Goal: Information Seeking & Learning: Learn about a topic

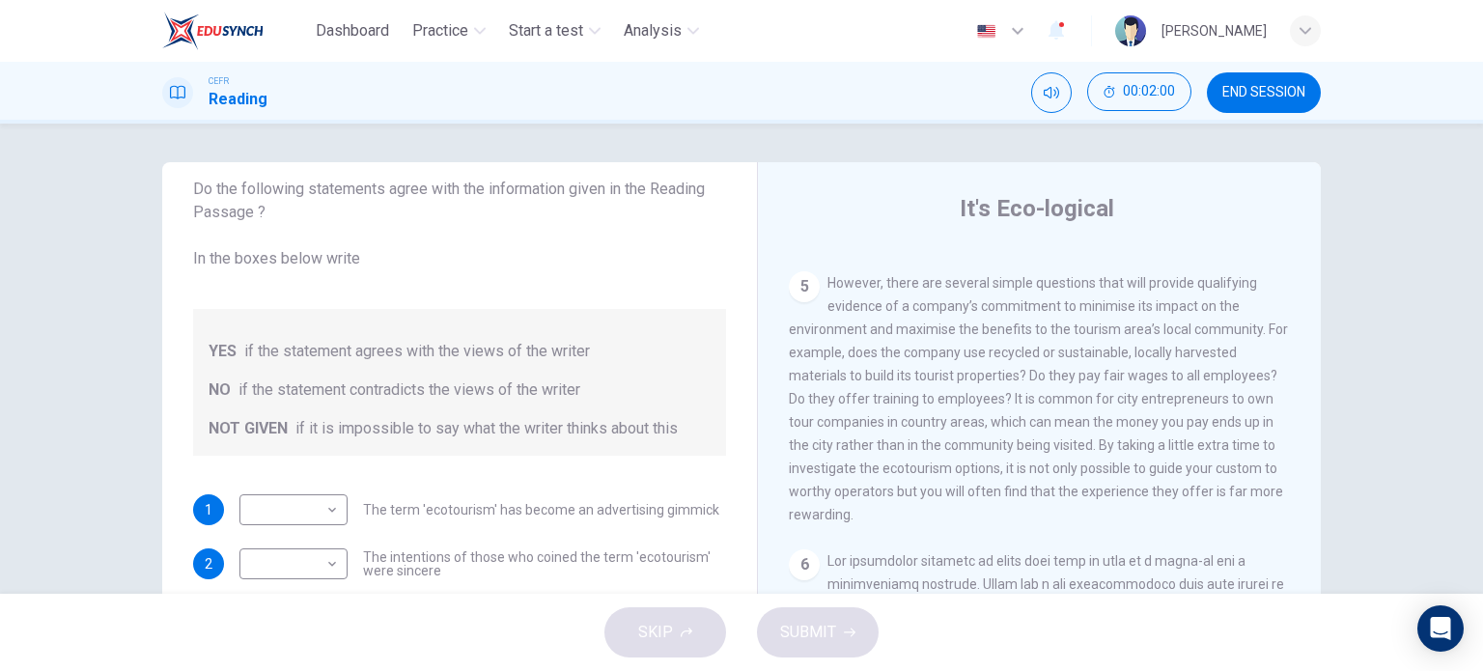
scroll to position [1080, 0]
drag, startPoint x: 964, startPoint y: 481, endPoint x: 981, endPoint y: 493, distance: 21.4
click at [981, 493] on div "5 However, there are several simple questions that will provide qualifying evid…" at bounding box center [1040, 395] width 502 height 255
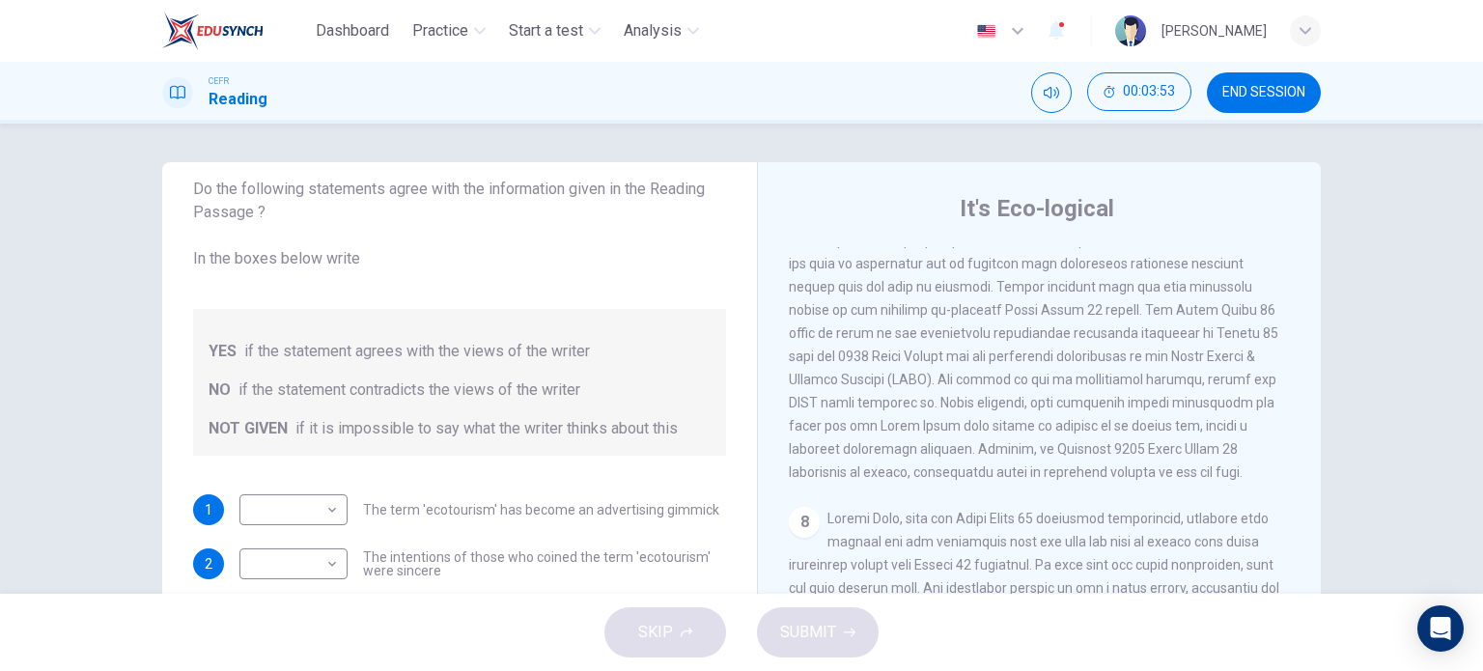
scroll to position [1865, 0]
click at [950, 463] on span at bounding box center [1040, 306] width 502 height 340
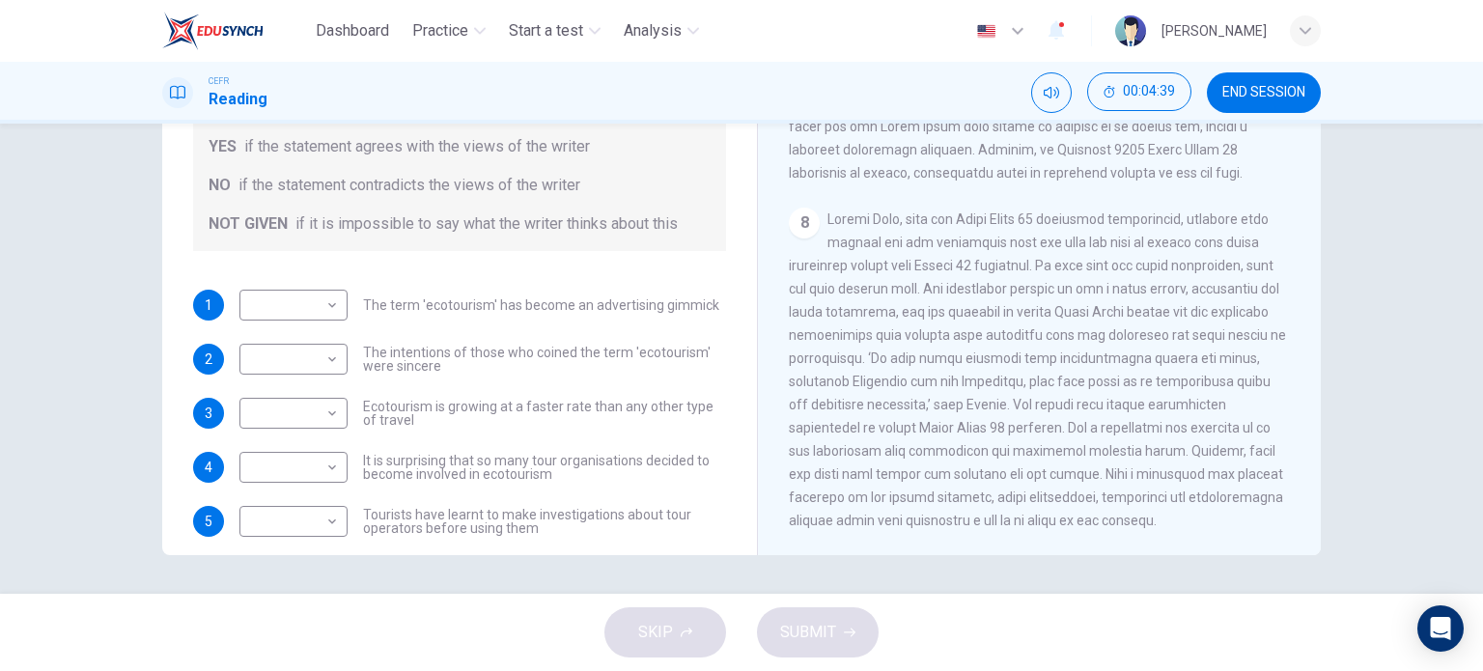
scroll to position [0, 0]
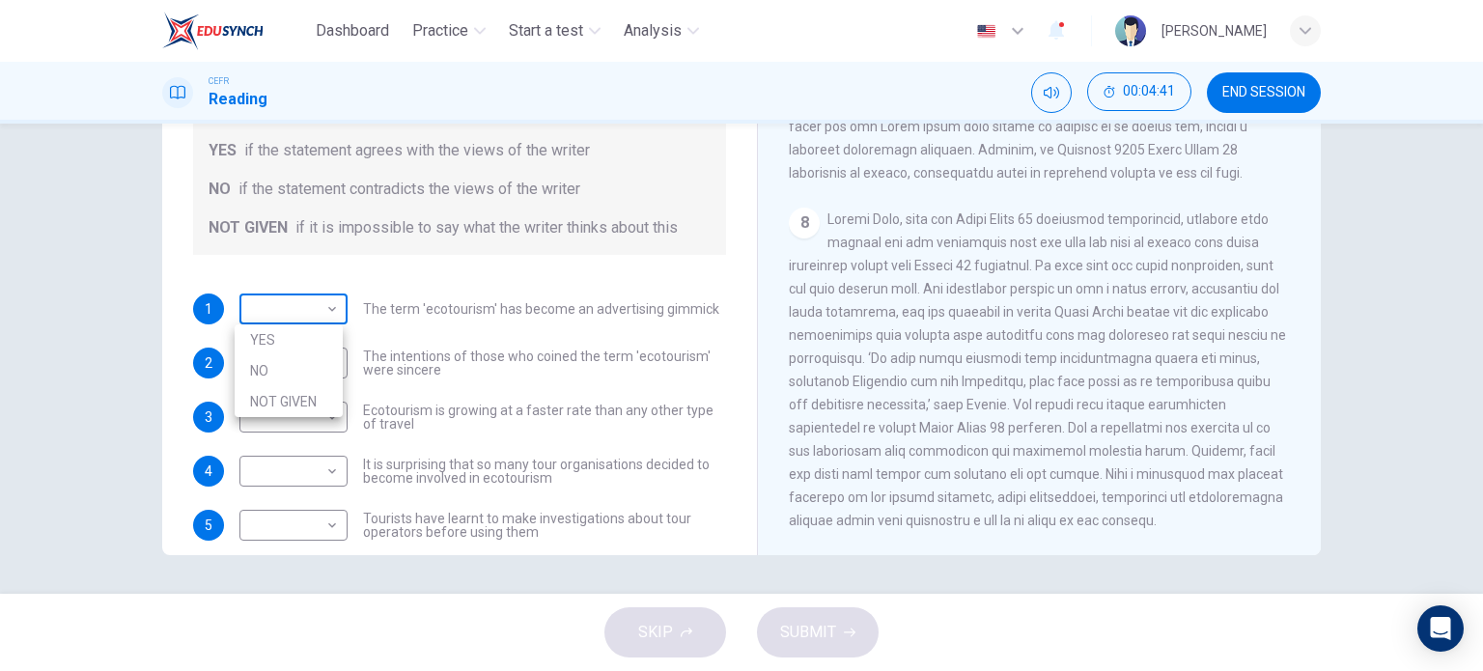
click at [328, 308] on body "Dashboard Practice Start a test Analysis English en ​ UMMI AMALIA HUDA BINTI PU…" at bounding box center [741, 335] width 1483 height 671
click at [322, 345] on li "YES" at bounding box center [289, 339] width 108 height 31
type input "YES"
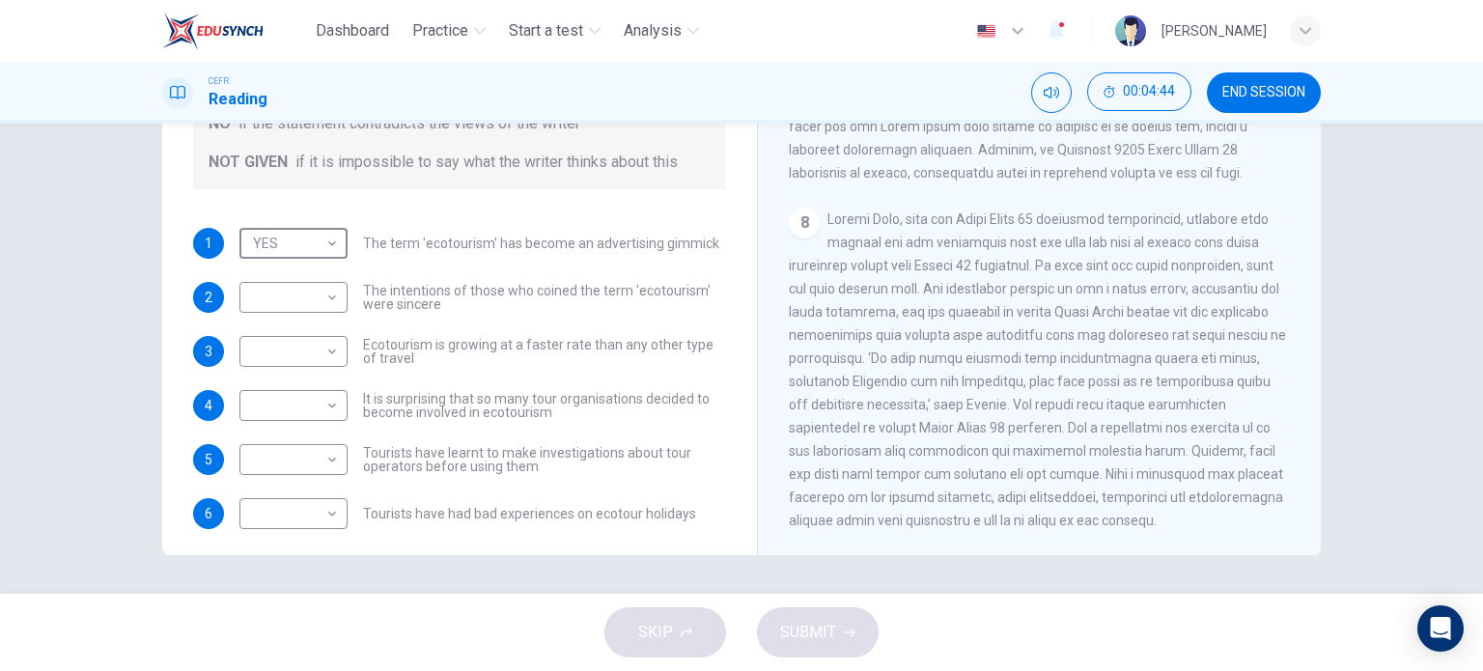
scroll to position [77, 0]
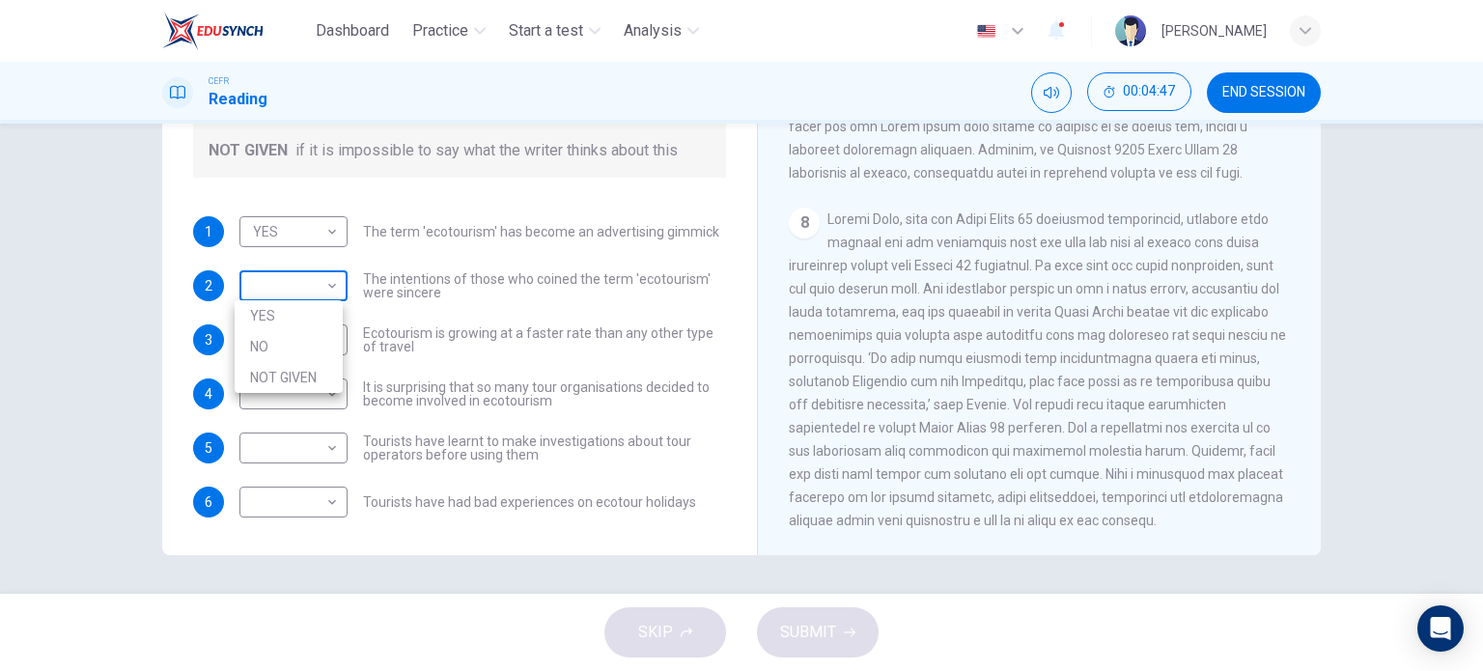
click at [331, 287] on body "Dashboard Practice Start a test Analysis English en ​ UMMI AMALIA HUDA BINTI PU…" at bounding box center [741, 335] width 1483 height 671
click at [313, 376] on li "NOT GIVEN" at bounding box center [289, 377] width 108 height 31
type input "NOT GIVEN"
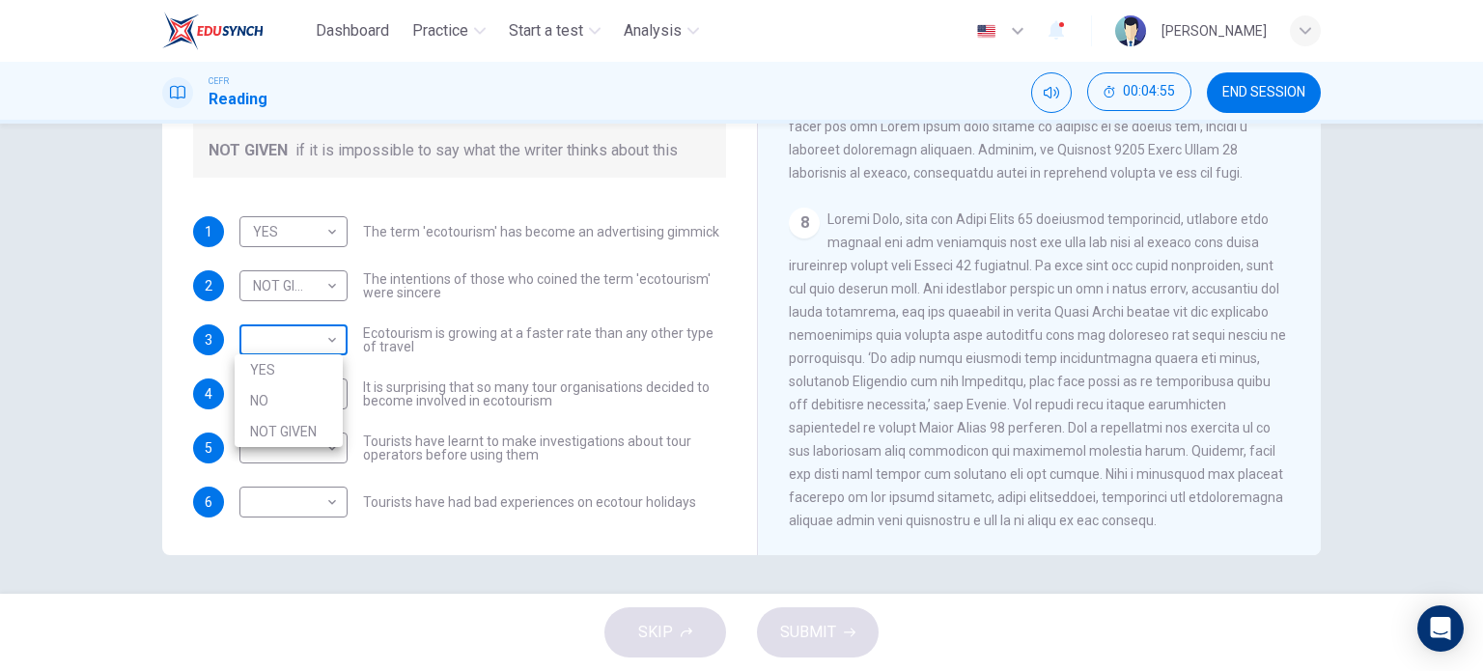
click at [327, 331] on body "Dashboard Practice Start a test Analysis English en ​ UMMI AMALIA HUDA BINTI PU…" at bounding box center [741, 335] width 1483 height 671
click at [319, 362] on li "YES" at bounding box center [289, 369] width 108 height 31
type input "YES"
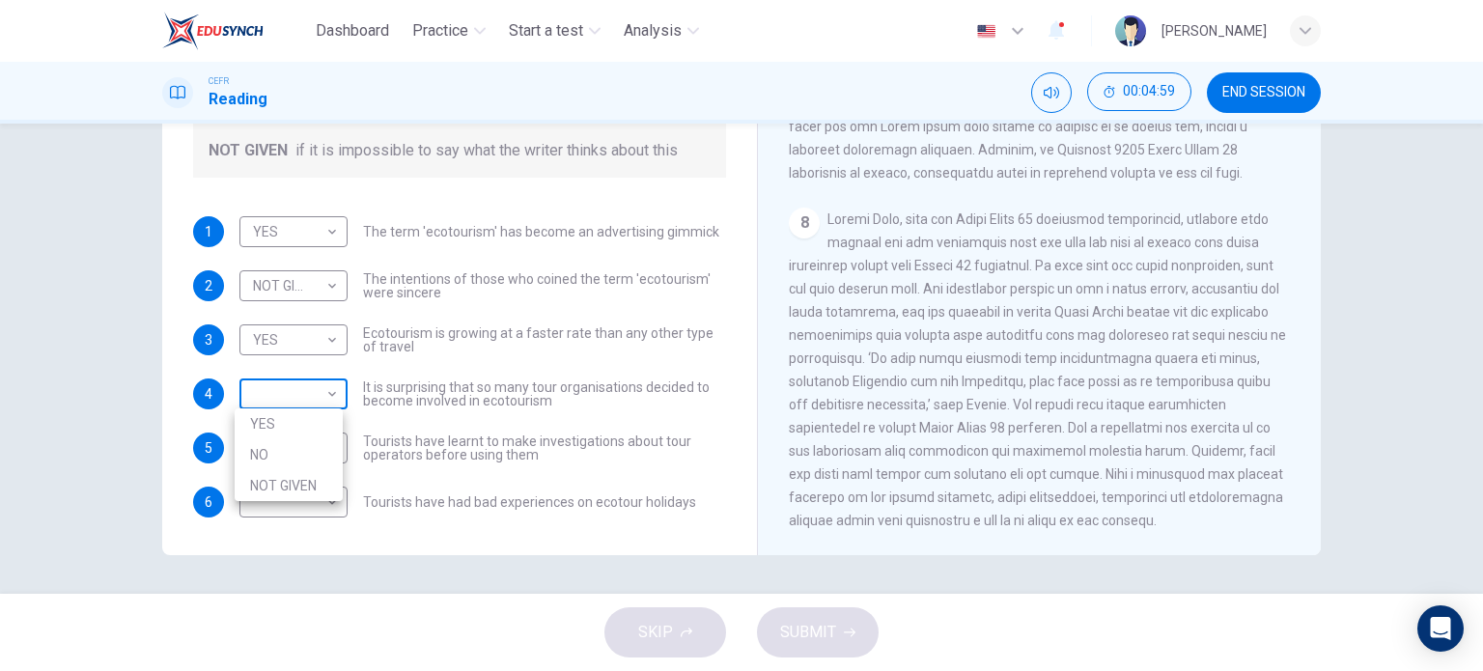
click at [321, 394] on body "Dashboard Practice Start a test Analysis English en ​ UMMI AMALIA HUDA BINTI PU…" at bounding box center [741, 335] width 1483 height 671
click at [317, 418] on li "YES" at bounding box center [289, 423] width 108 height 31
type input "YES"
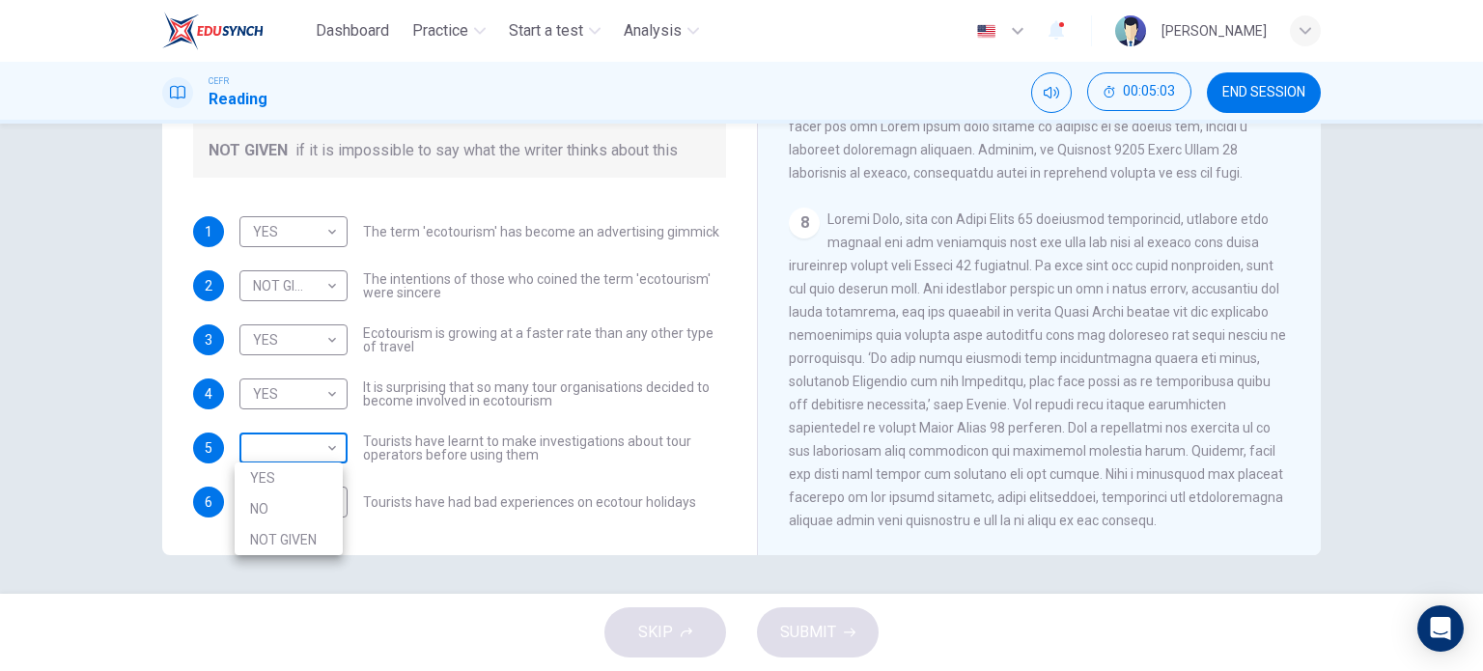
click at [315, 444] on body "Dashboard Practice Start a test Analysis English en ​ UMMI AMALIA HUDA BINTI PU…" at bounding box center [741, 335] width 1483 height 671
click at [304, 509] on li "NO" at bounding box center [289, 508] width 108 height 31
type input "NO"
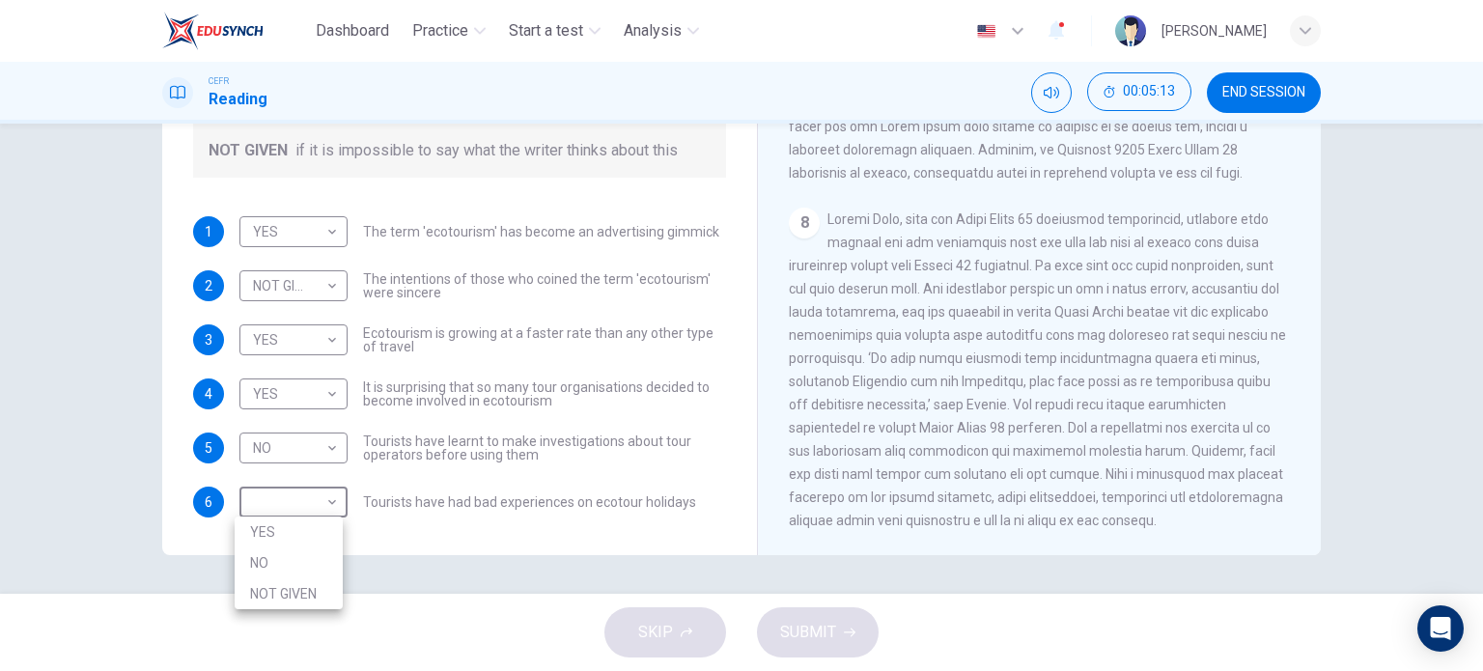
click at [304, 509] on body "Dashboard Practice Start a test Analysis English en ​ UMMI AMALIA HUDA BINTI PU…" at bounding box center [741, 335] width 1483 height 671
click at [311, 586] on li "NOT GIVEN" at bounding box center [289, 593] width 108 height 31
type input "NOT GIVEN"
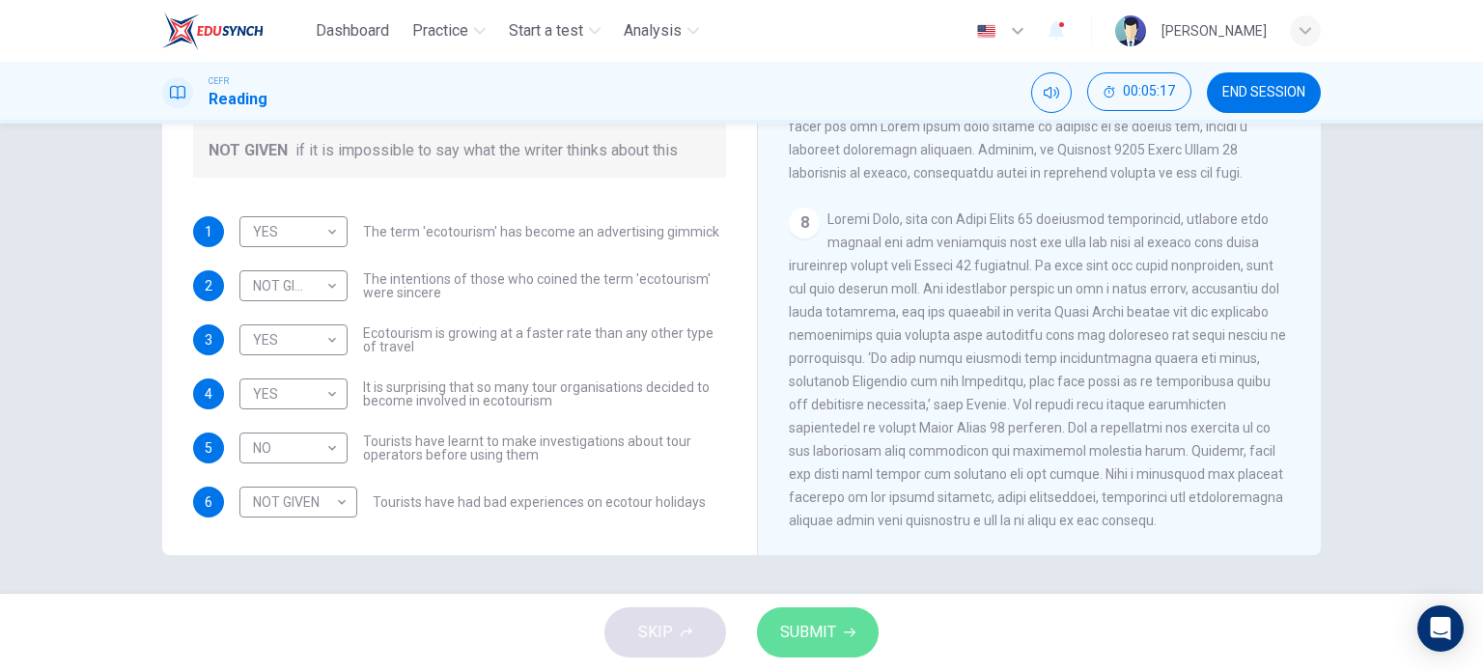
click at [796, 635] on span "SUBMIT" at bounding box center [808, 632] width 56 height 27
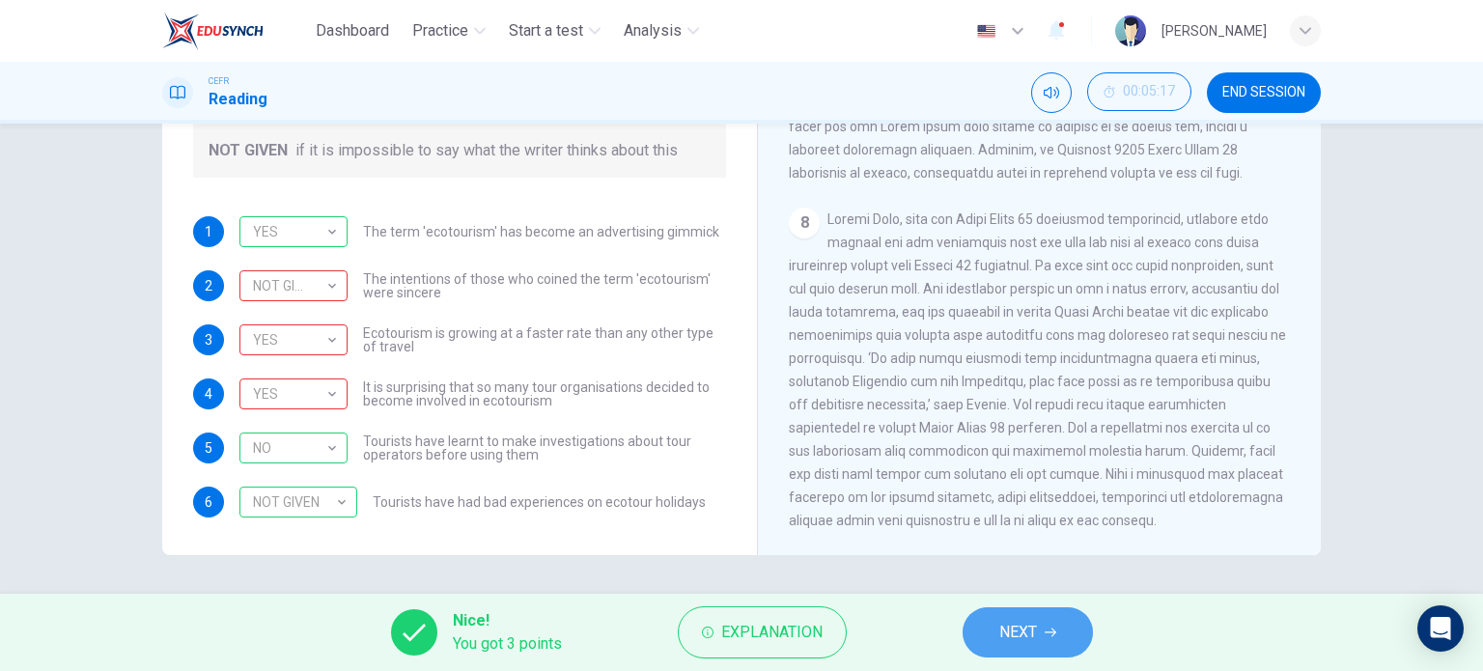
click at [1039, 639] on button "NEXT" at bounding box center [1028, 632] width 130 height 50
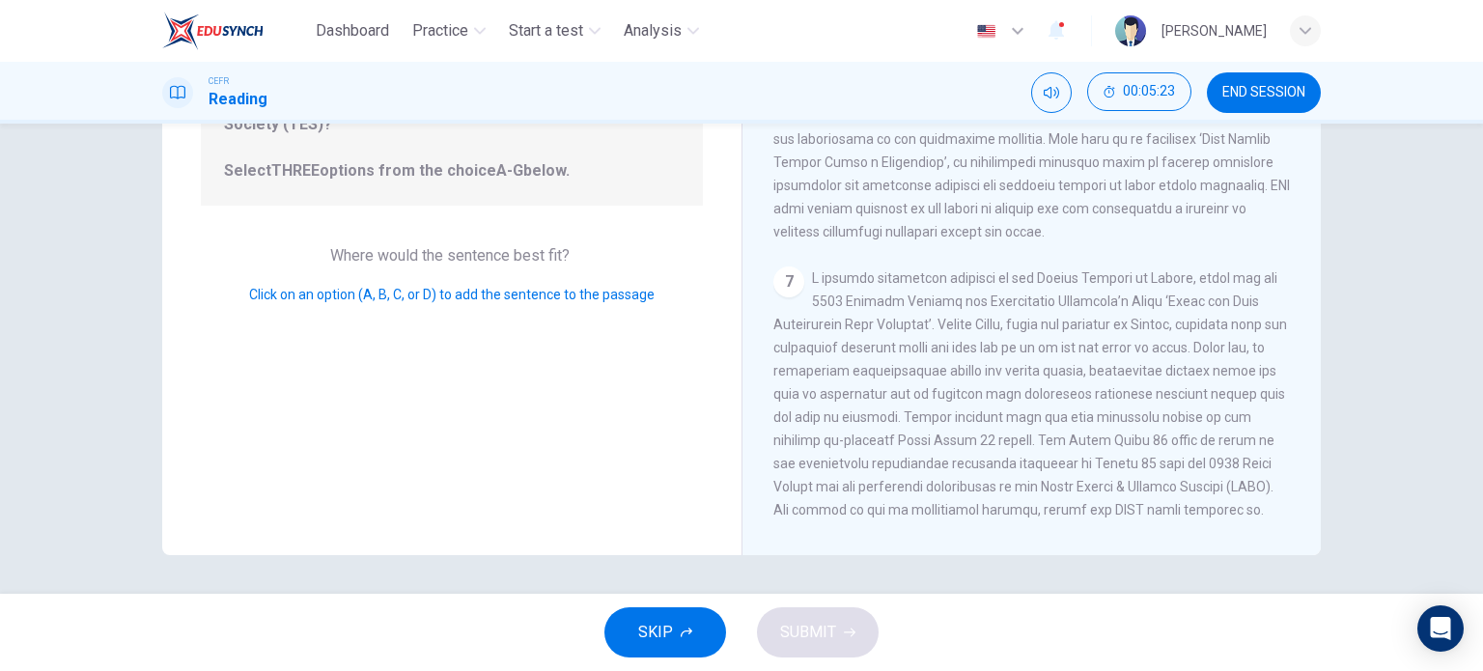
scroll to position [0, 0]
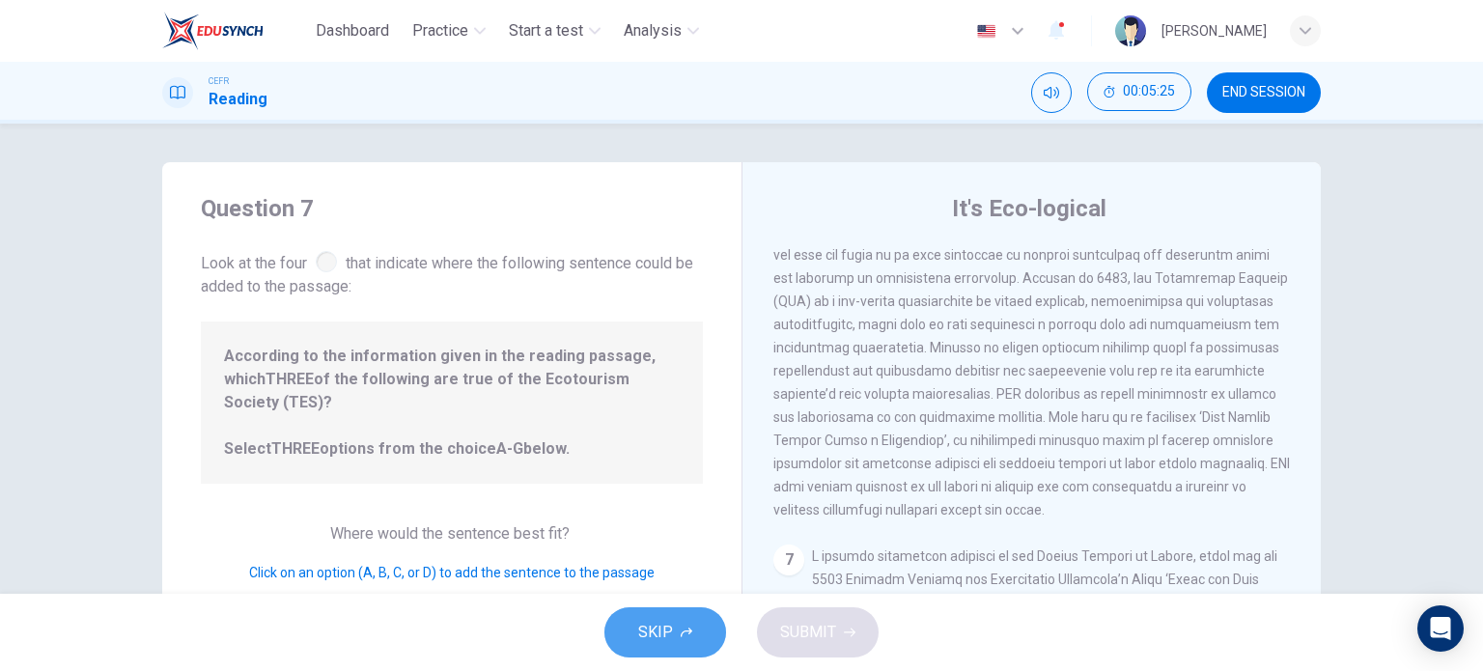
click at [660, 639] on span "SKIP" at bounding box center [655, 632] width 35 height 27
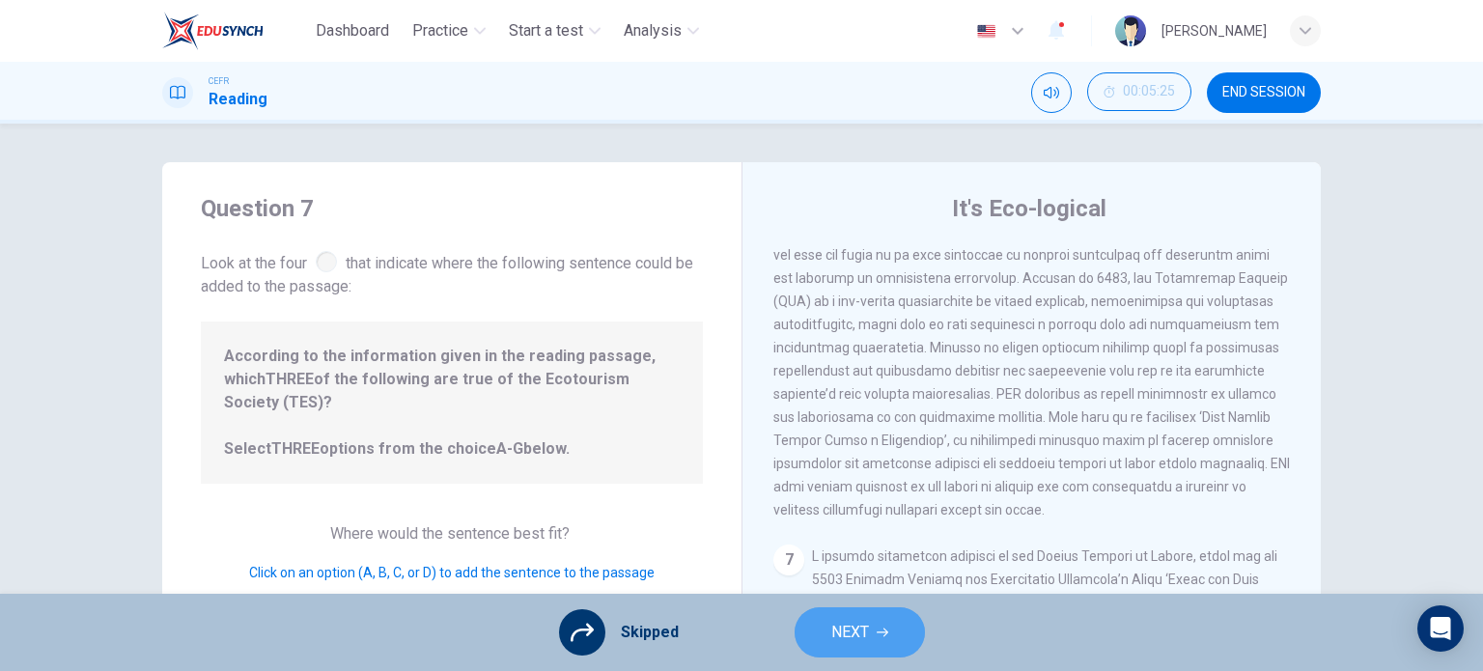
click at [853, 629] on span "NEXT" at bounding box center [850, 632] width 38 height 27
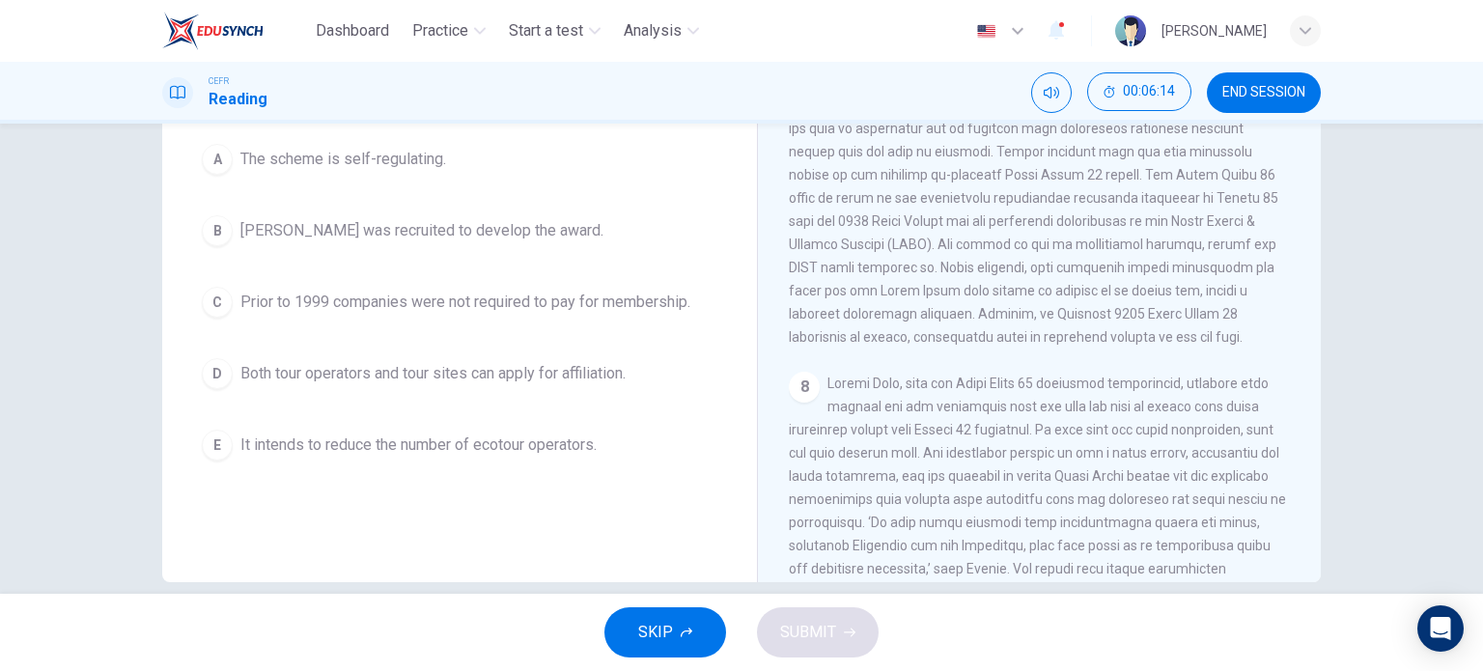
scroll to position [249, 0]
click at [219, 240] on div "B" at bounding box center [217, 232] width 31 height 31
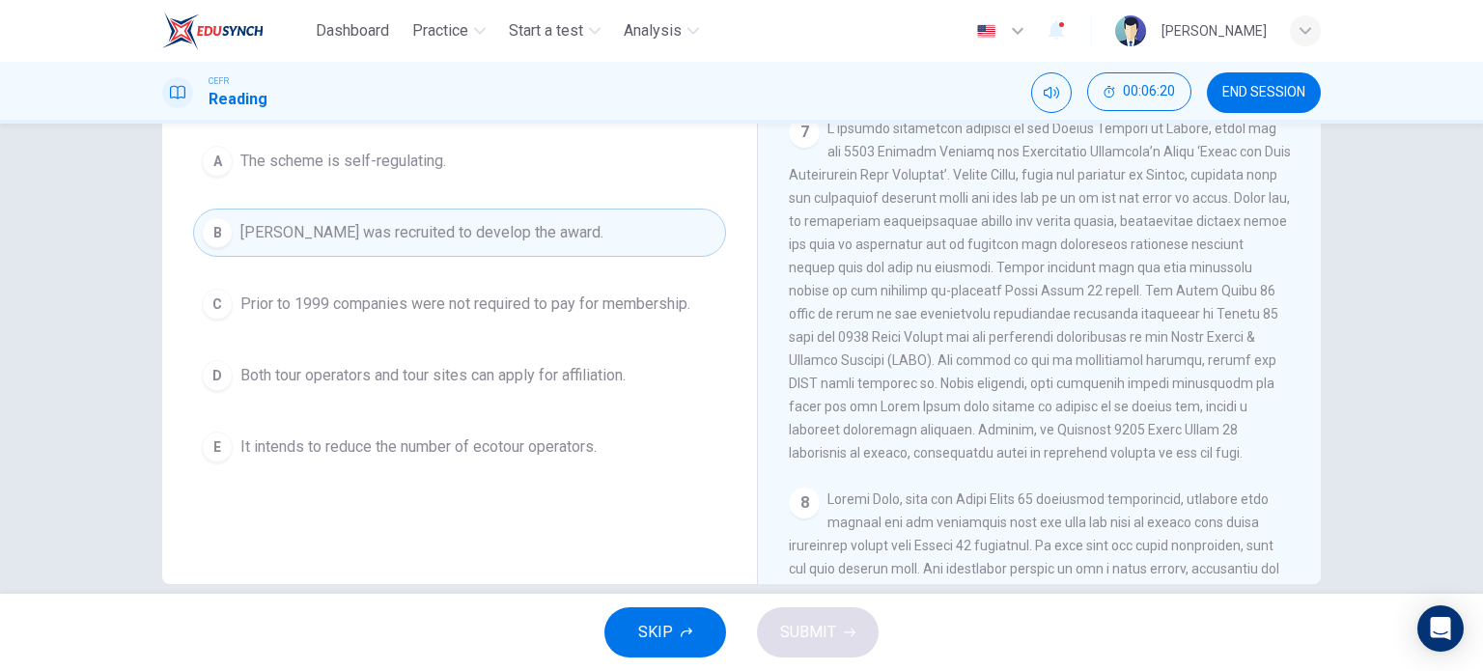
scroll to position [1633, 0]
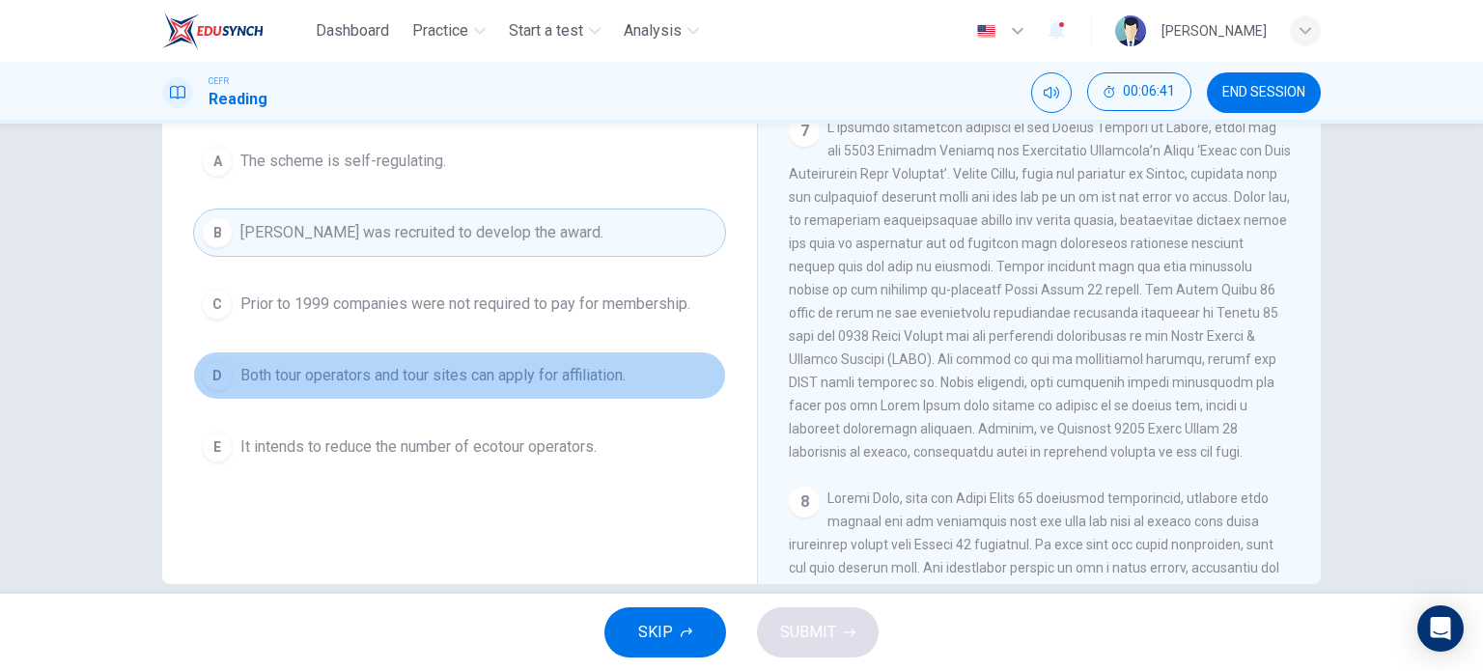
click at [227, 377] on div "D" at bounding box center [217, 375] width 31 height 31
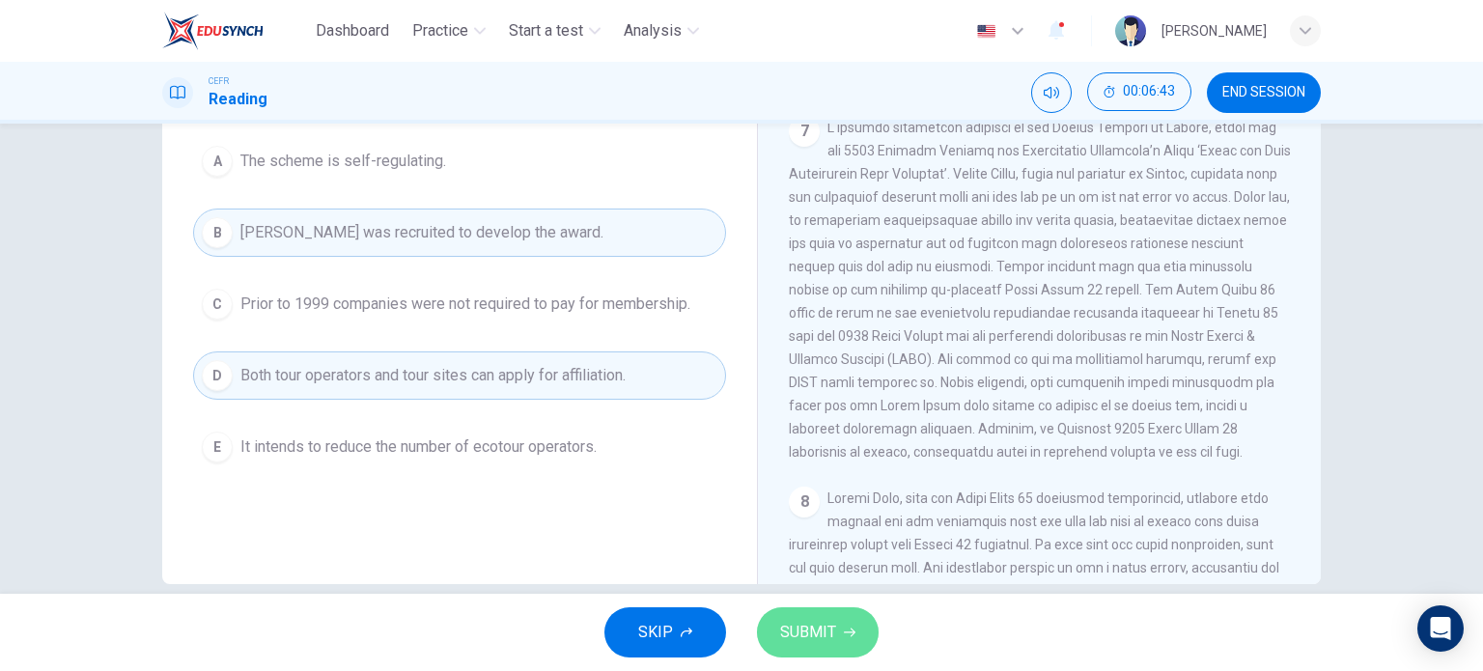
click at [872, 638] on button "SUBMIT" at bounding box center [818, 632] width 122 height 50
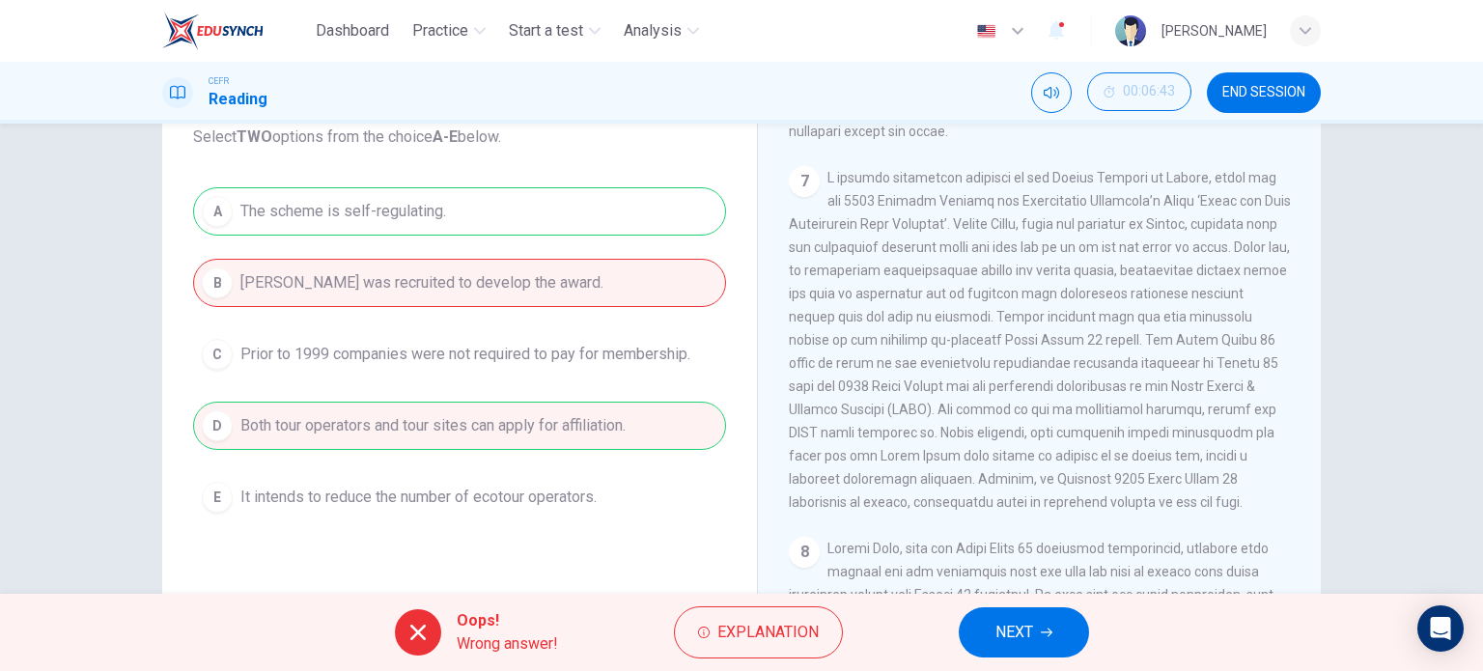
scroll to position [182, 0]
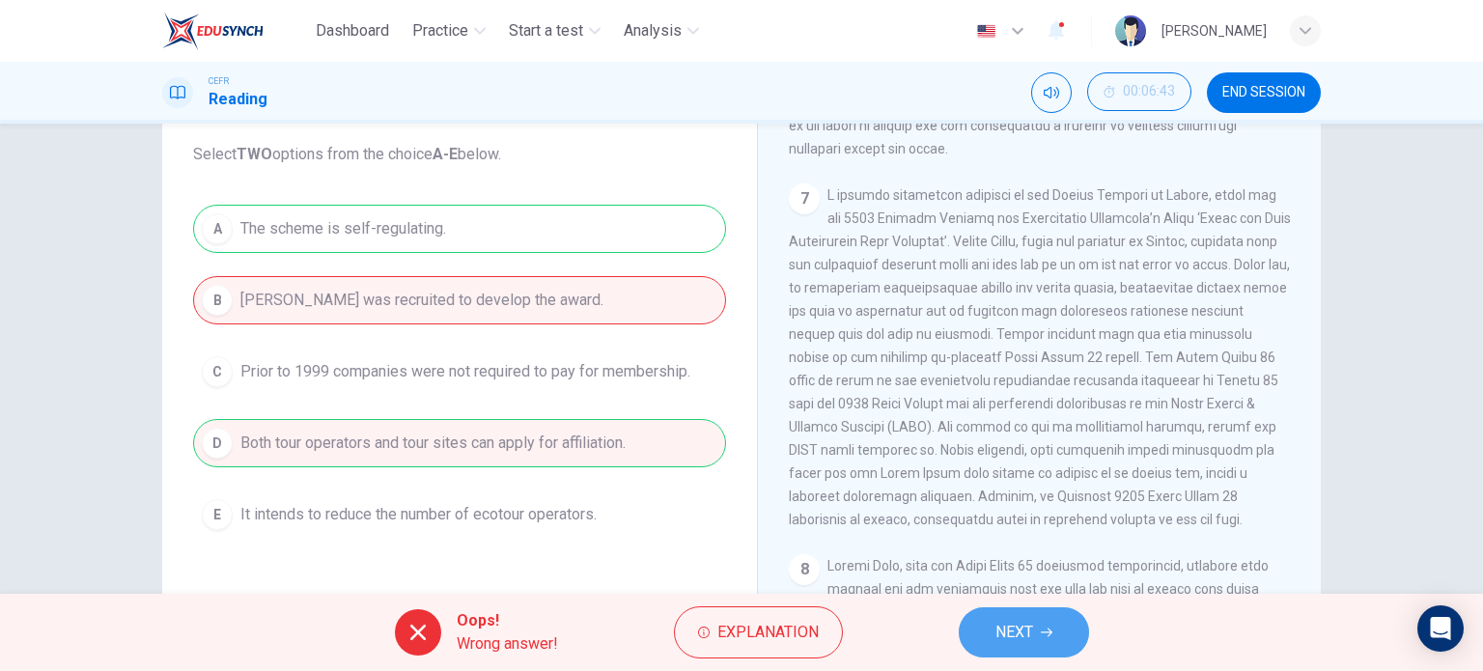
click at [1011, 626] on span "NEXT" at bounding box center [1014, 632] width 38 height 27
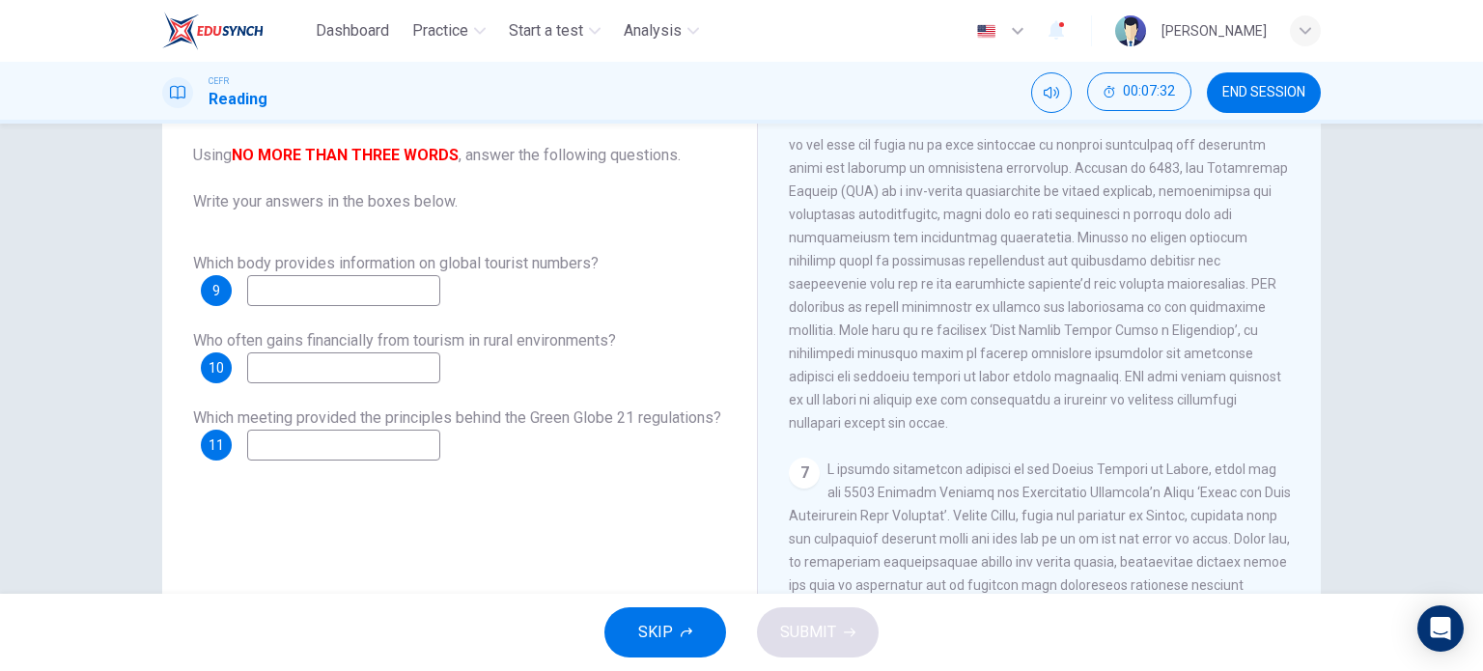
scroll to position [1385, 0]
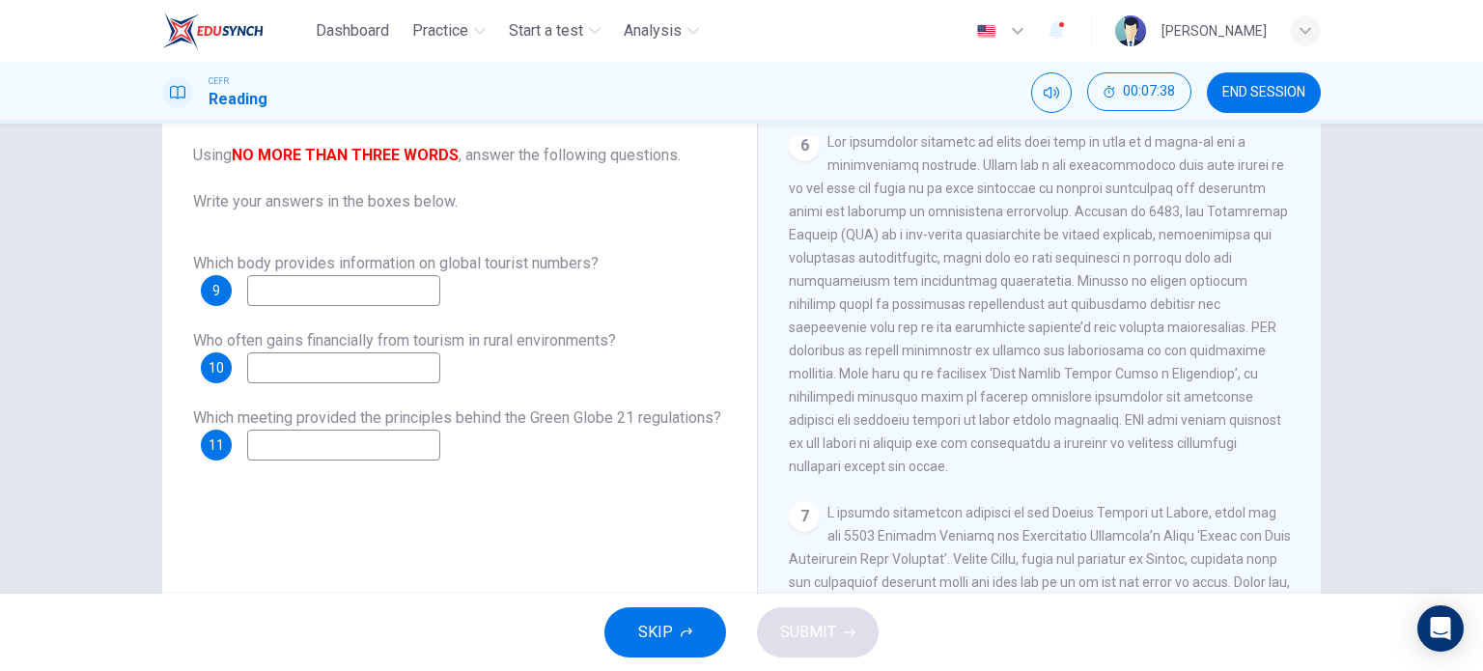
click at [402, 301] on input at bounding box center [343, 290] width 193 height 31
type input "The Ecotourism Society"
click at [345, 371] on input at bounding box center [343, 367] width 193 height 31
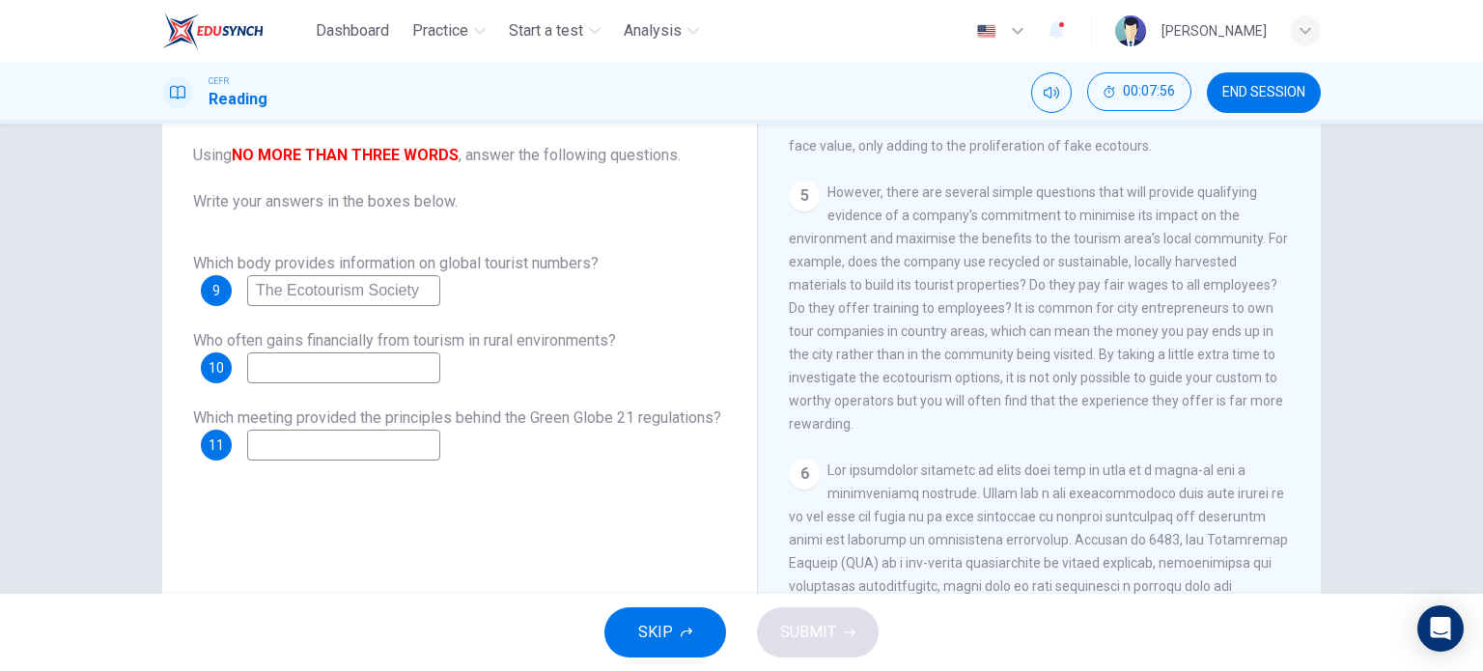
scroll to position [1041, 0]
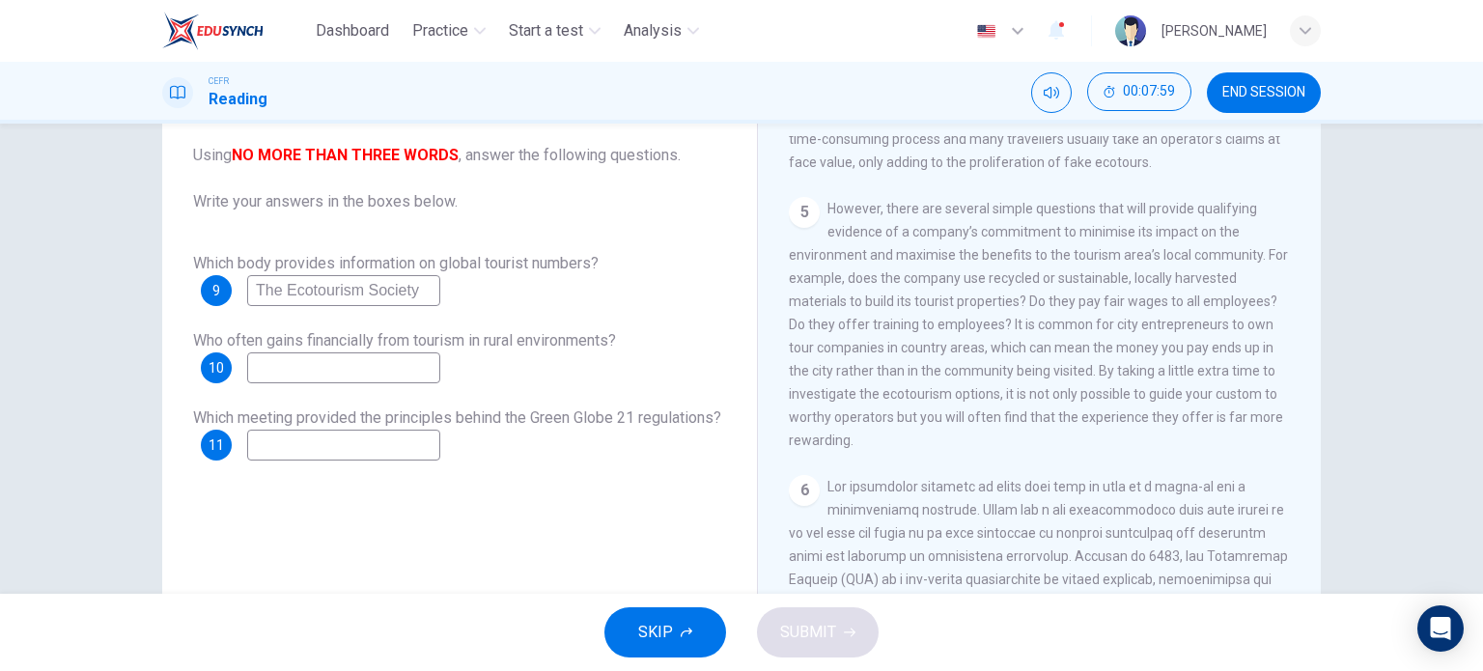
click at [983, 440] on span "However, there are several simple questions that will provide qualifying eviden…" at bounding box center [1038, 324] width 499 height 247
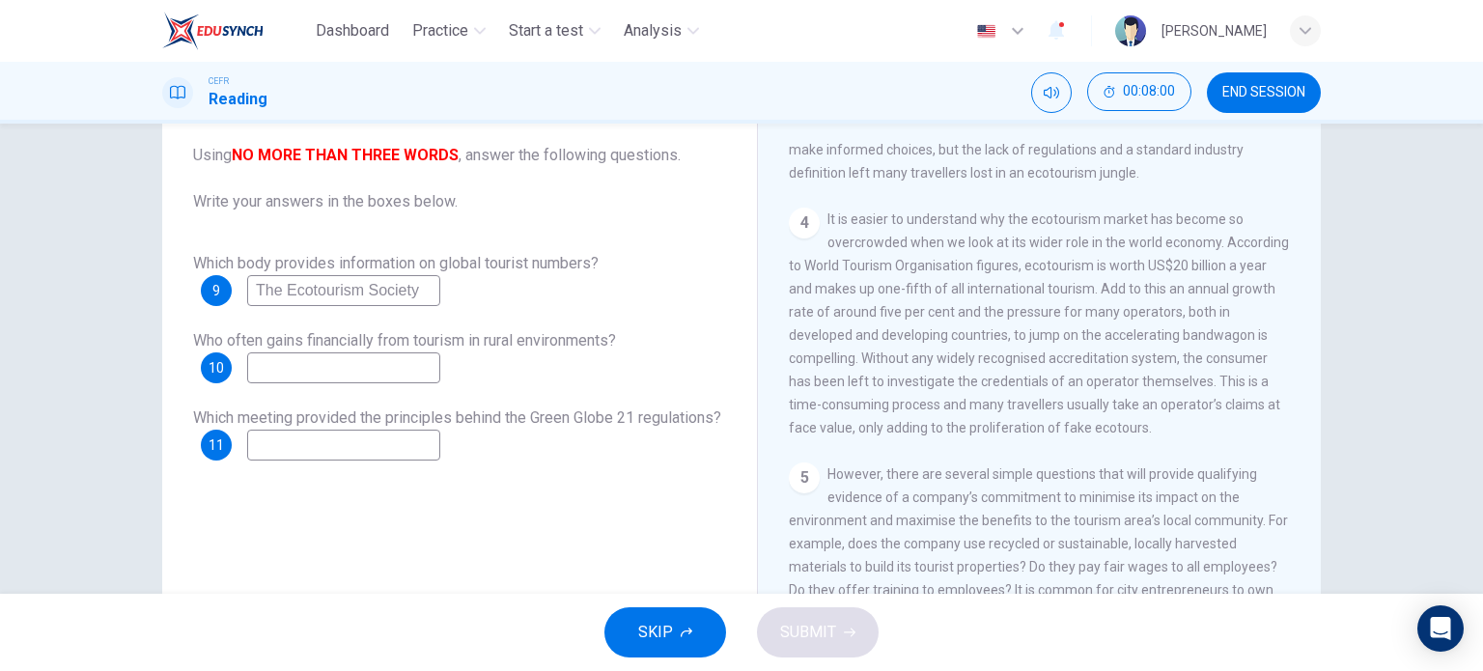
scroll to position [765, 0]
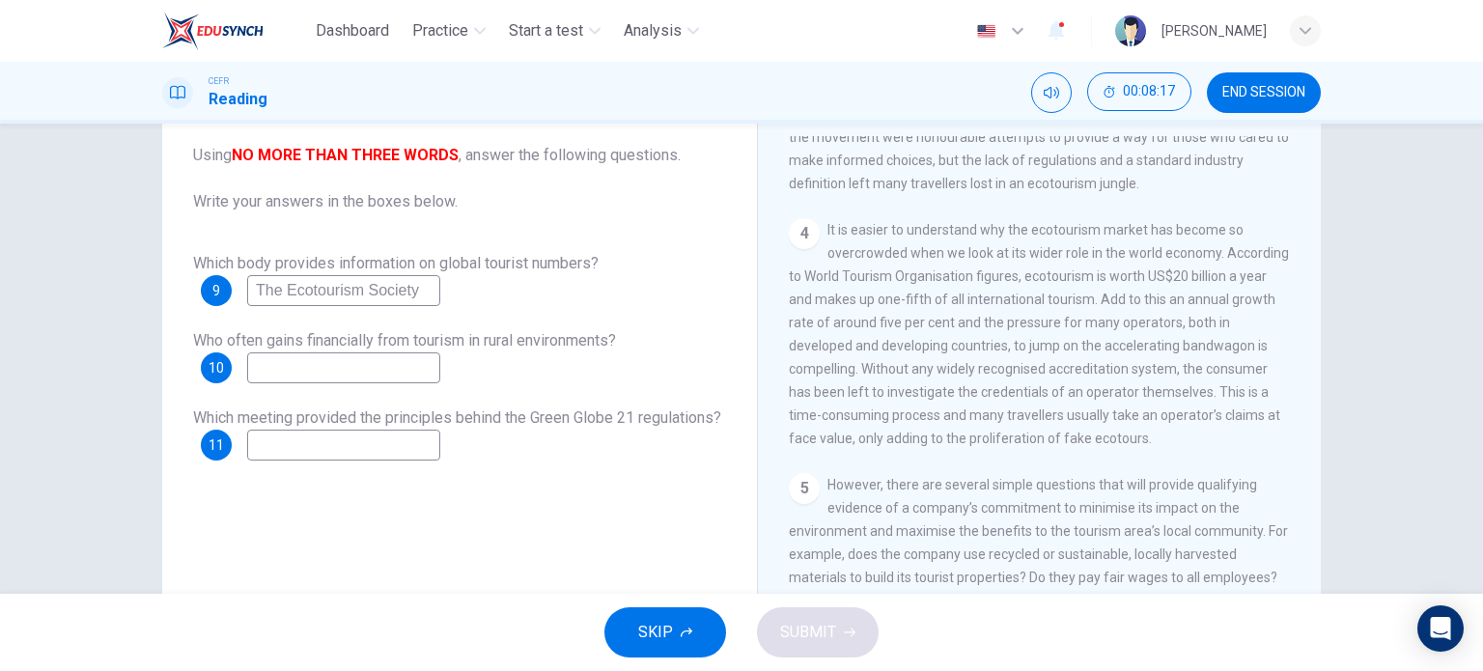
click at [415, 369] on input at bounding box center [343, 367] width 193 height 31
type input "World Tourism Organisation"
click at [406, 440] on input at bounding box center [343, 445] width 193 height 31
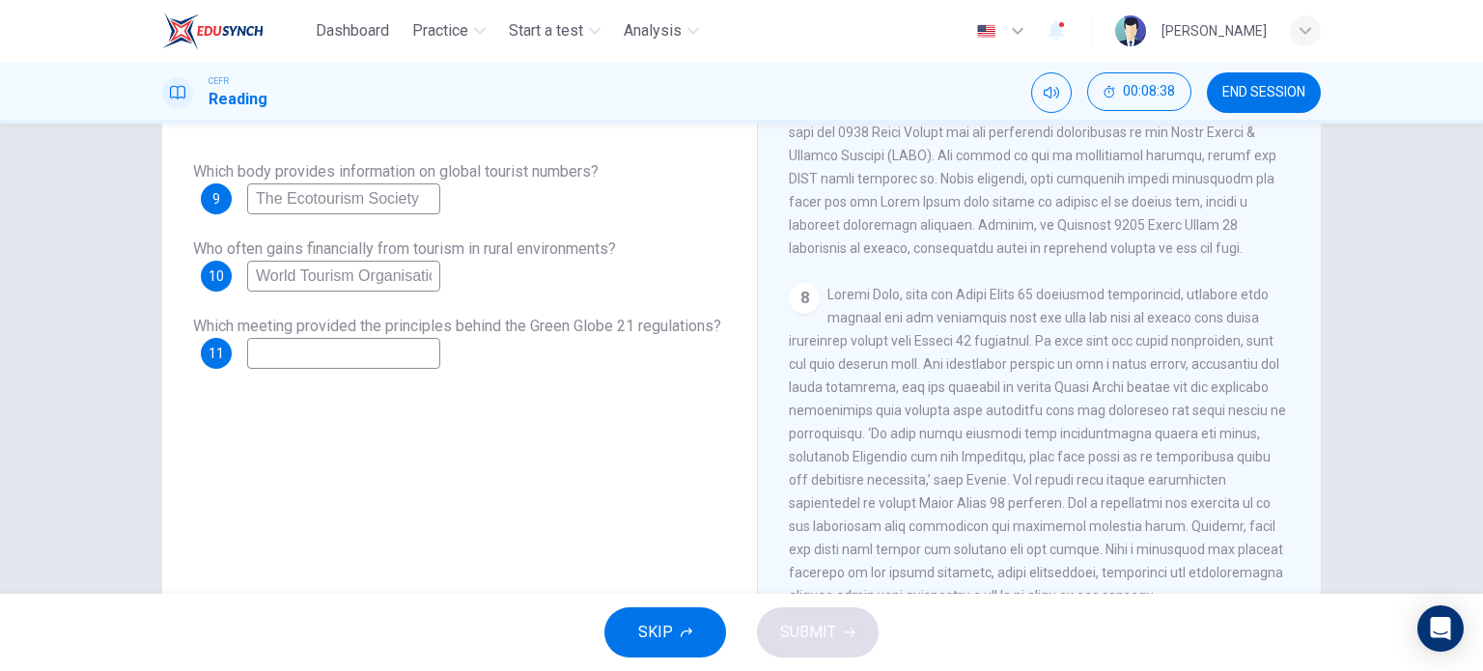
scroll to position [204, 0]
type input "Agenda 21"
click at [830, 640] on span "SUBMIT" at bounding box center [808, 632] width 56 height 27
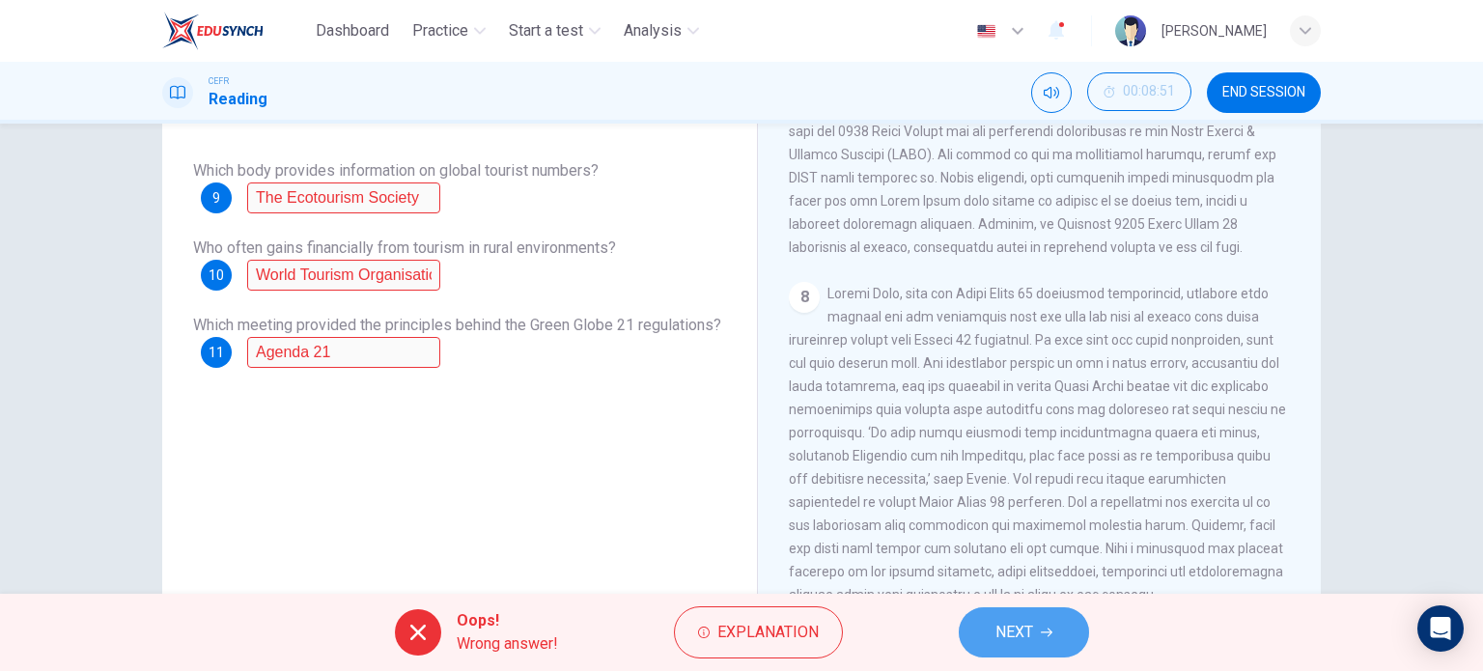
click at [1020, 650] on button "NEXT" at bounding box center [1024, 632] width 130 height 50
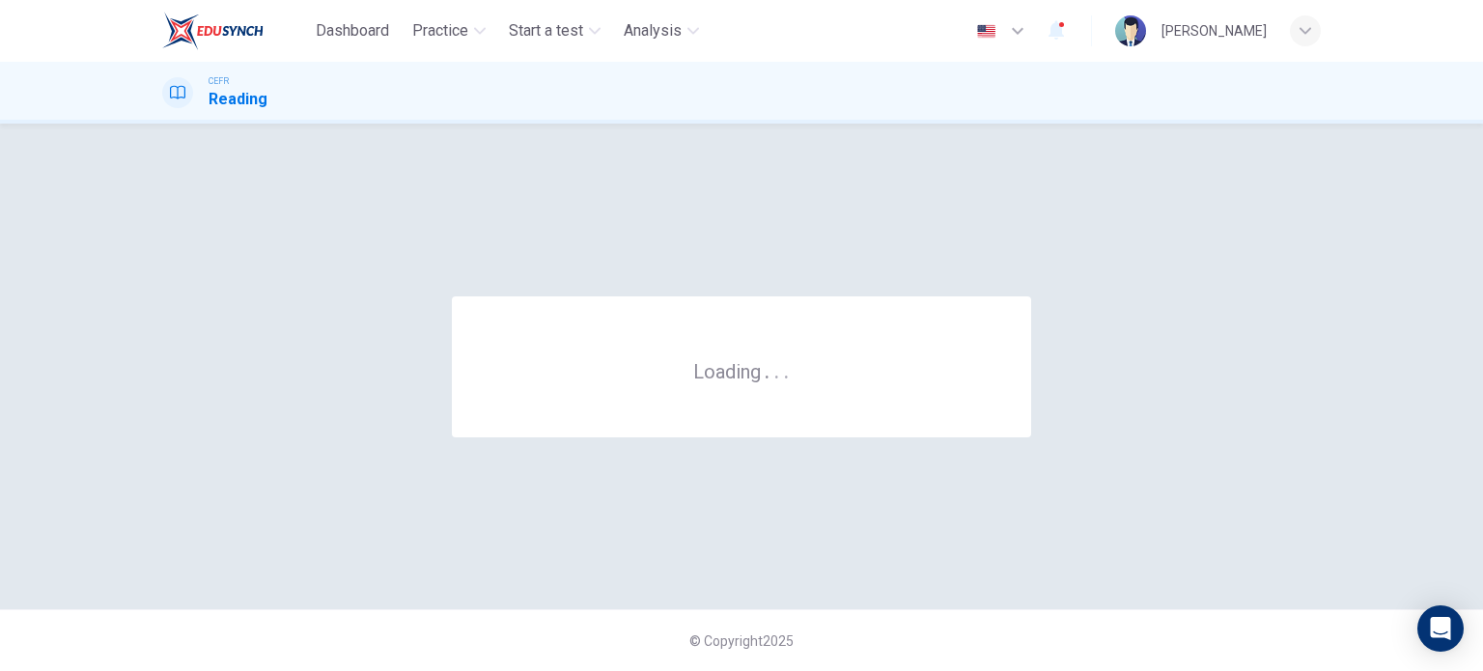
scroll to position [0, 0]
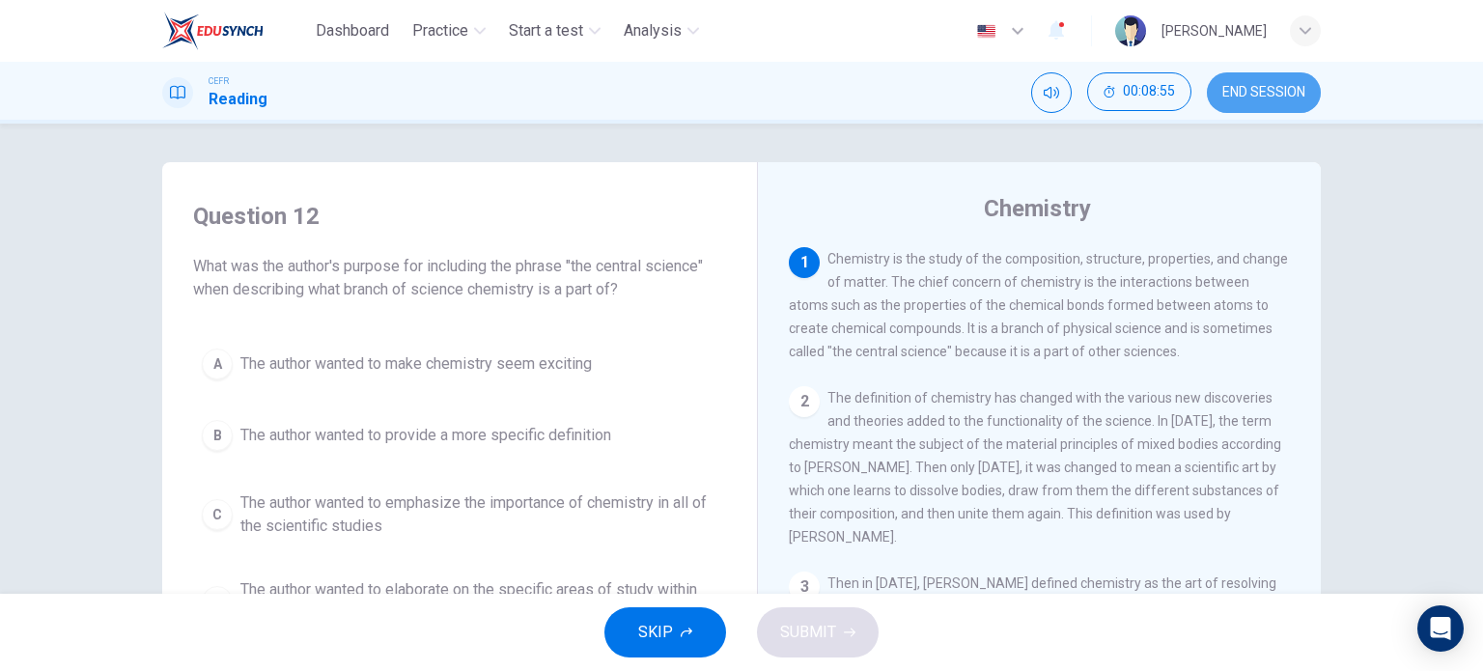
click at [1294, 98] on span "END SESSION" at bounding box center [1263, 92] width 83 height 15
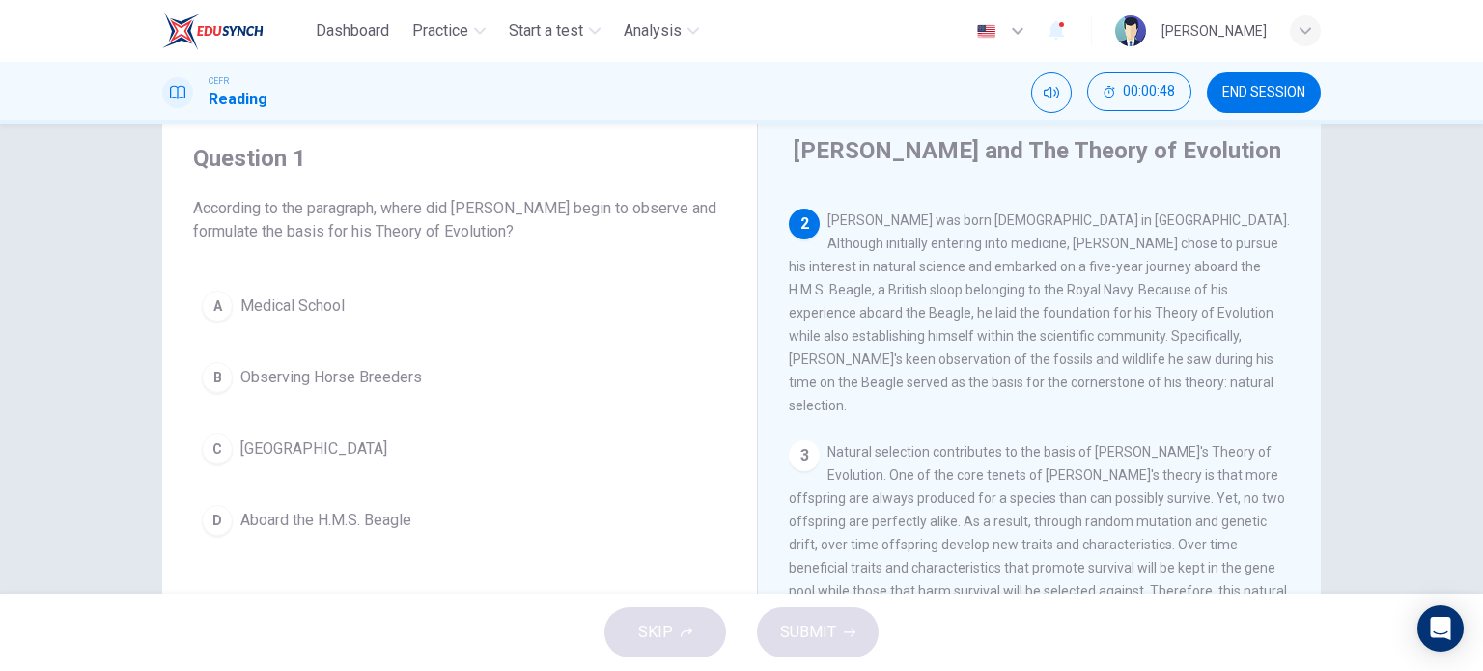
scroll to position [66, 0]
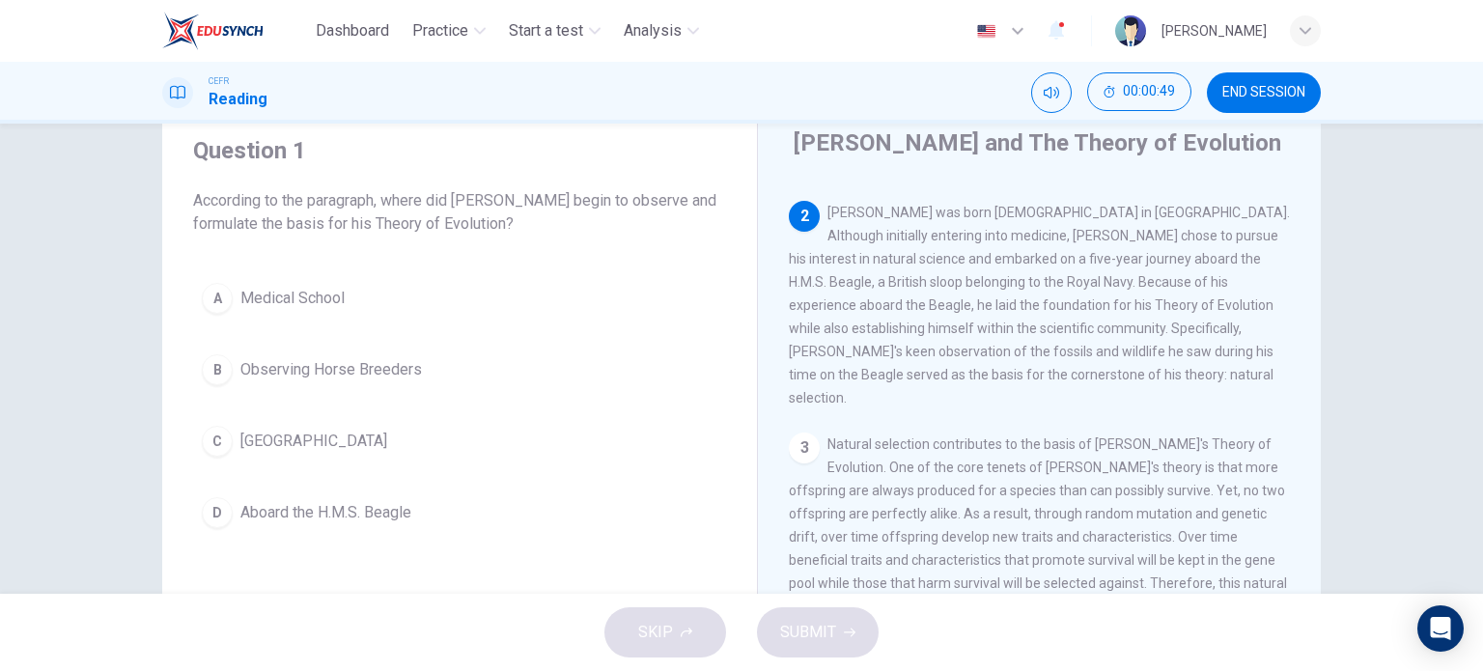
click at [208, 517] on div "D" at bounding box center [217, 512] width 31 height 31
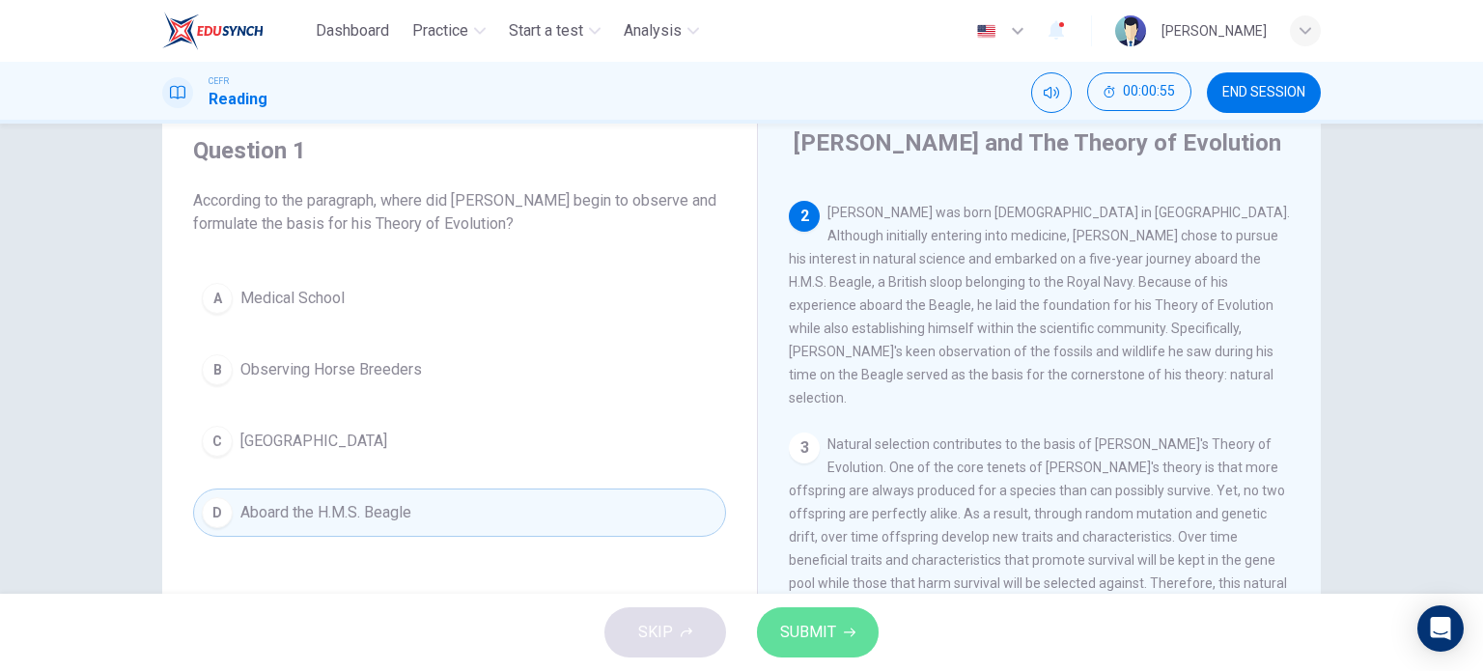
click at [800, 638] on span "SUBMIT" at bounding box center [808, 632] width 56 height 27
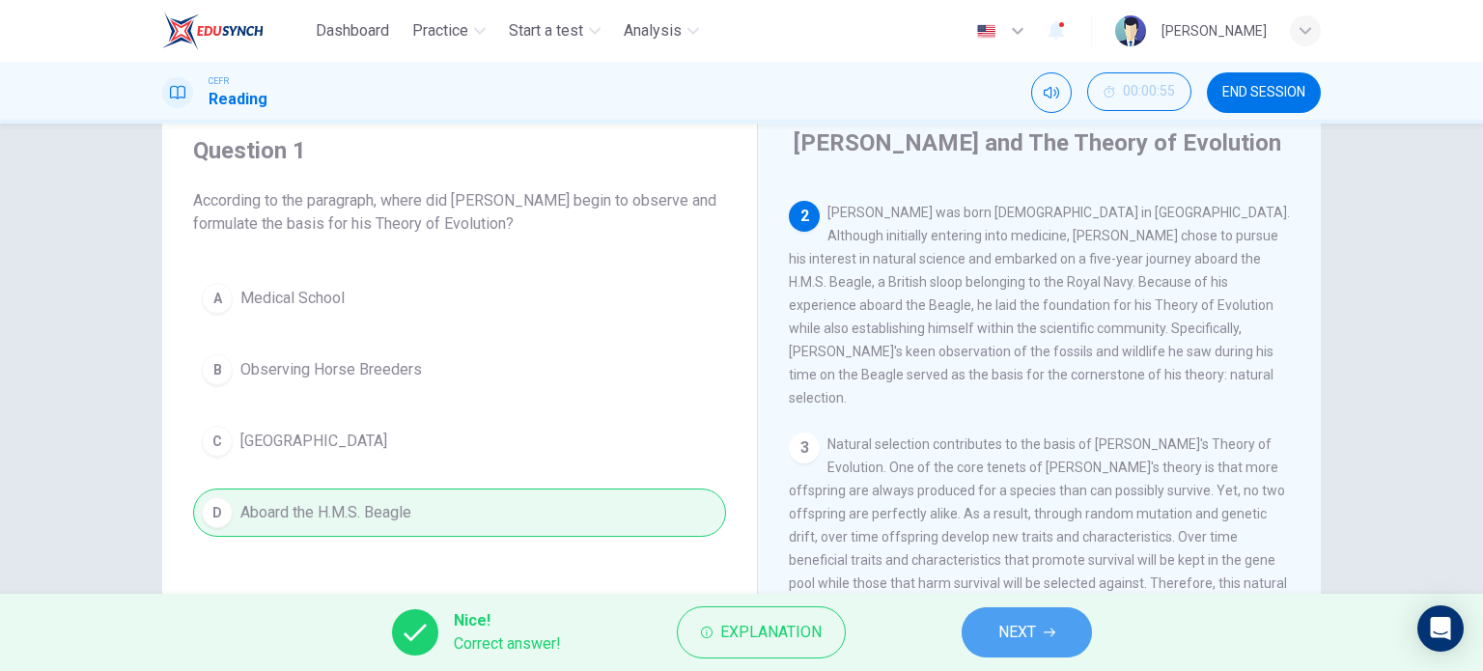
click at [1005, 623] on span "NEXT" at bounding box center [1017, 632] width 38 height 27
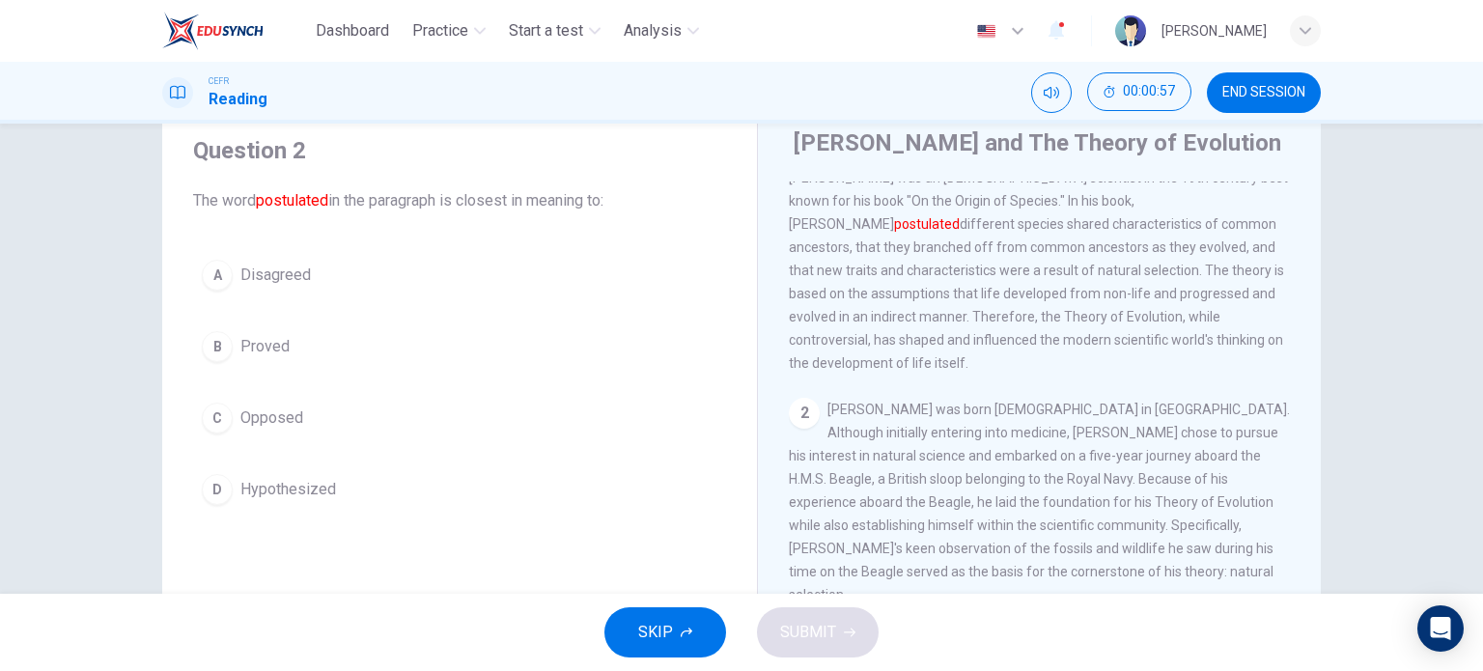
scroll to position [0, 0]
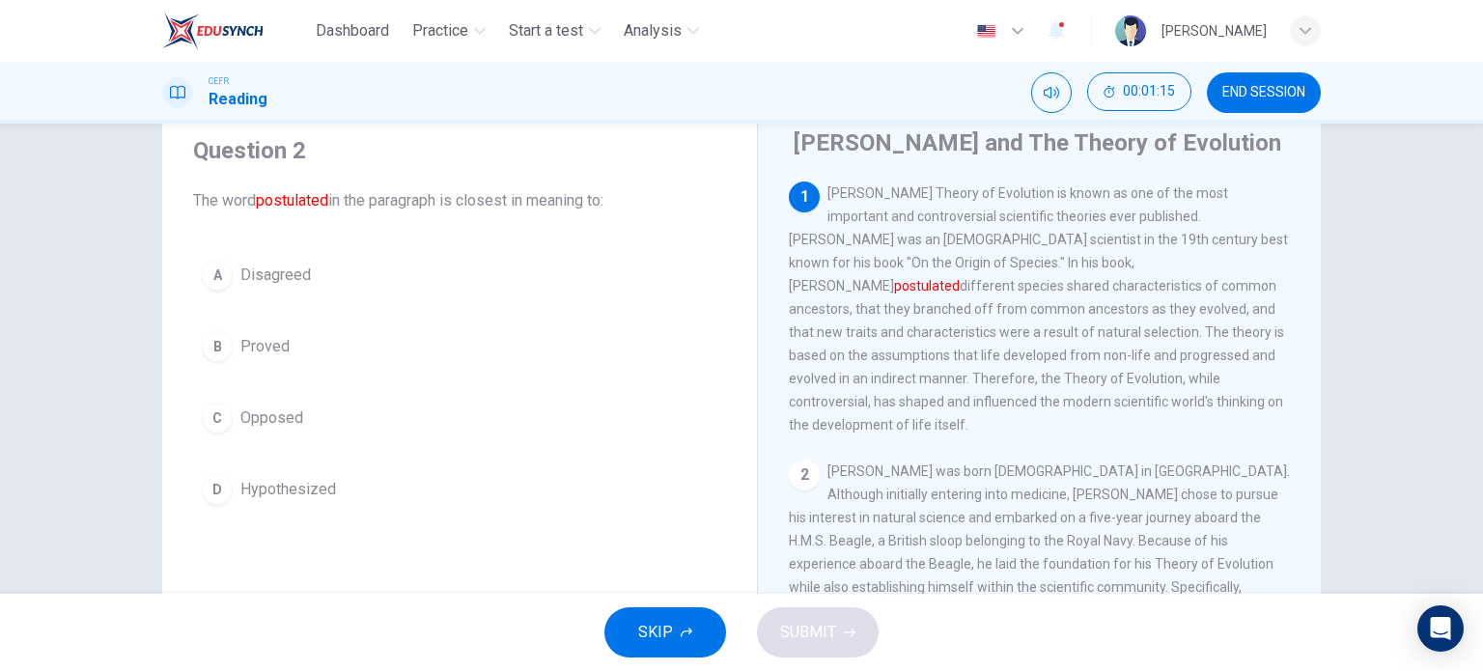
click at [233, 412] on button "C Opposed" at bounding box center [459, 418] width 533 height 48
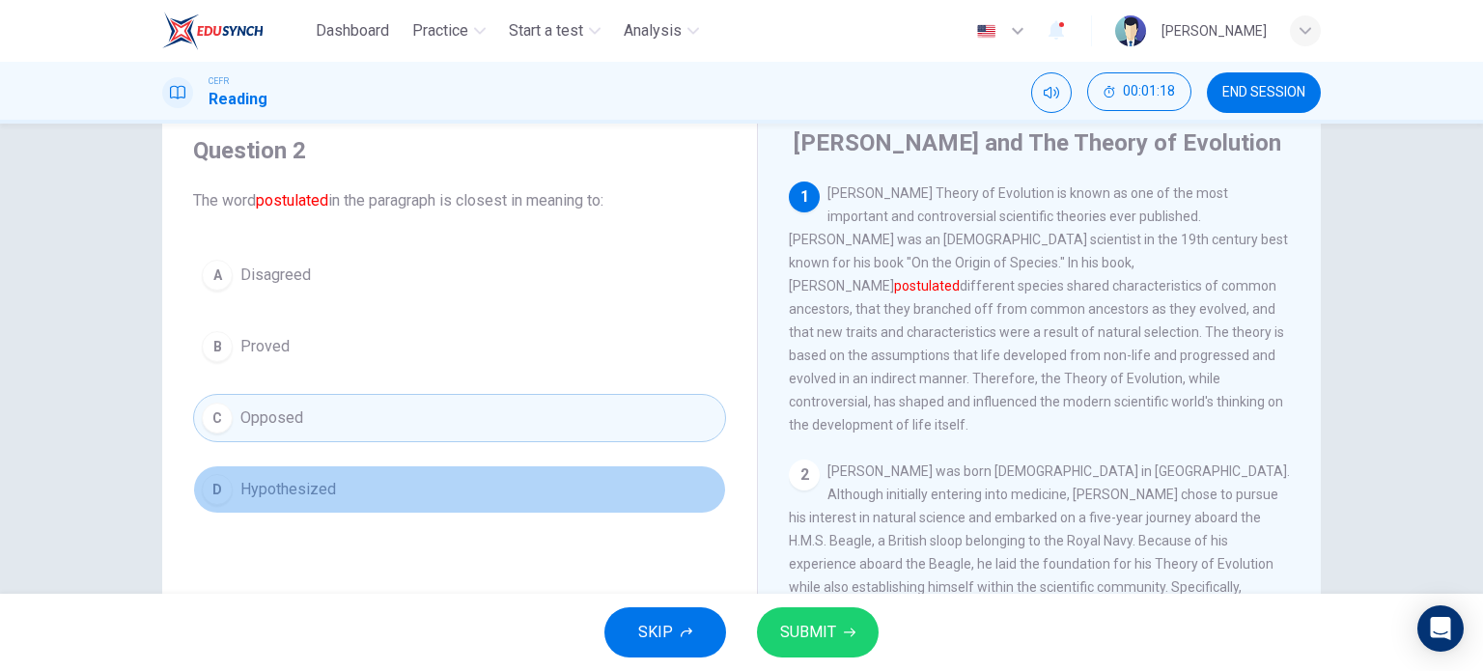
click at [235, 501] on button "D Hypothesized" at bounding box center [459, 489] width 533 height 48
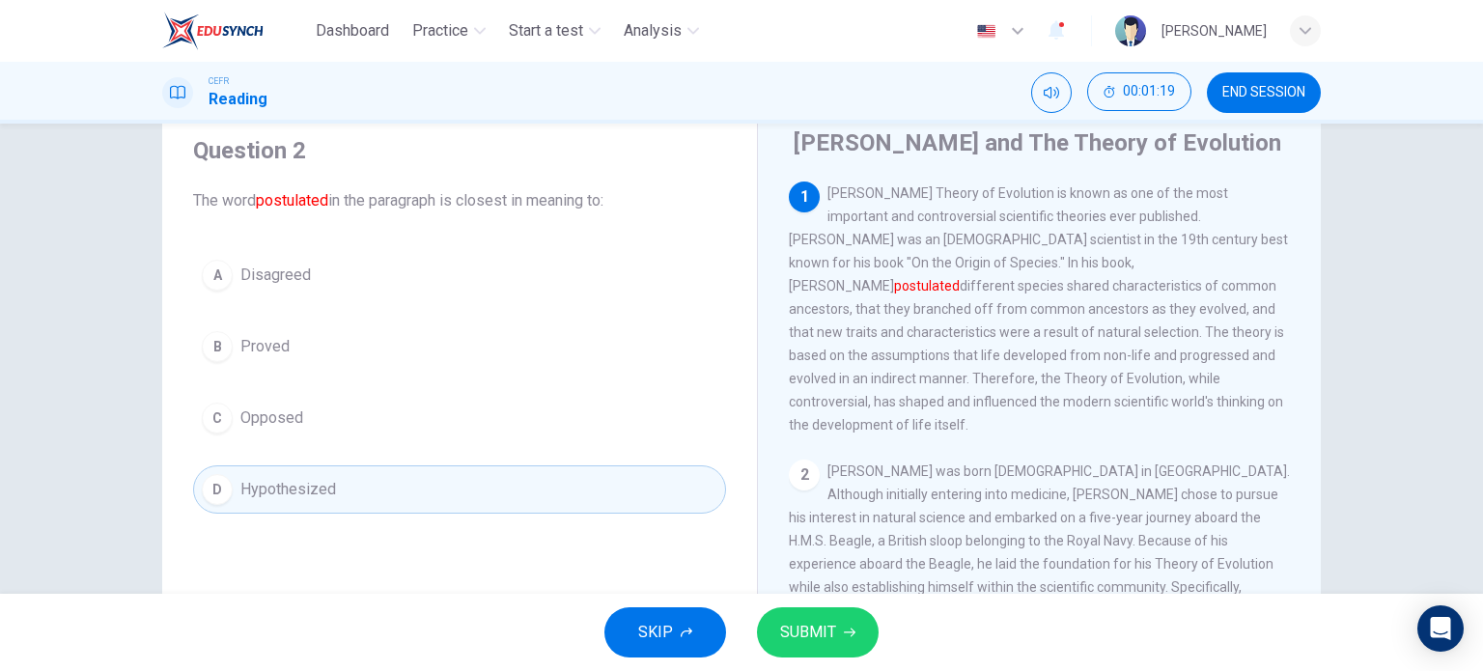
click at [846, 640] on button "SUBMIT" at bounding box center [818, 632] width 122 height 50
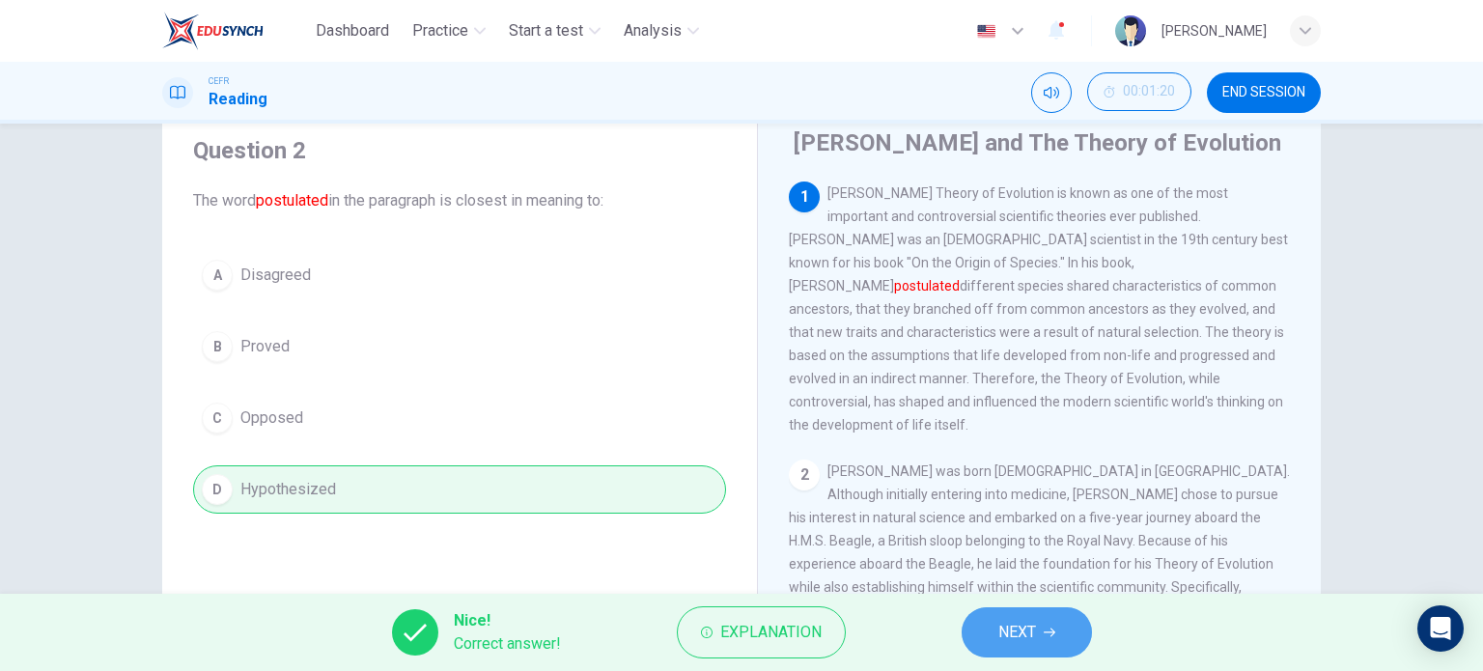
click at [1060, 629] on button "NEXT" at bounding box center [1027, 632] width 130 height 50
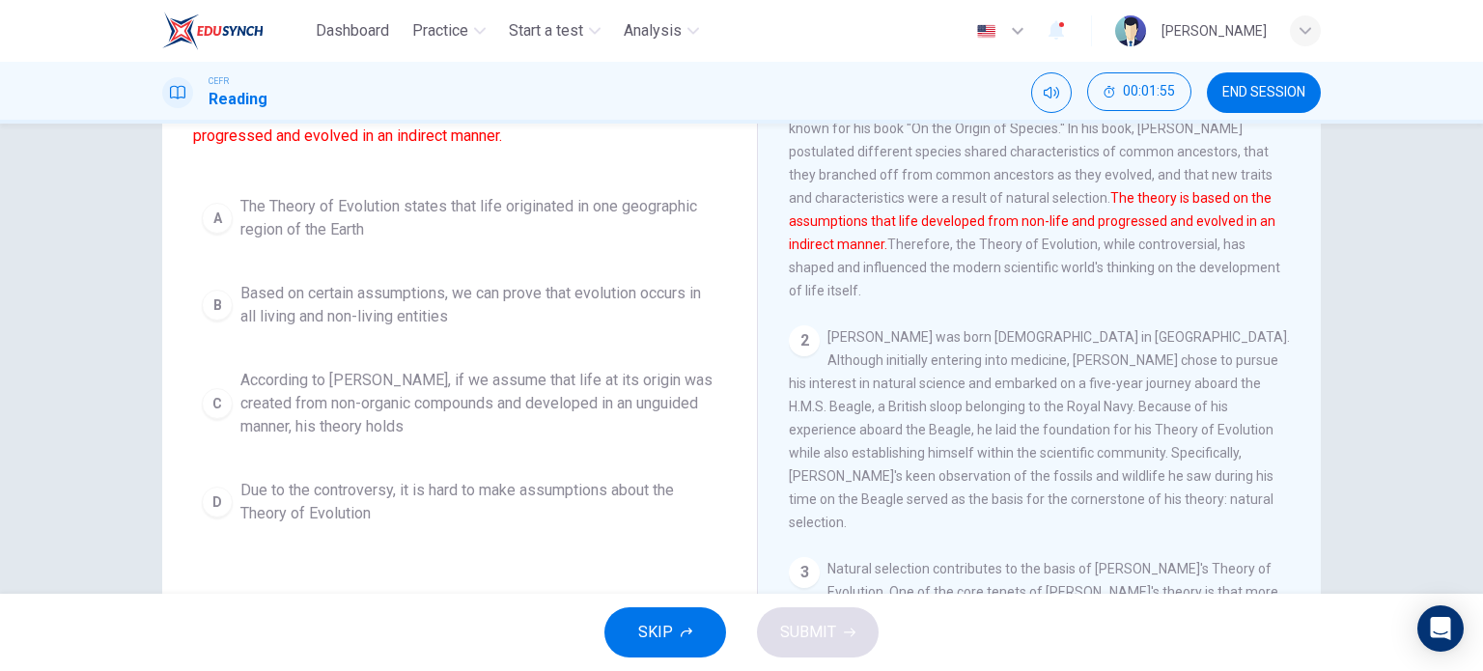
scroll to position [205, 0]
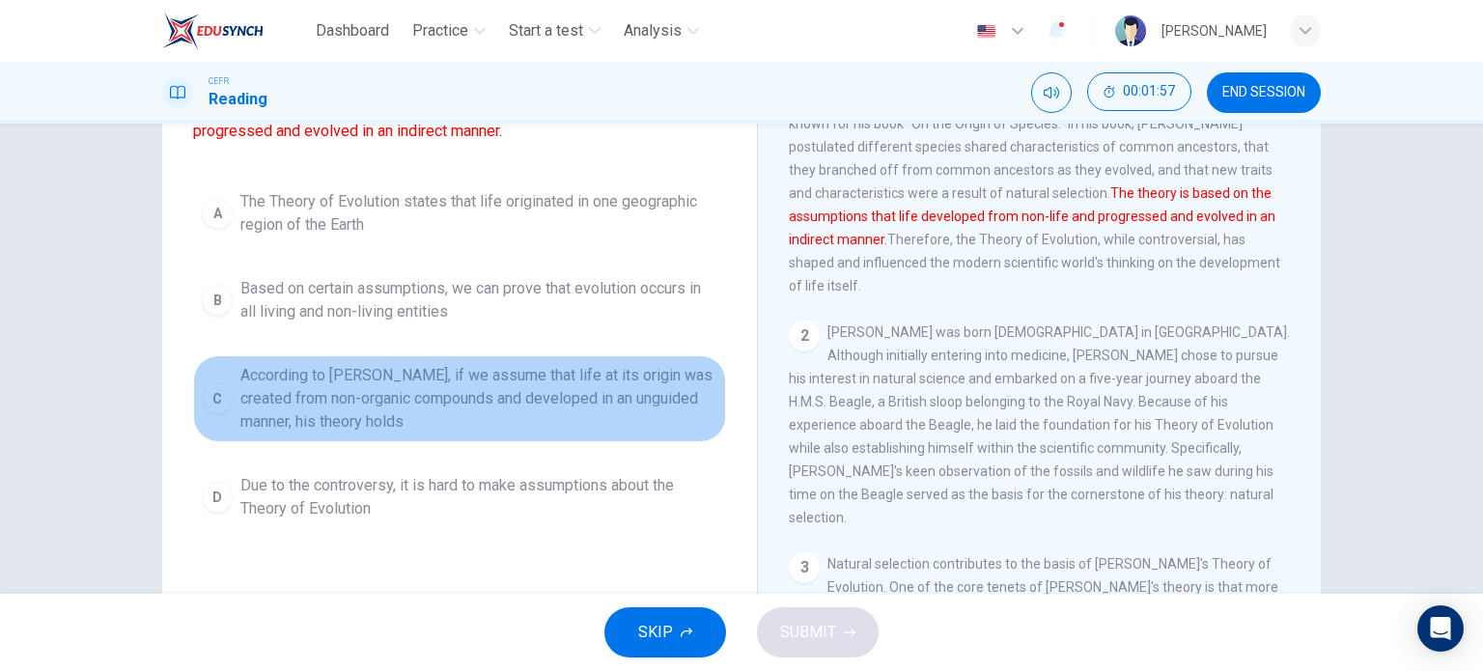
click at [229, 425] on button "C According to Darwin, if we assume that life at its origin was created from no…" at bounding box center [459, 398] width 533 height 87
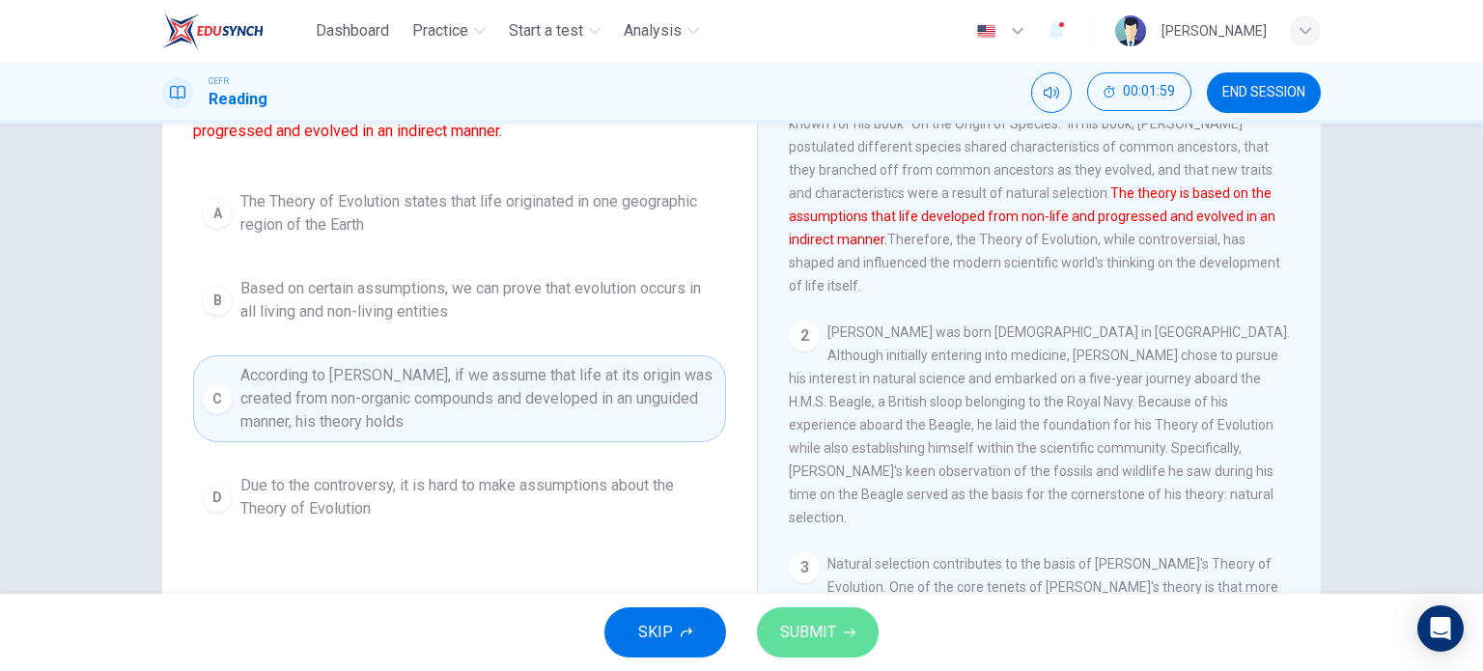
click at [859, 640] on button "SUBMIT" at bounding box center [818, 632] width 122 height 50
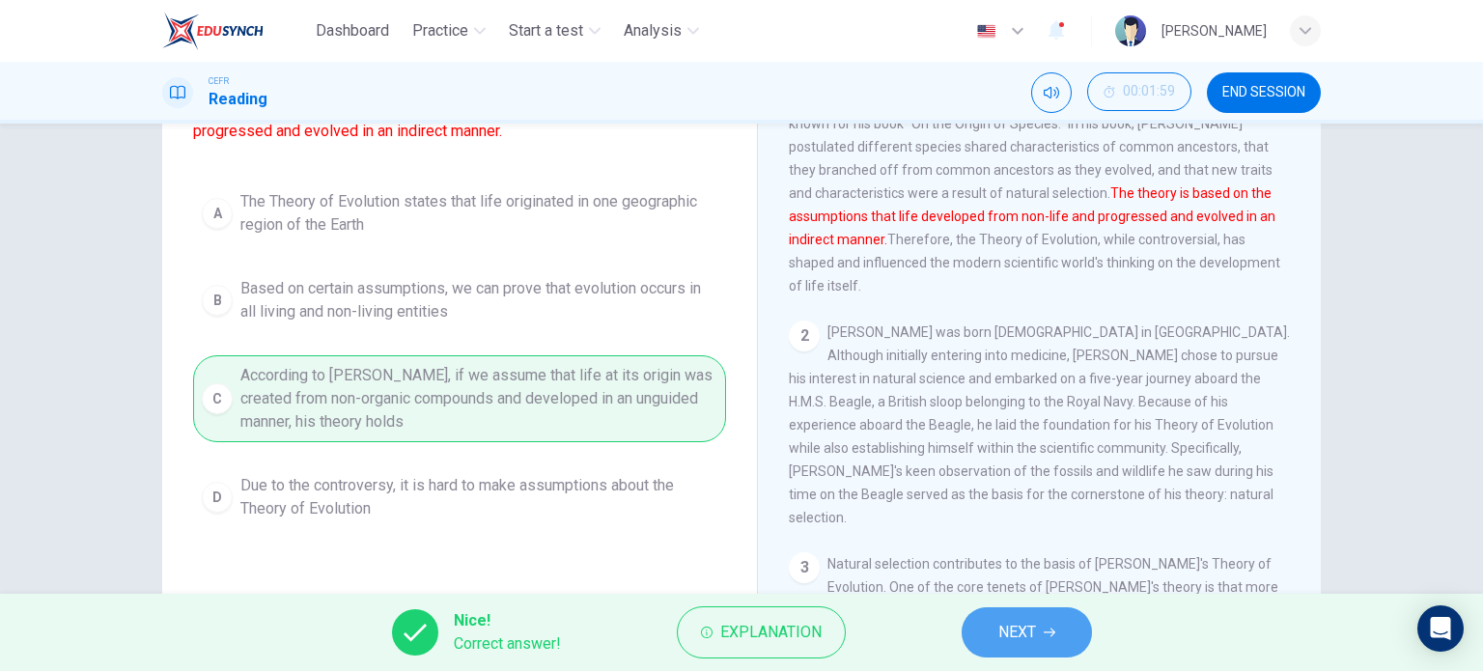
click at [1044, 629] on icon "button" at bounding box center [1050, 633] width 12 height 12
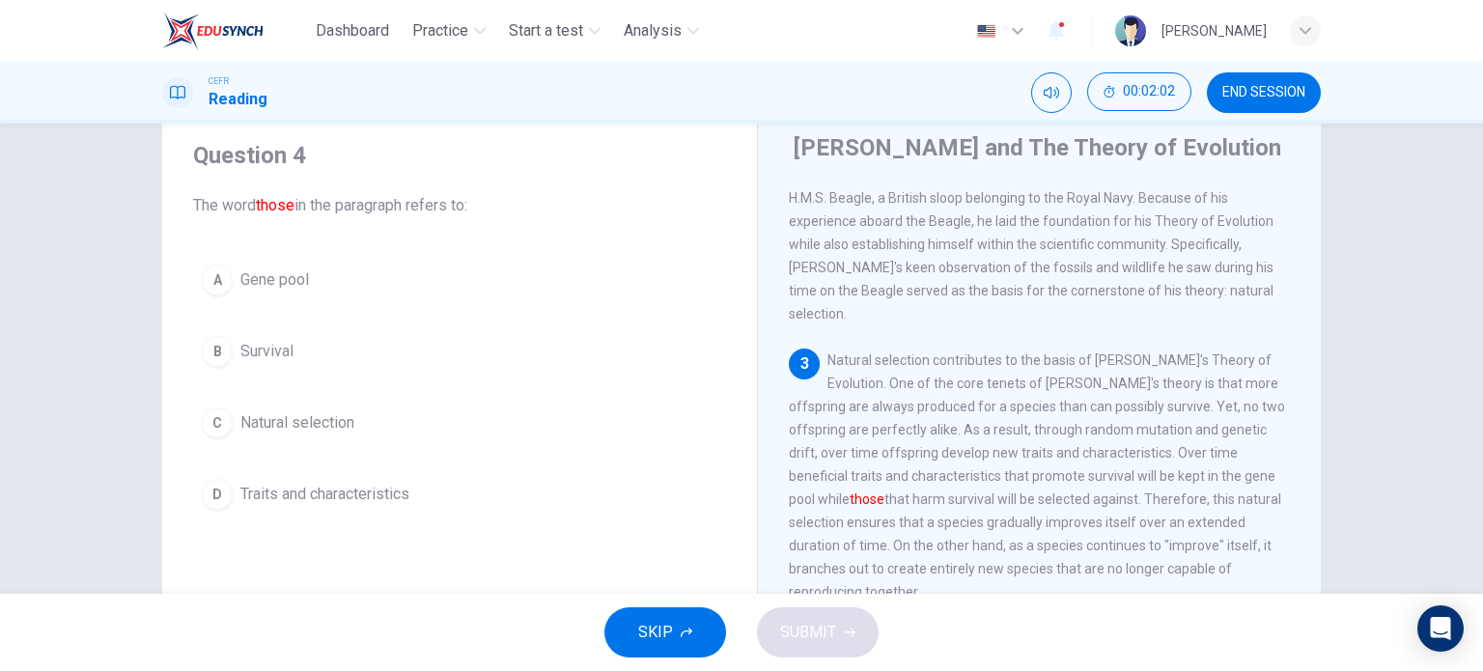
scroll to position [367, 0]
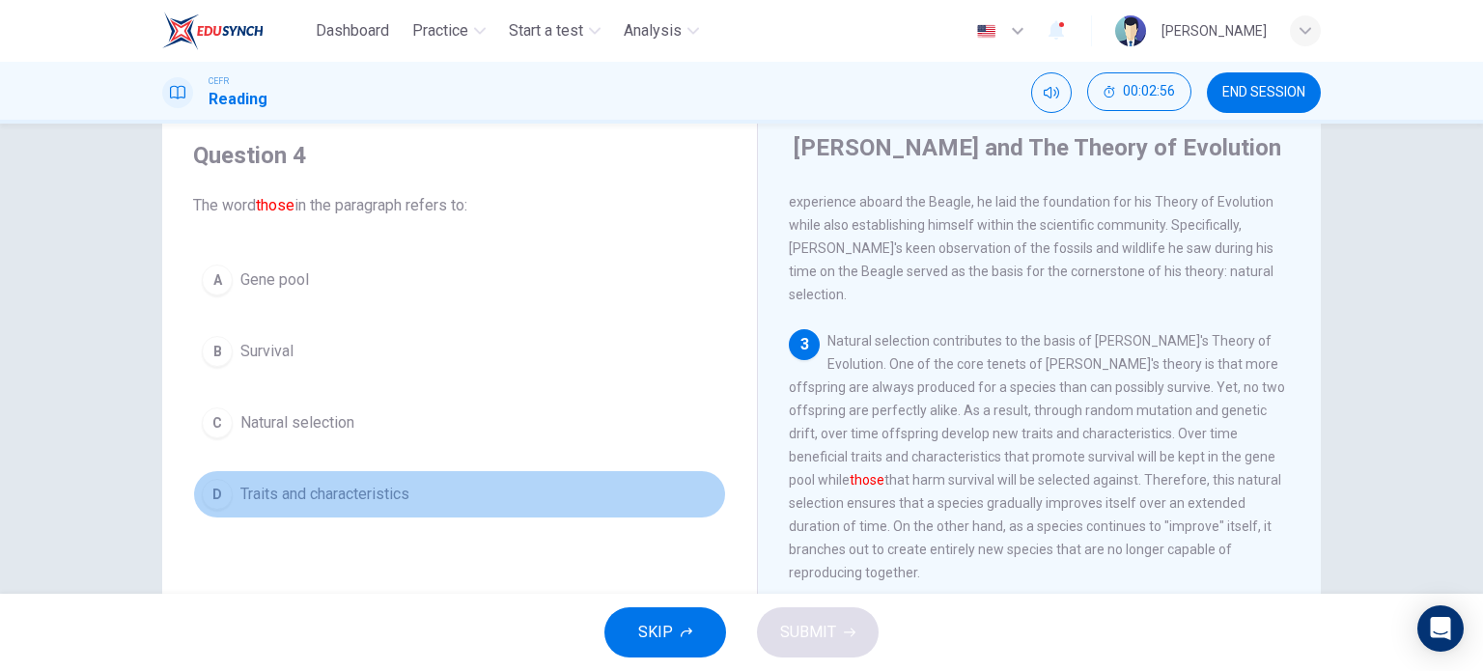
click at [215, 490] on div "D" at bounding box center [217, 494] width 31 height 31
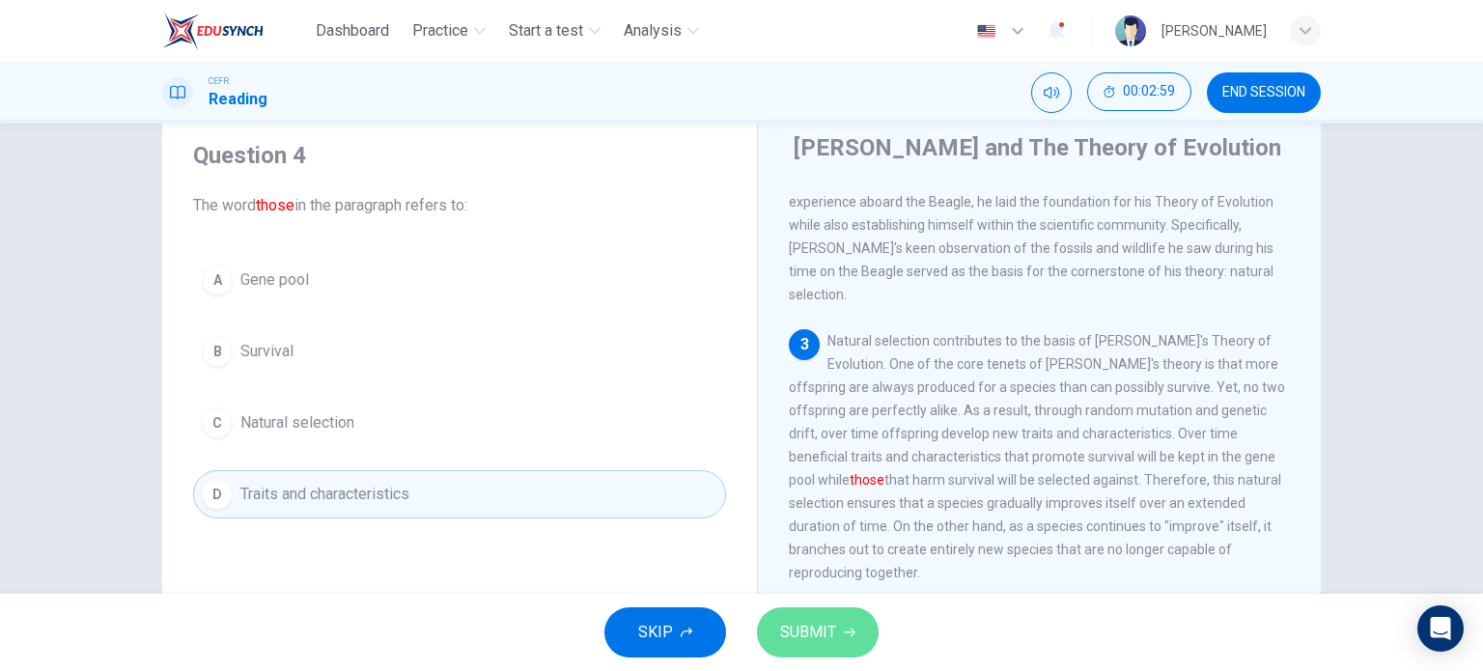
click at [828, 631] on span "SUBMIT" at bounding box center [808, 632] width 56 height 27
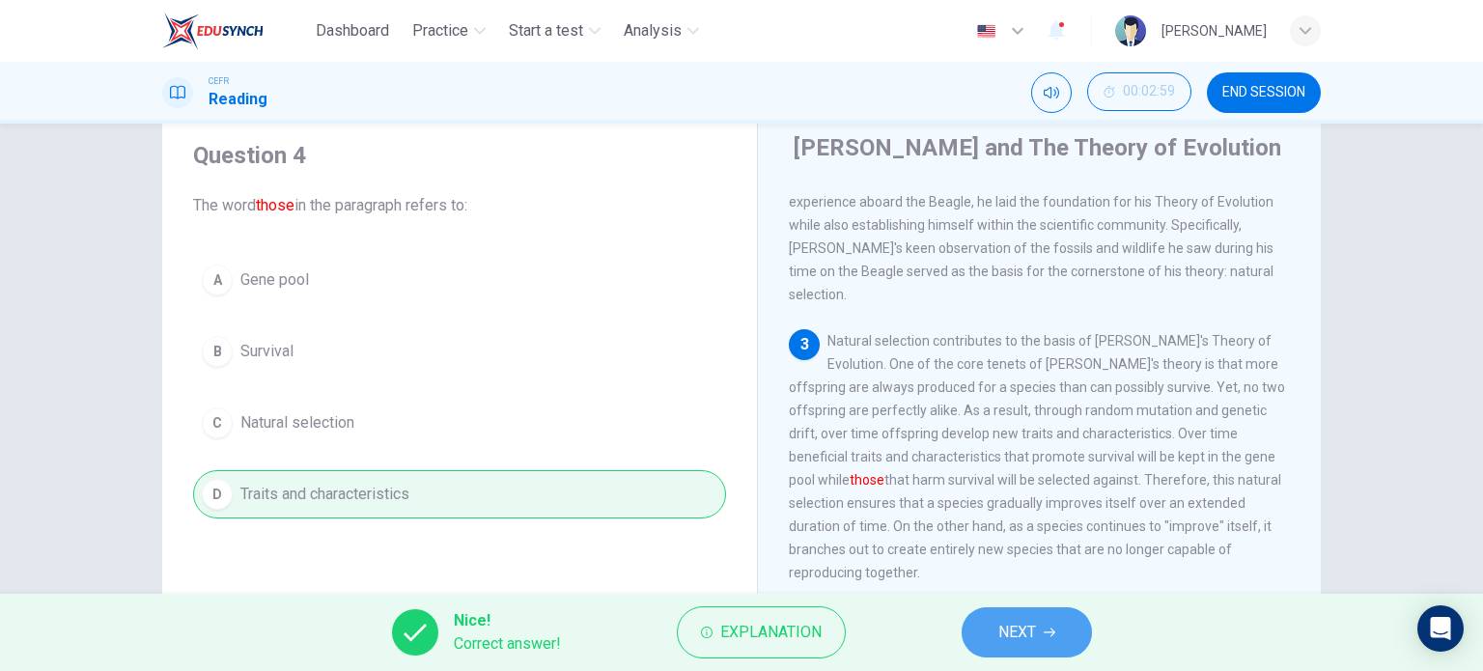
click at [1020, 637] on span "NEXT" at bounding box center [1017, 632] width 38 height 27
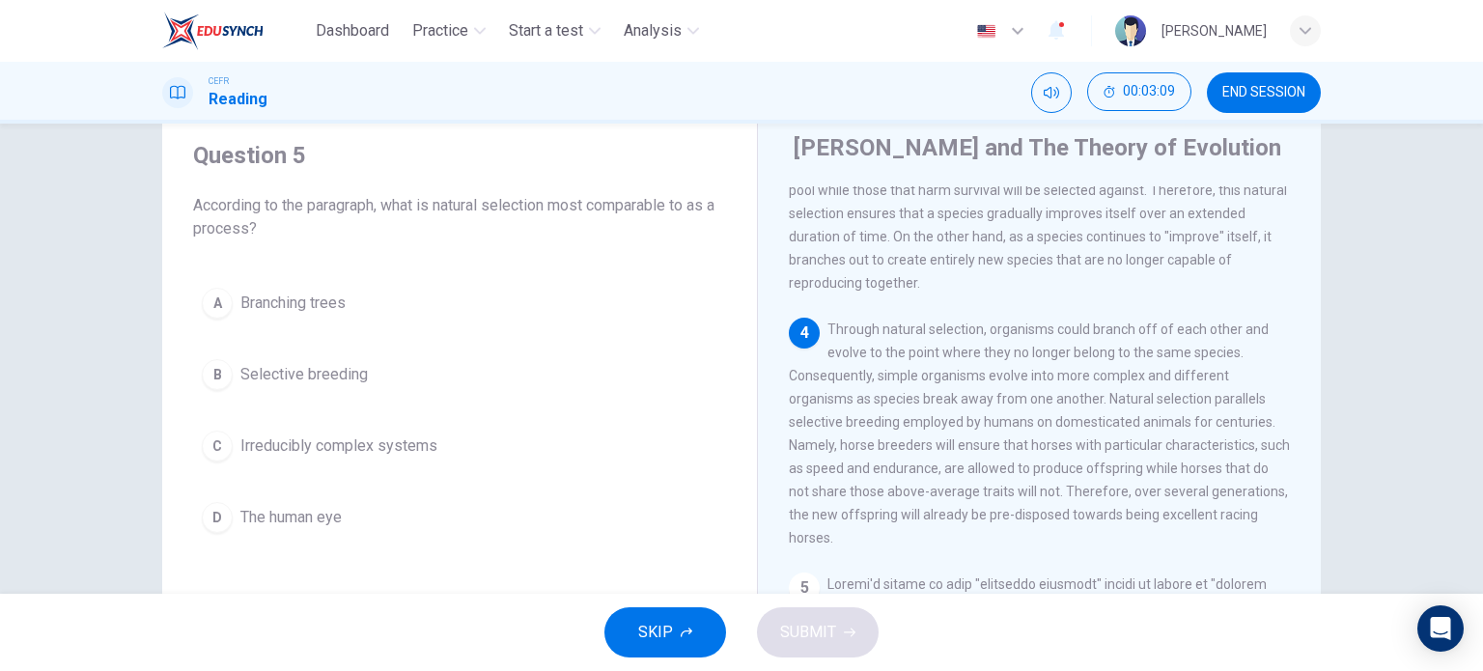
scroll to position [658, 0]
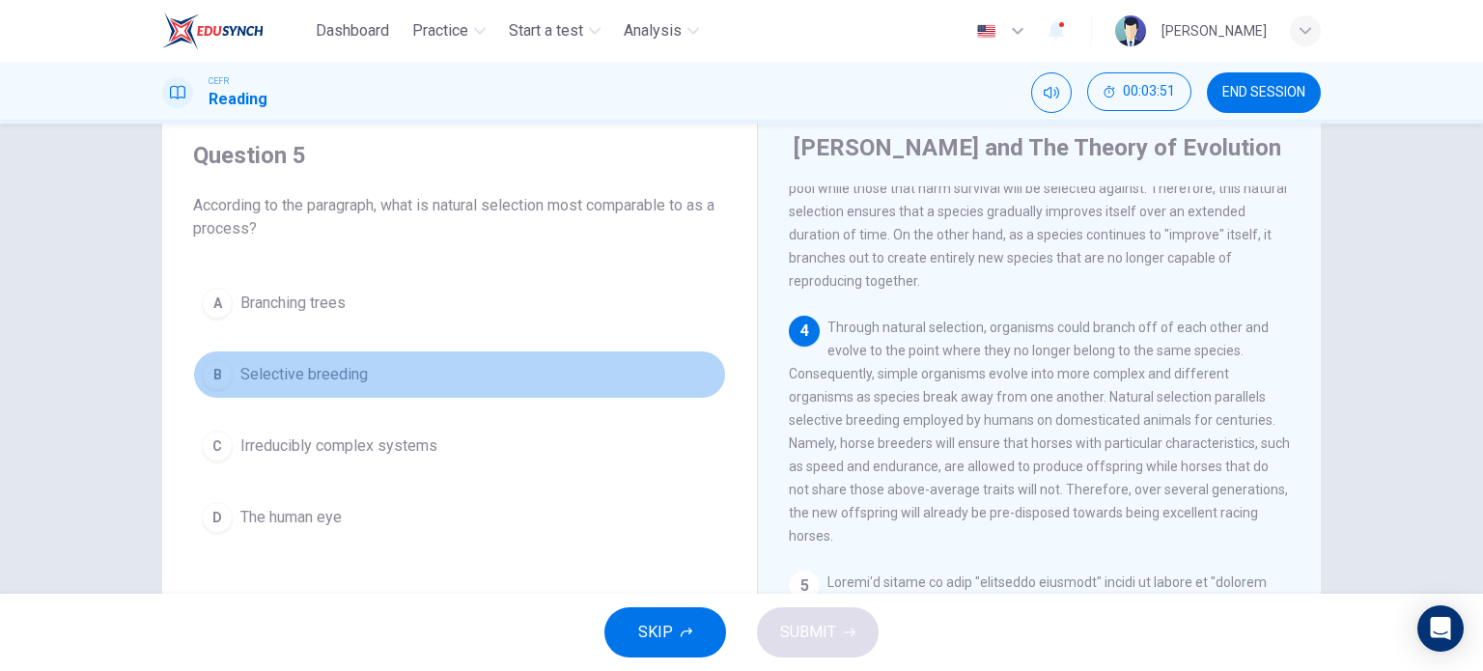
click at [228, 375] on button "B Selective breeding" at bounding box center [459, 374] width 533 height 48
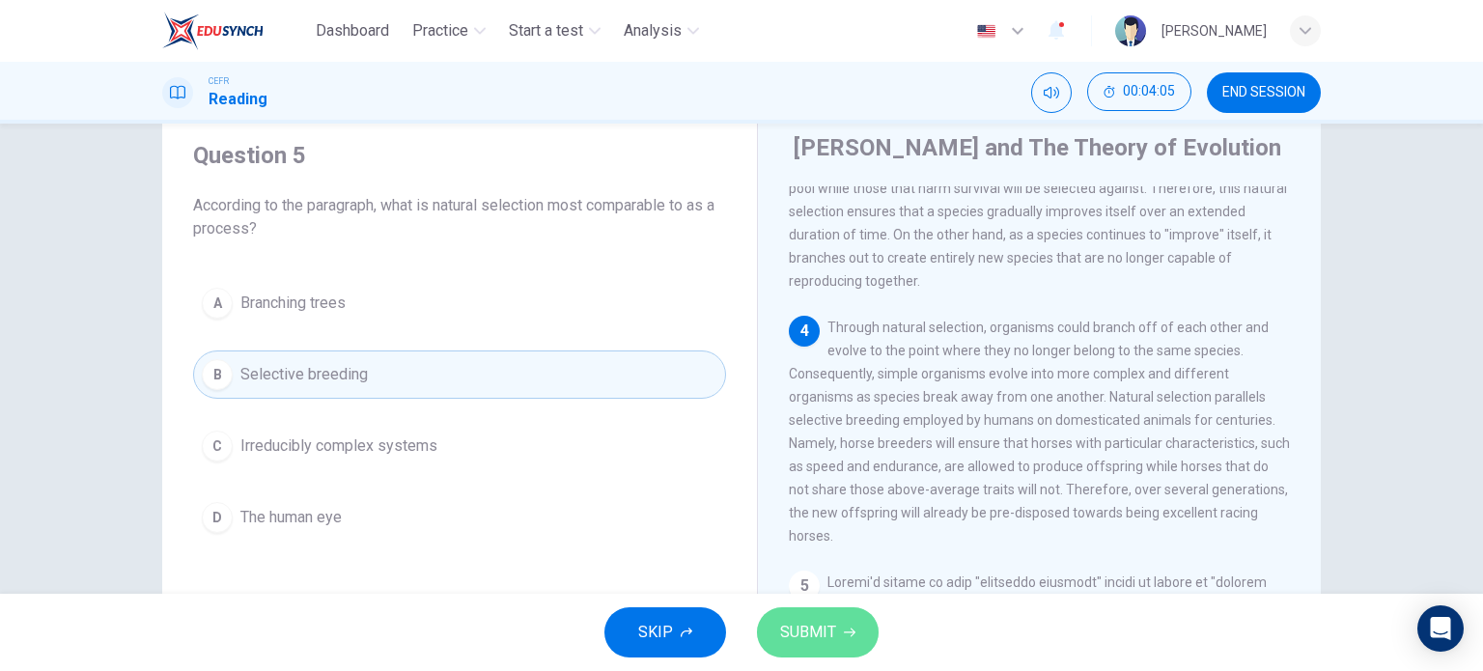
click at [836, 617] on button "SUBMIT" at bounding box center [818, 632] width 122 height 50
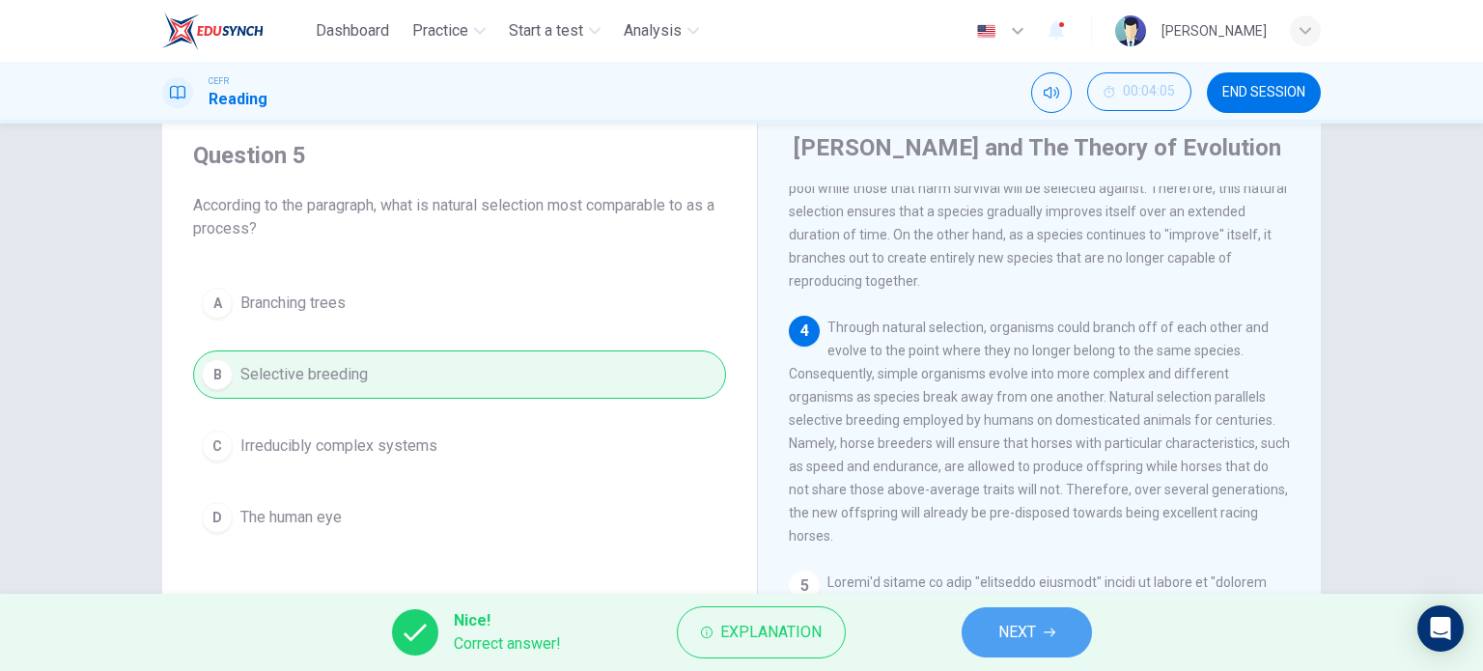
click at [1036, 655] on button "NEXT" at bounding box center [1027, 632] width 130 height 50
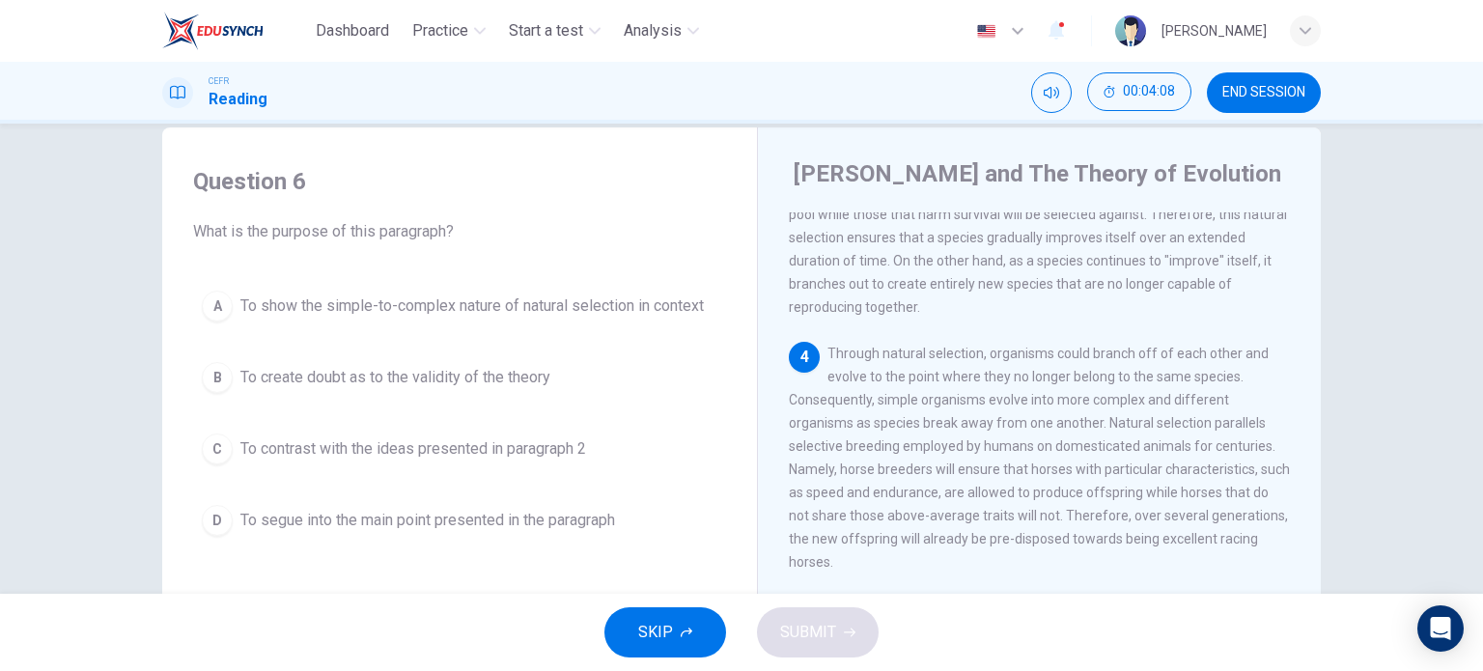
scroll to position [37, 0]
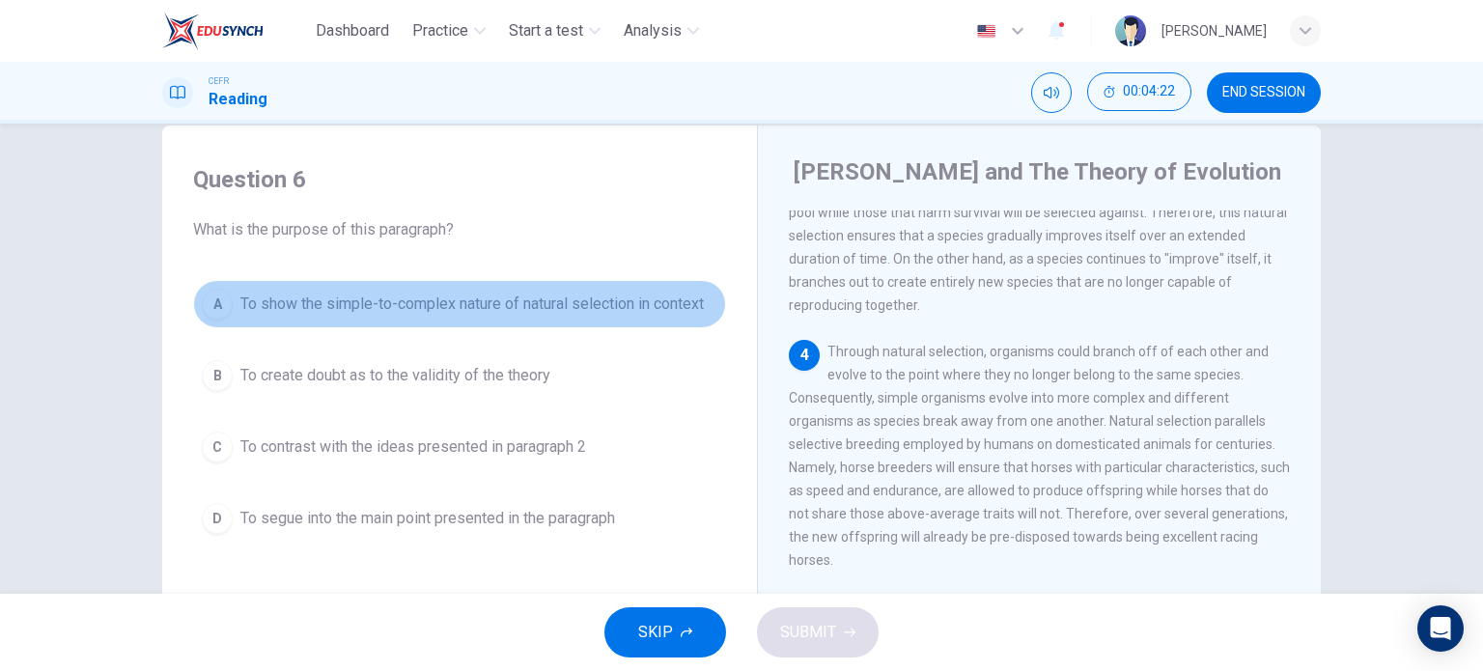
click at [214, 301] on div "A" at bounding box center [217, 304] width 31 height 31
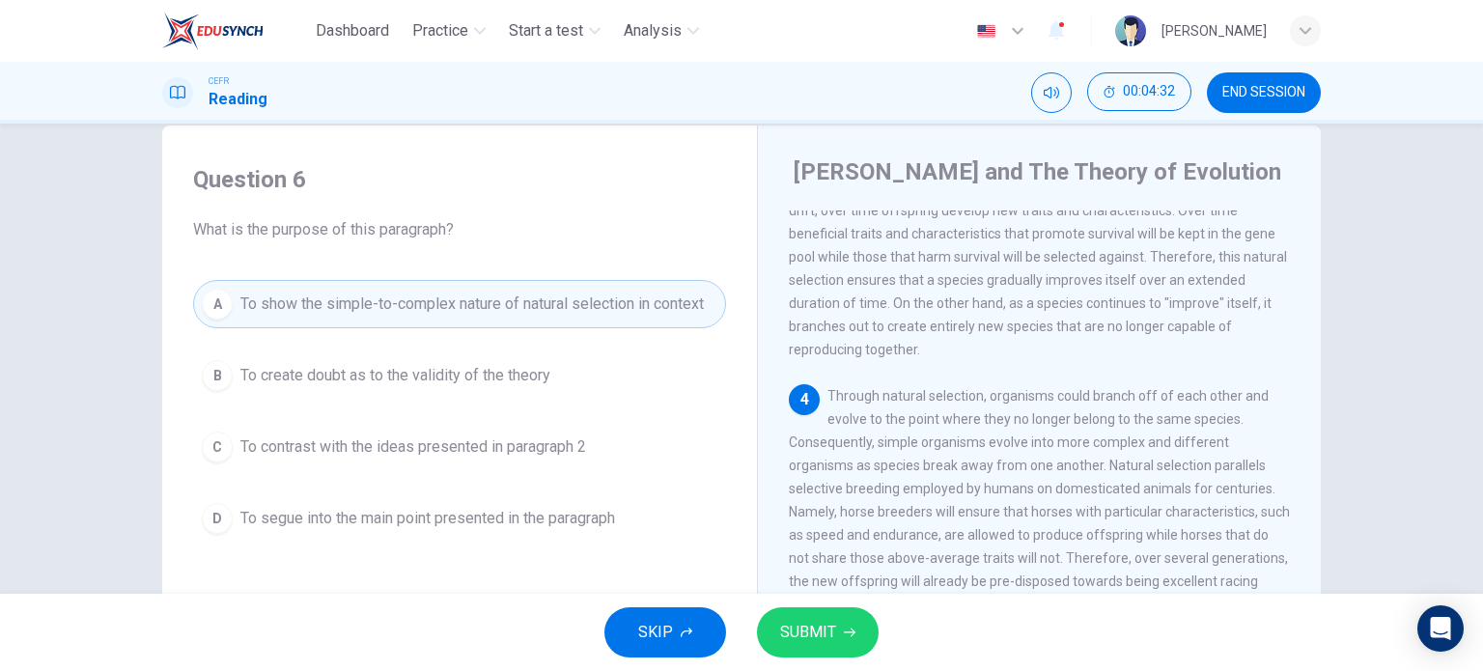
scroll to position [614, 0]
click at [817, 629] on span "SUBMIT" at bounding box center [808, 632] width 56 height 27
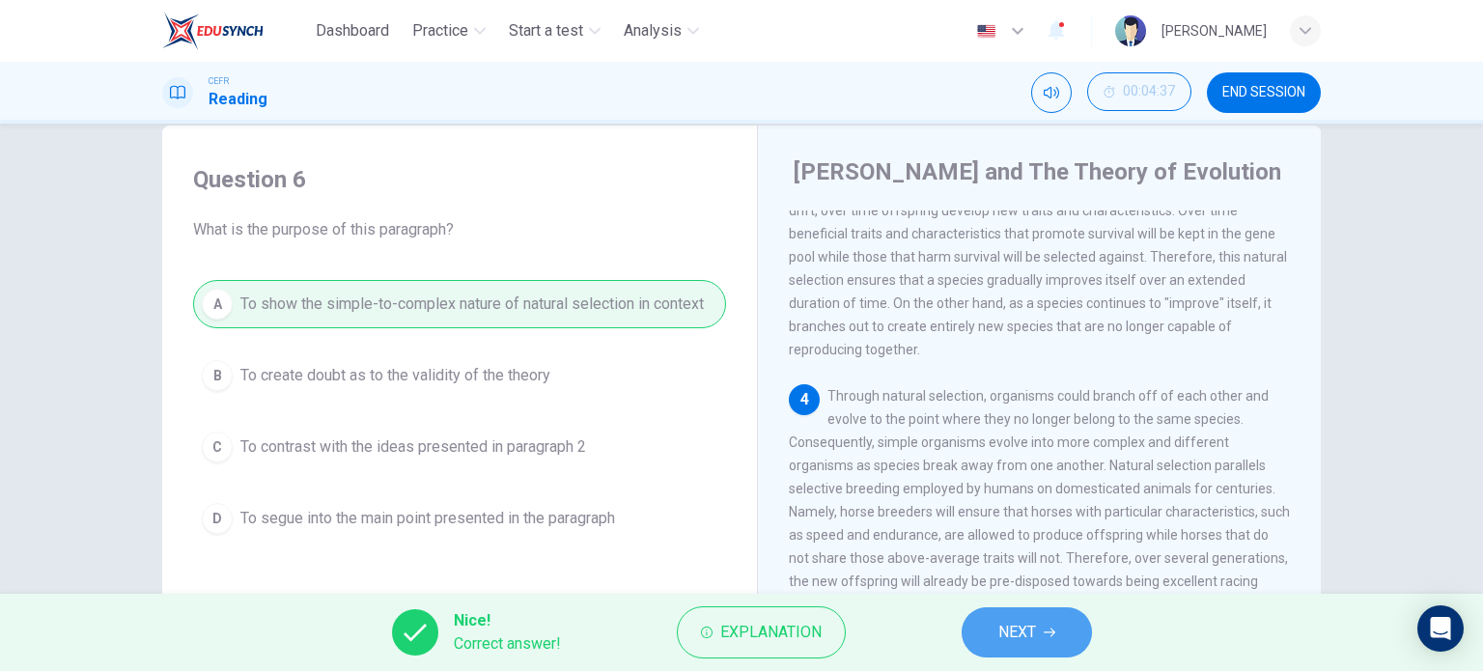
click at [1022, 624] on span "NEXT" at bounding box center [1017, 632] width 38 height 27
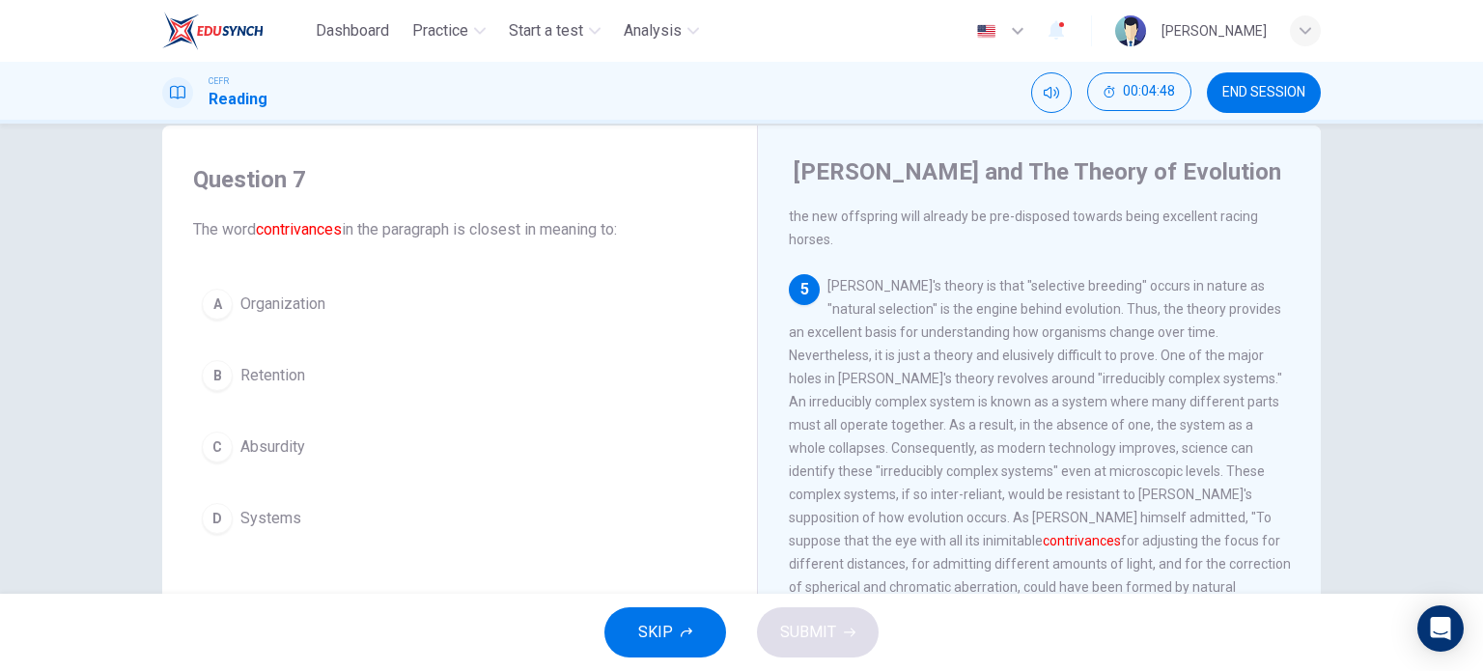
scroll to position [981, 0]
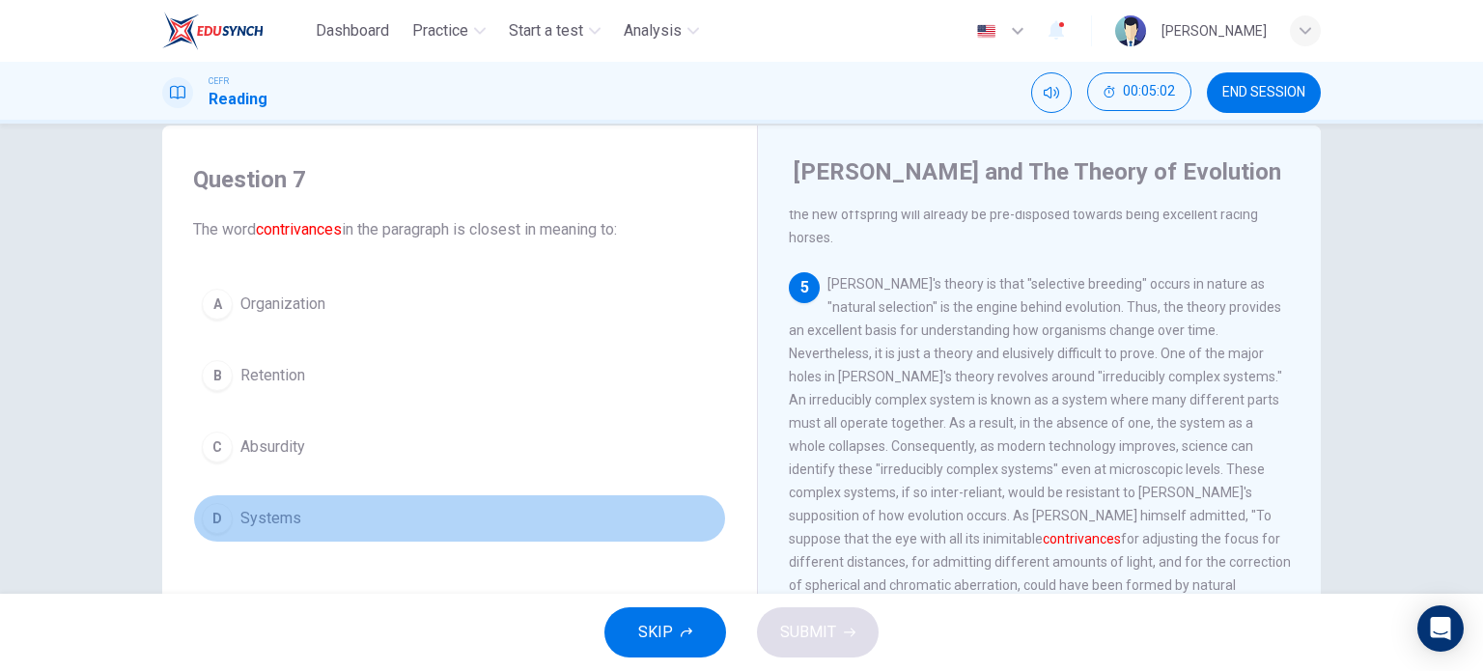
click at [240, 525] on span "Systems" at bounding box center [270, 518] width 61 height 23
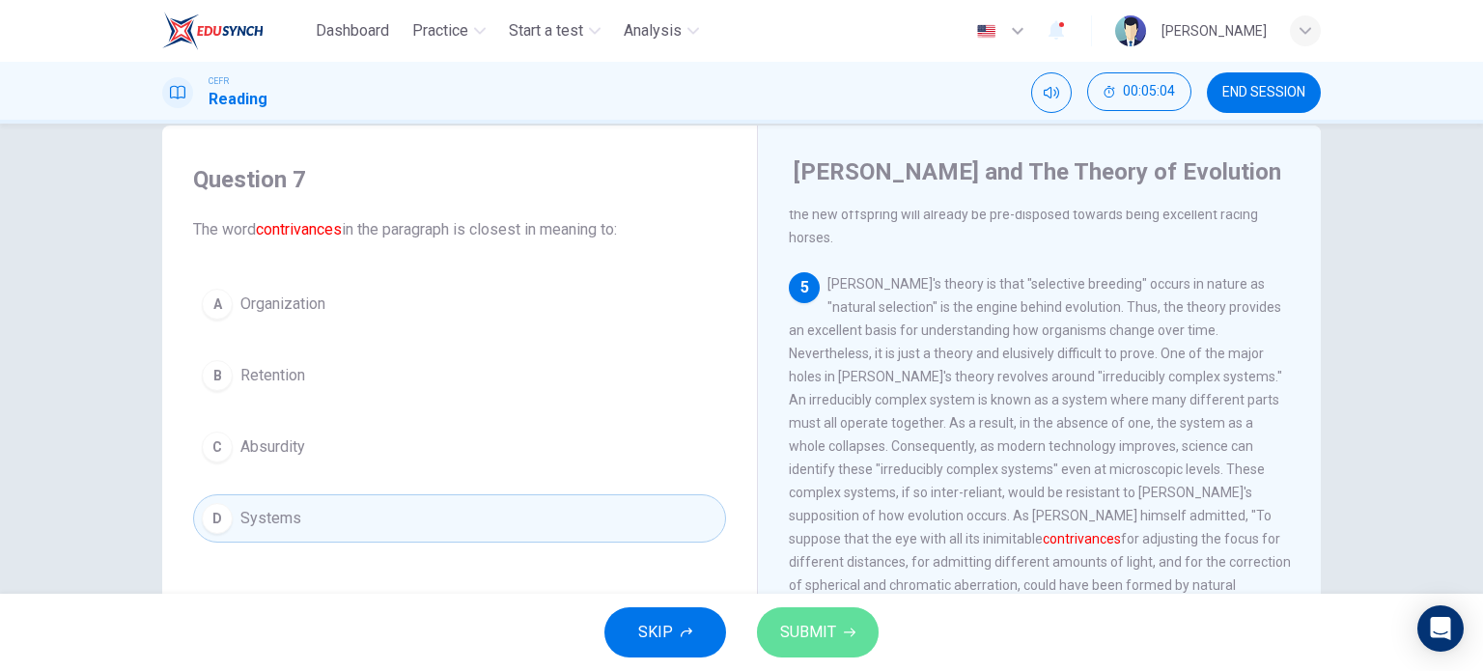
click at [825, 629] on span "SUBMIT" at bounding box center [808, 632] width 56 height 27
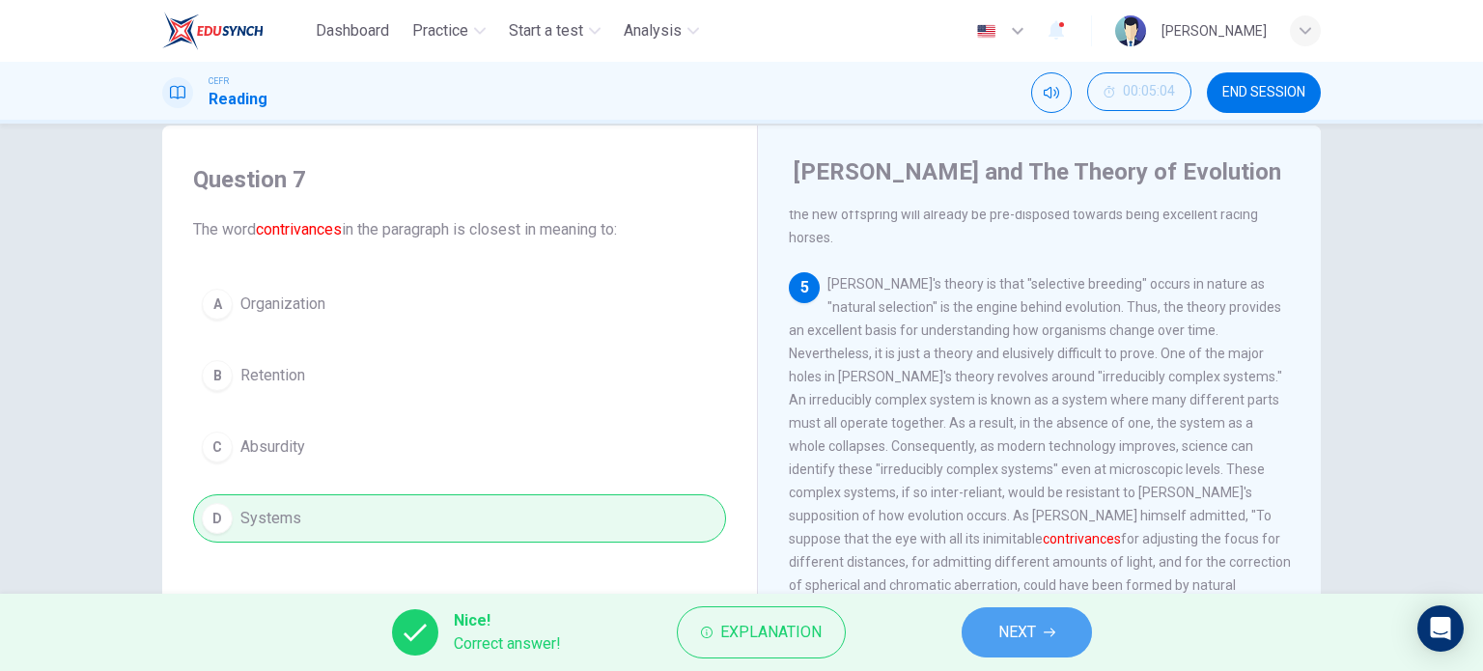
click at [1002, 628] on span "NEXT" at bounding box center [1017, 632] width 38 height 27
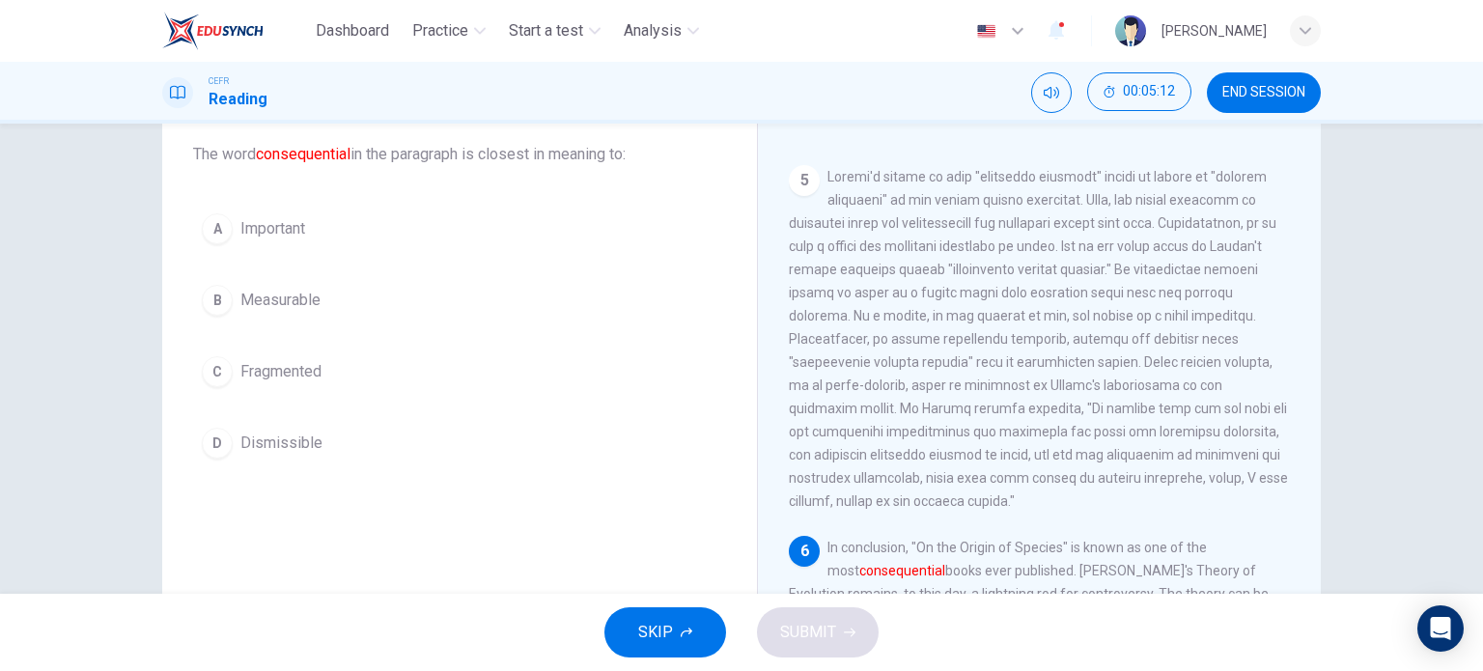
scroll to position [110, 0]
click at [227, 371] on div "C" at bounding box center [217, 373] width 31 height 31
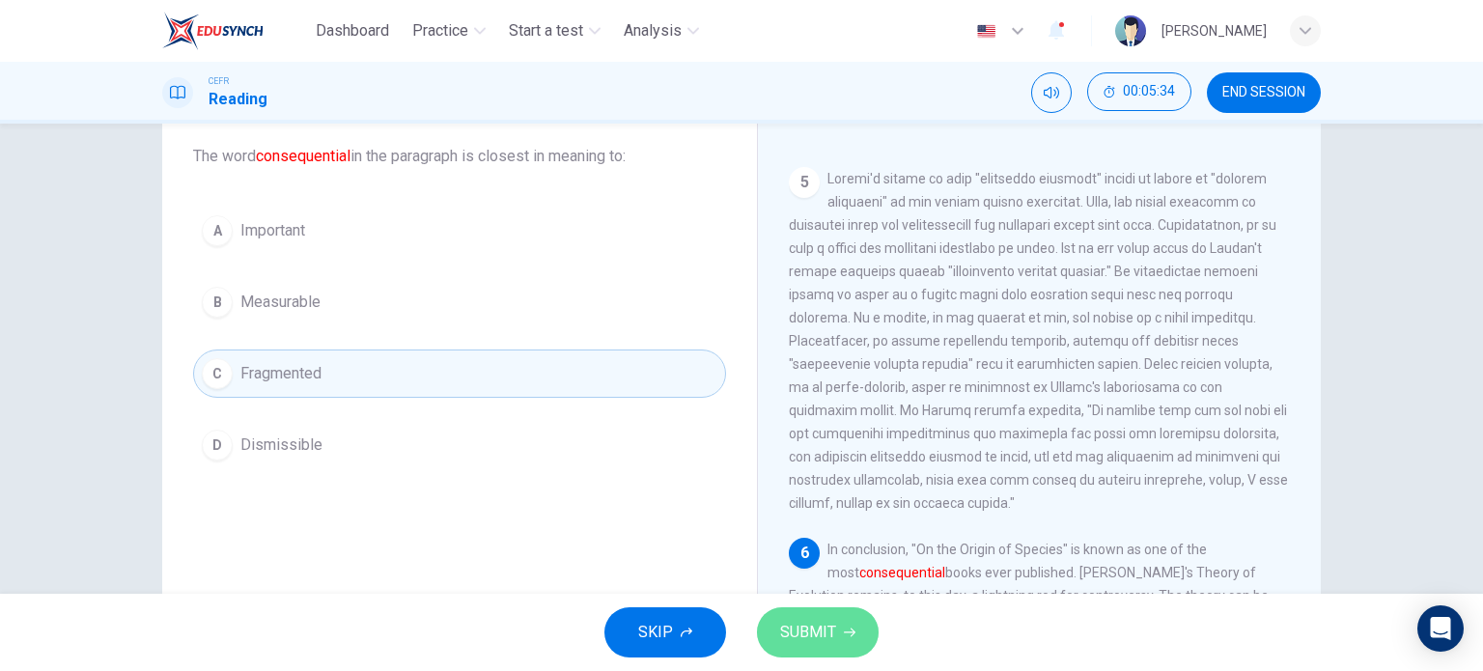
click at [835, 648] on button "SUBMIT" at bounding box center [818, 632] width 122 height 50
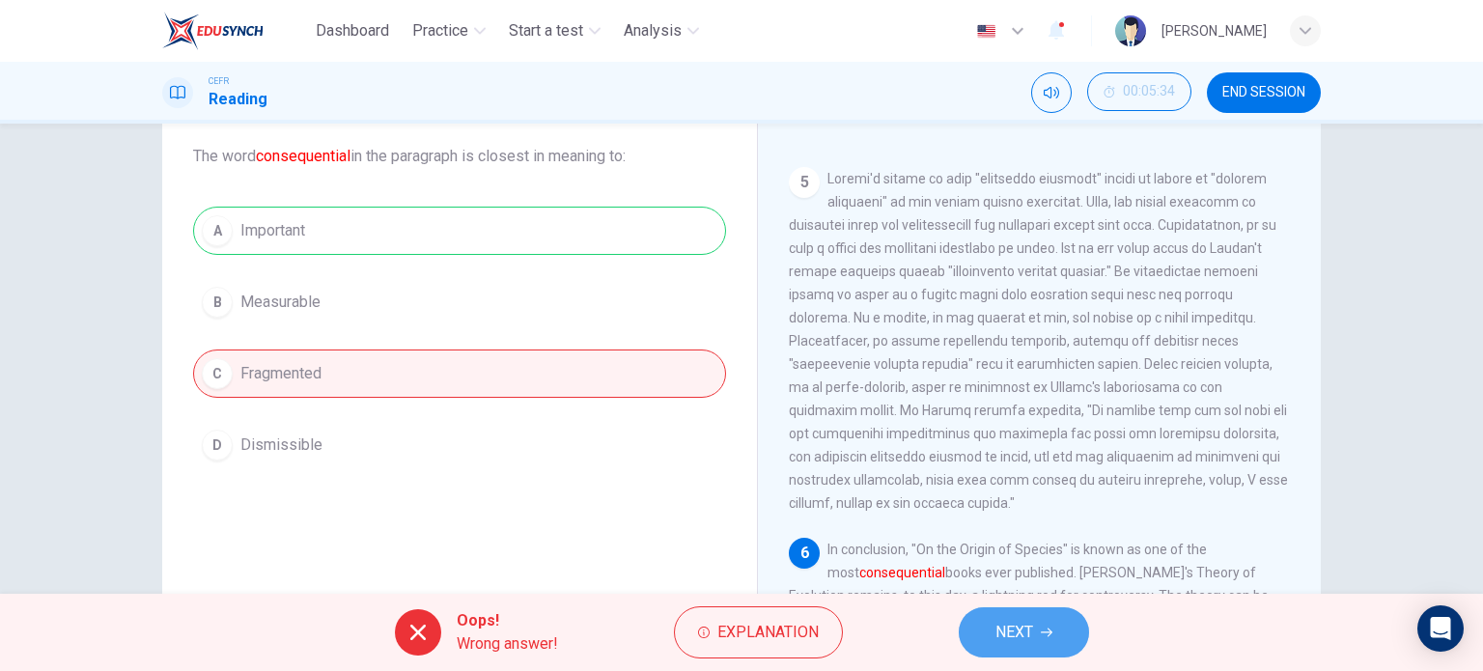
click at [1037, 632] on button "NEXT" at bounding box center [1024, 632] width 130 height 50
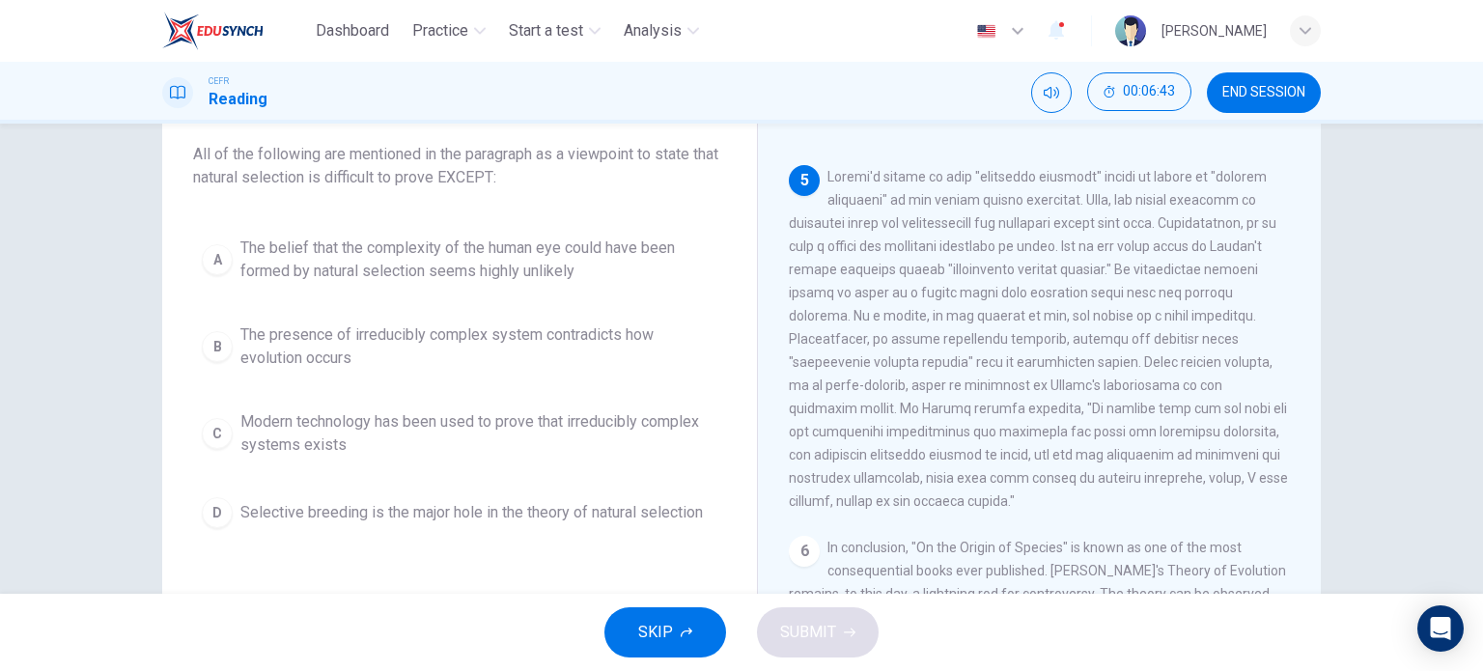
scroll to position [118, 0]
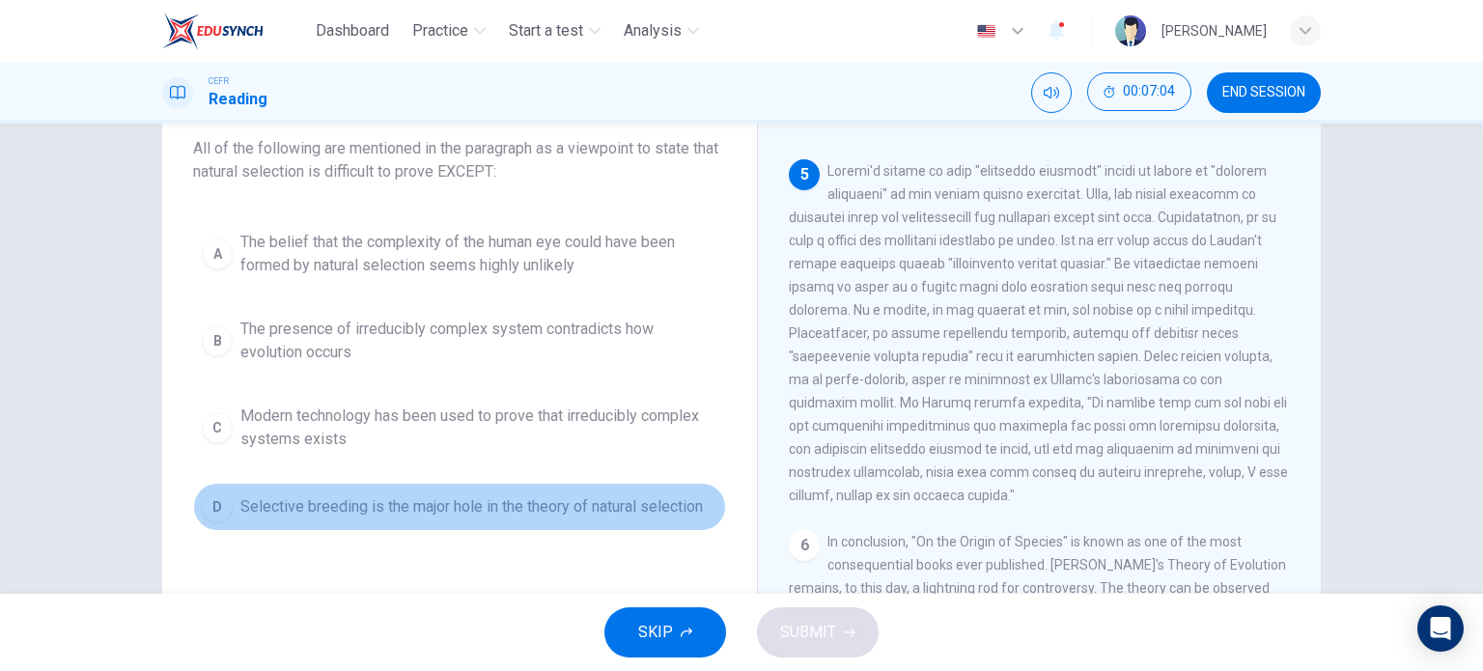
click at [226, 517] on button "D Selective breeding is the major hole in the theory of natural selection" at bounding box center [459, 507] width 533 height 48
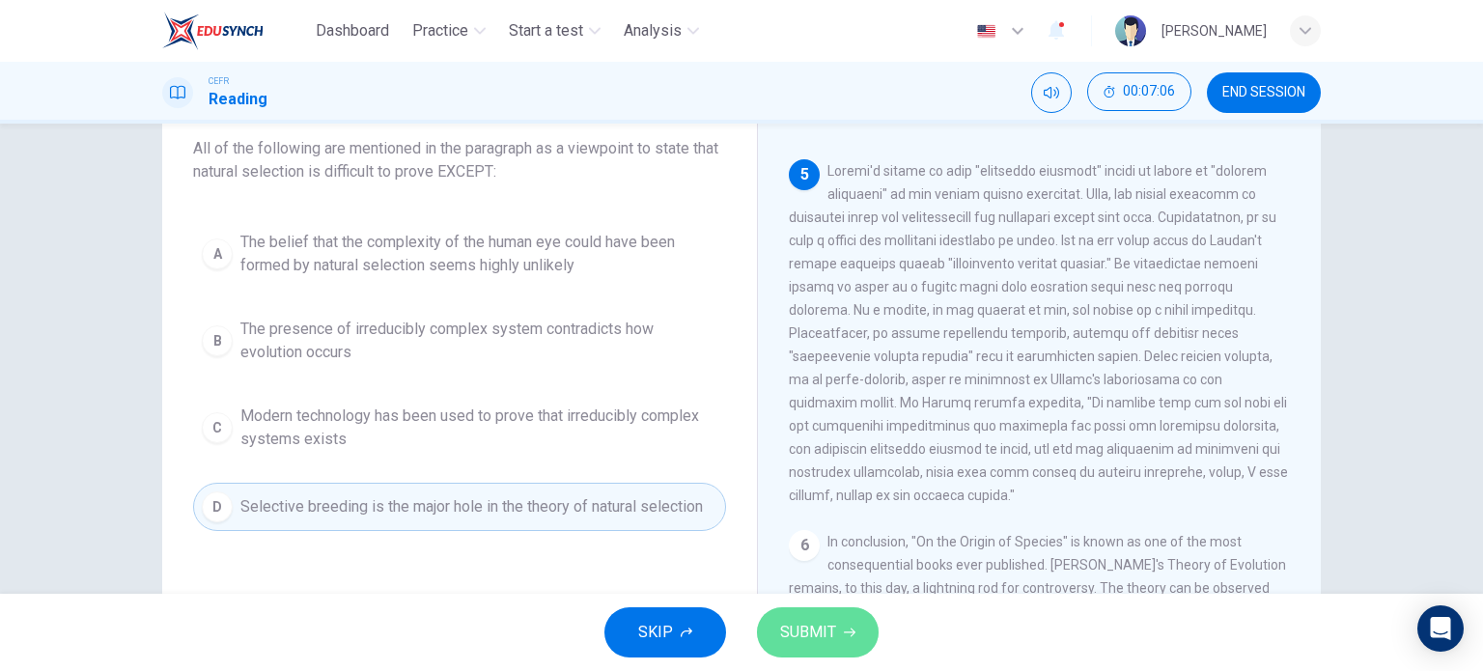
click at [833, 648] on button "SUBMIT" at bounding box center [818, 632] width 122 height 50
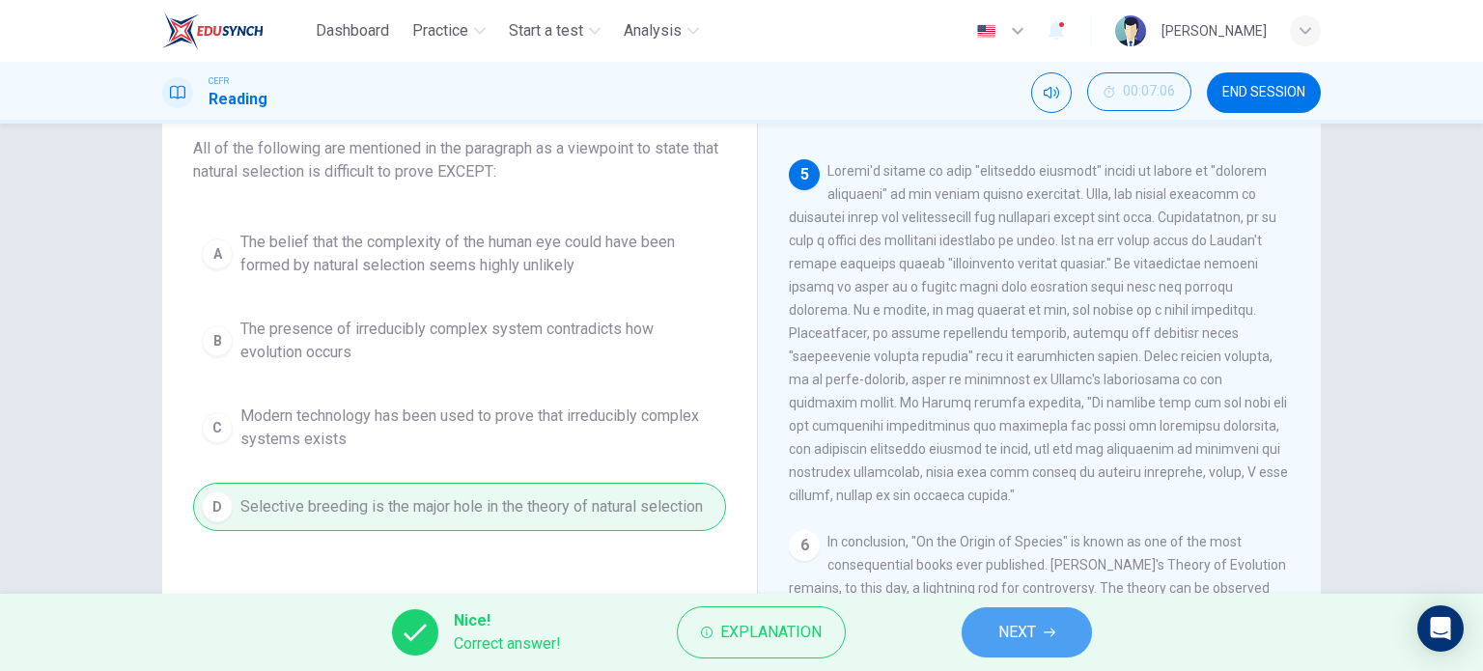
click at [1017, 617] on button "NEXT" at bounding box center [1027, 632] width 130 height 50
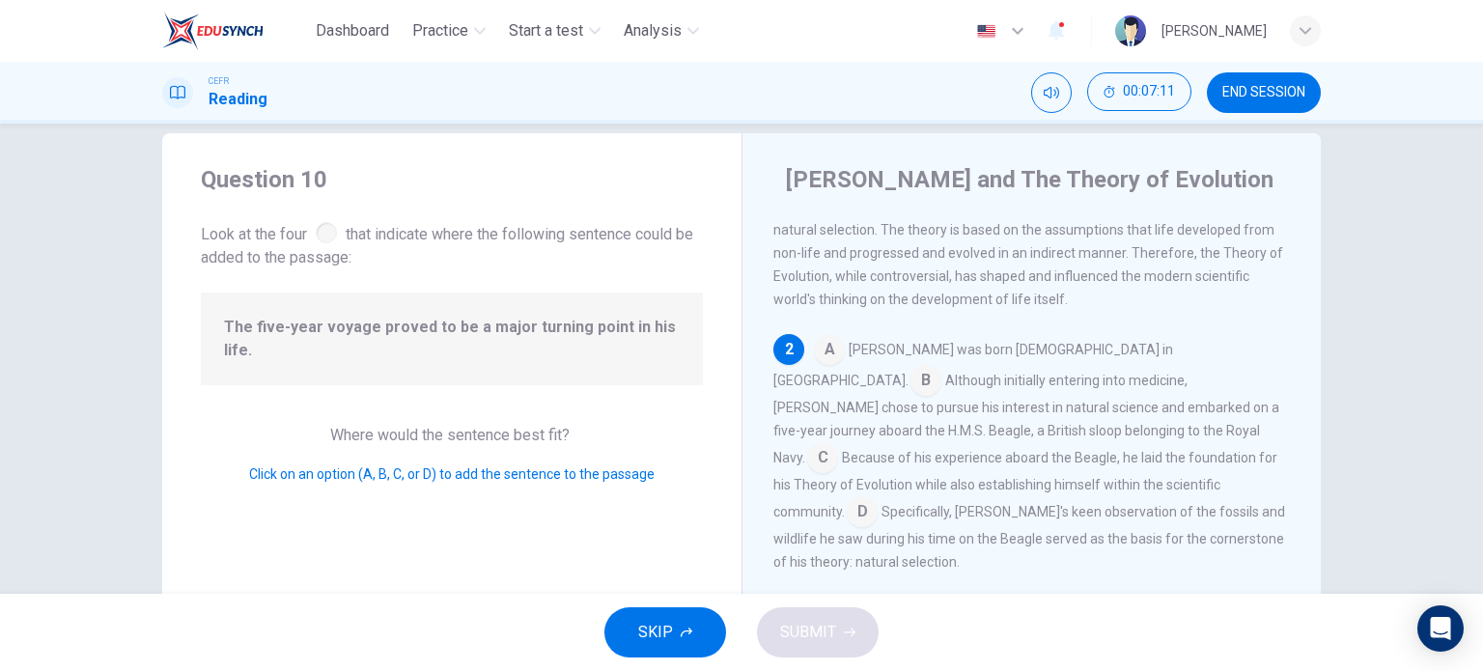
scroll to position [137, 0]
click at [878, 500] on input at bounding box center [862, 515] width 31 height 31
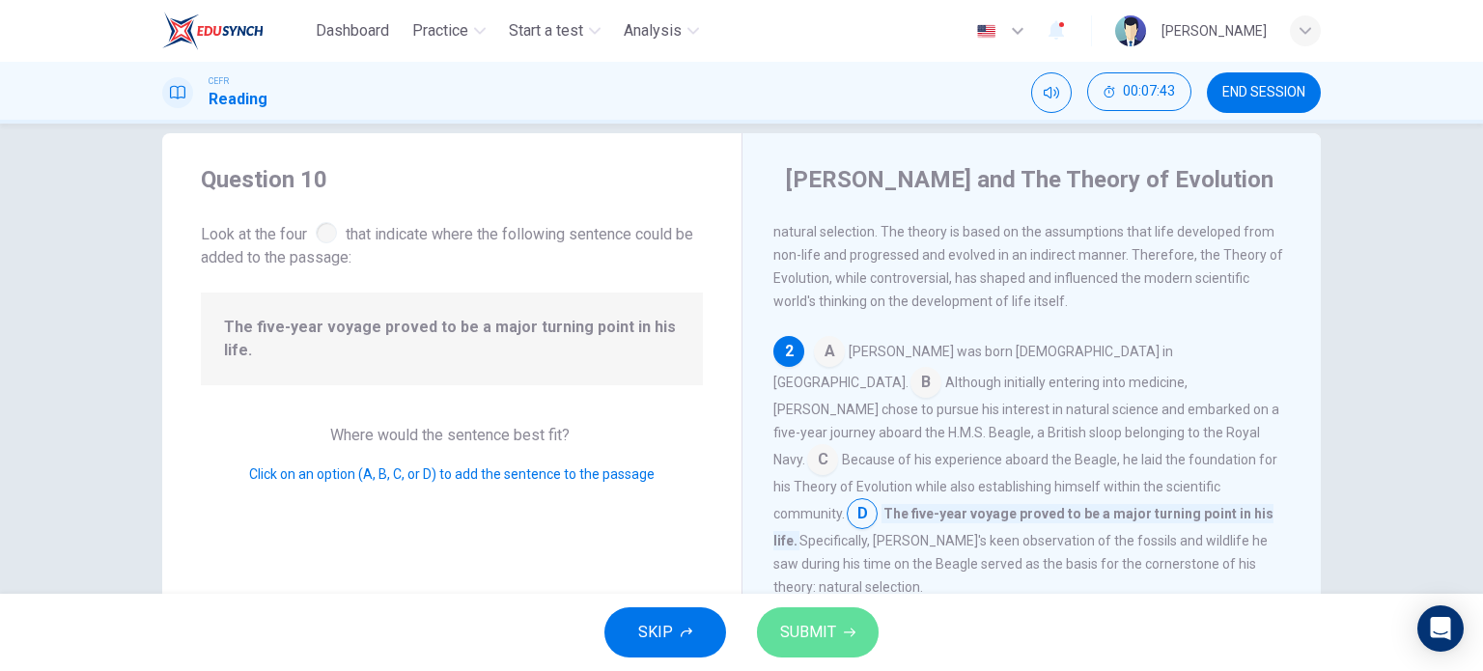
click at [831, 622] on span "SUBMIT" at bounding box center [808, 632] width 56 height 27
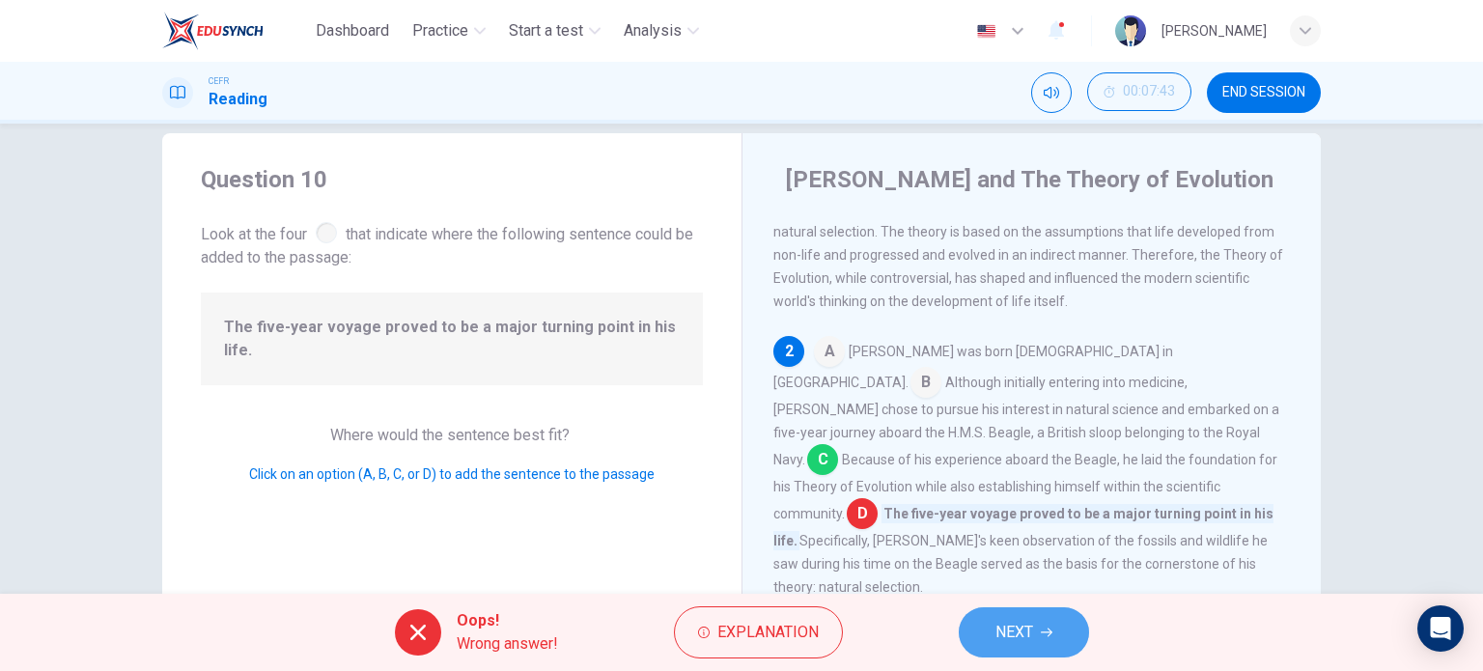
click at [985, 621] on button "NEXT" at bounding box center [1024, 632] width 130 height 50
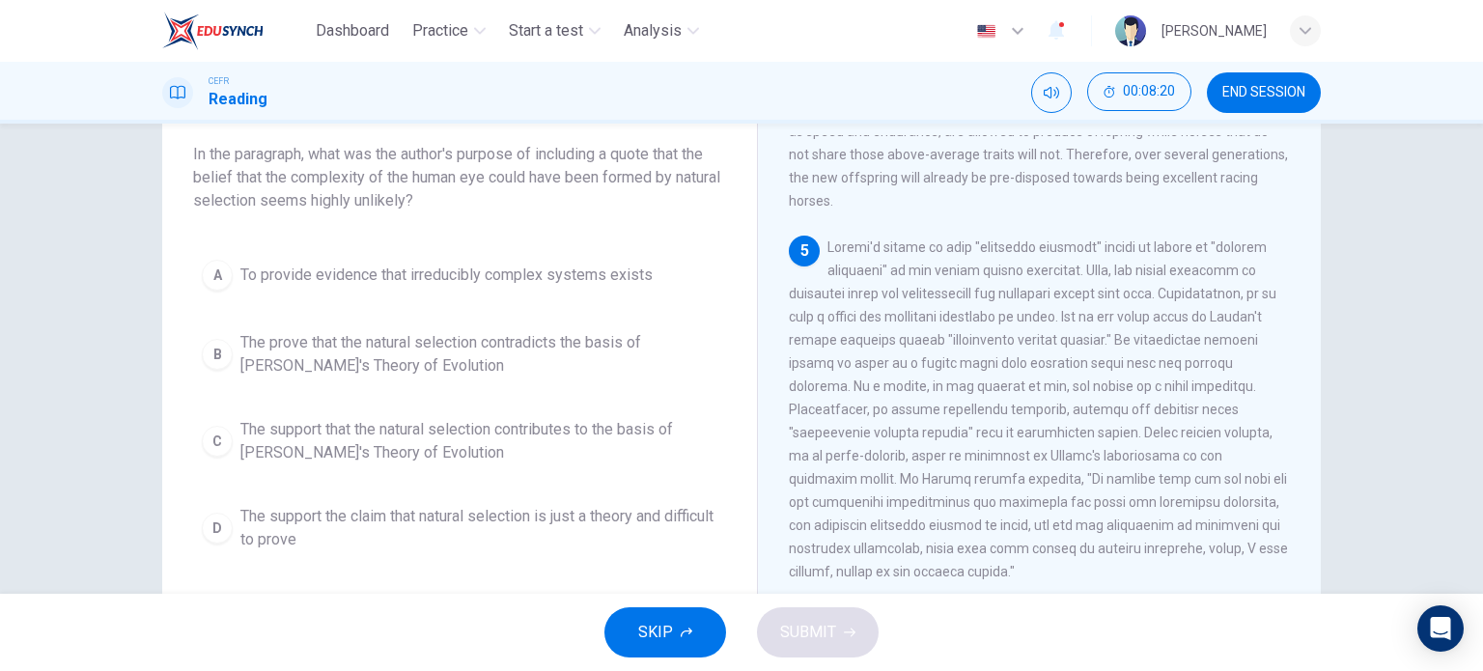
scroll to position [115, 0]
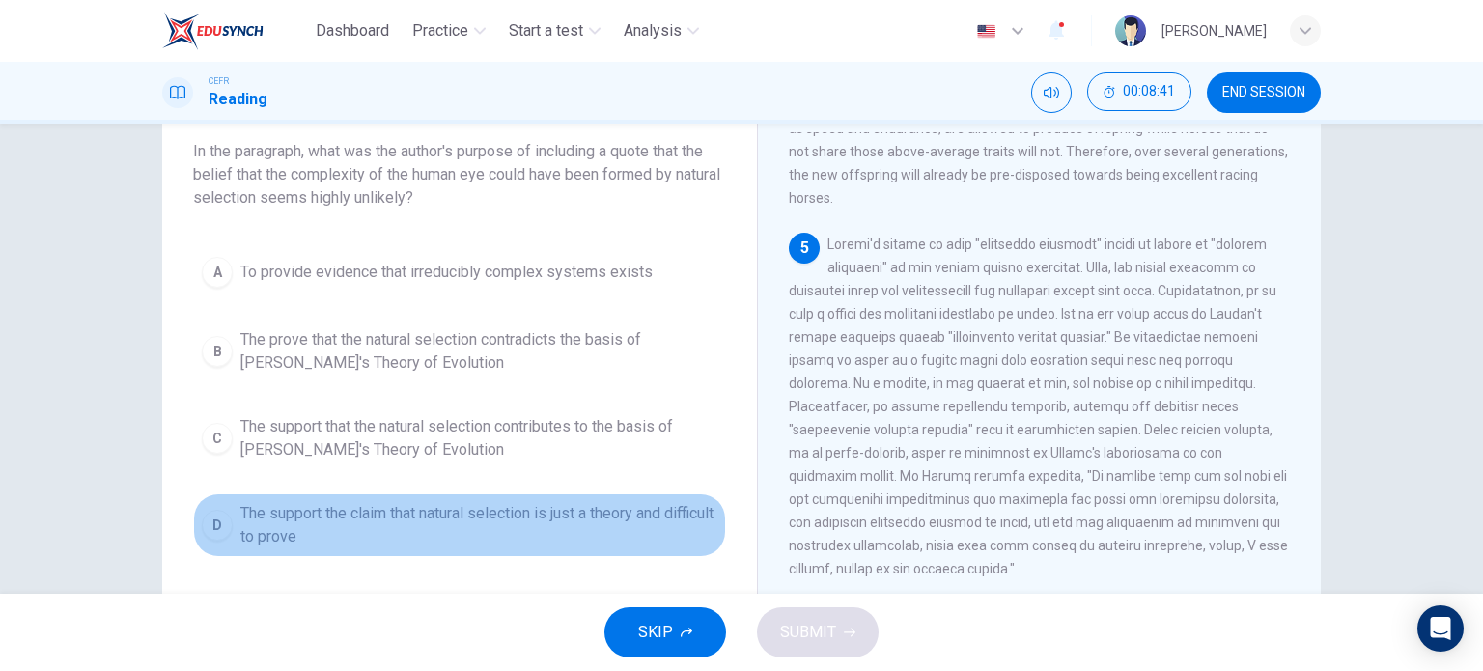
click at [220, 519] on div "D" at bounding box center [217, 525] width 31 height 31
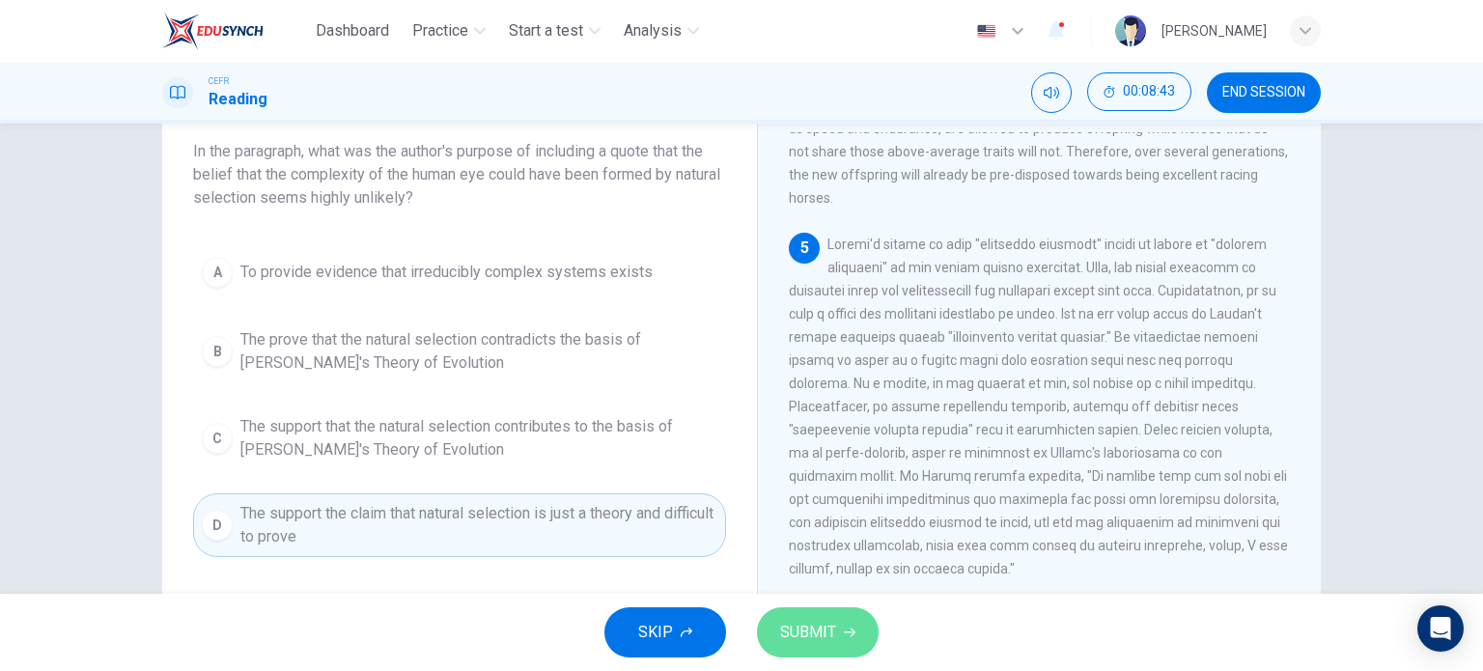
click at [815, 621] on span "SUBMIT" at bounding box center [808, 632] width 56 height 27
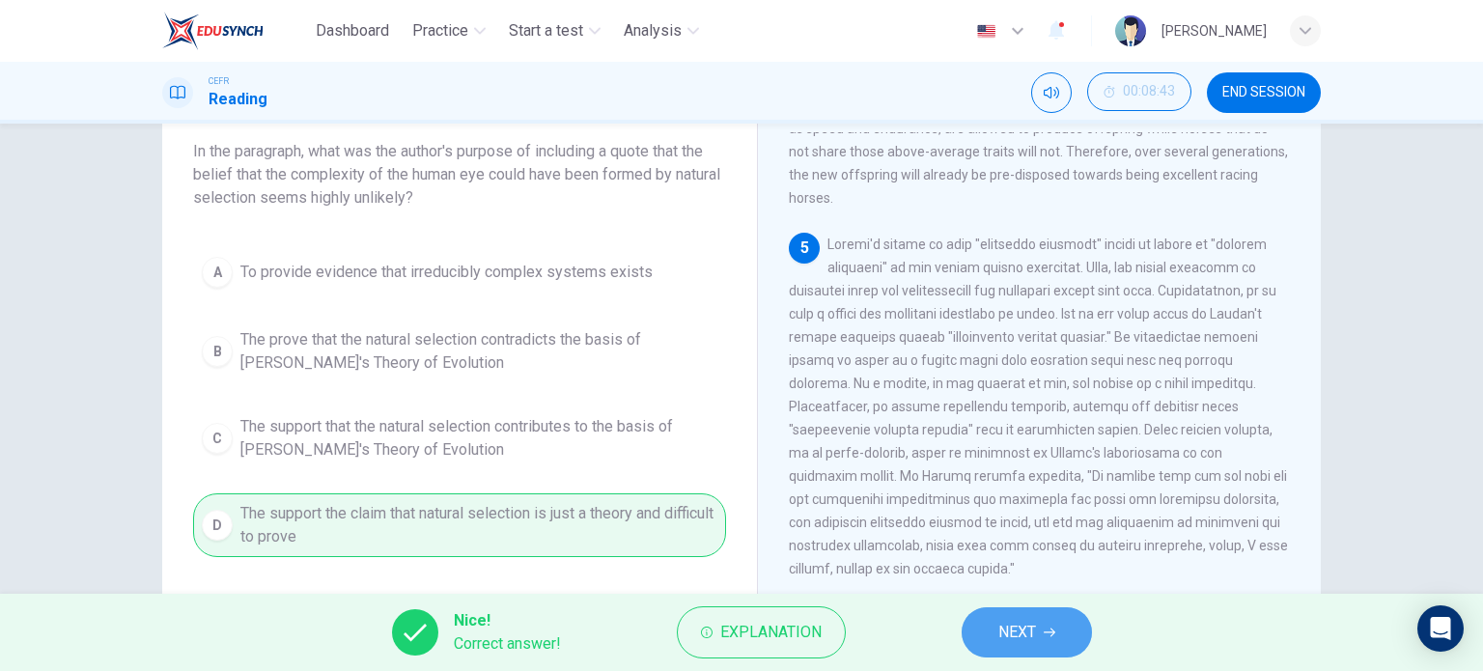
click at [1043, 617] on button "NEXT" at bounding box center [1027, 632] width 130 height 50
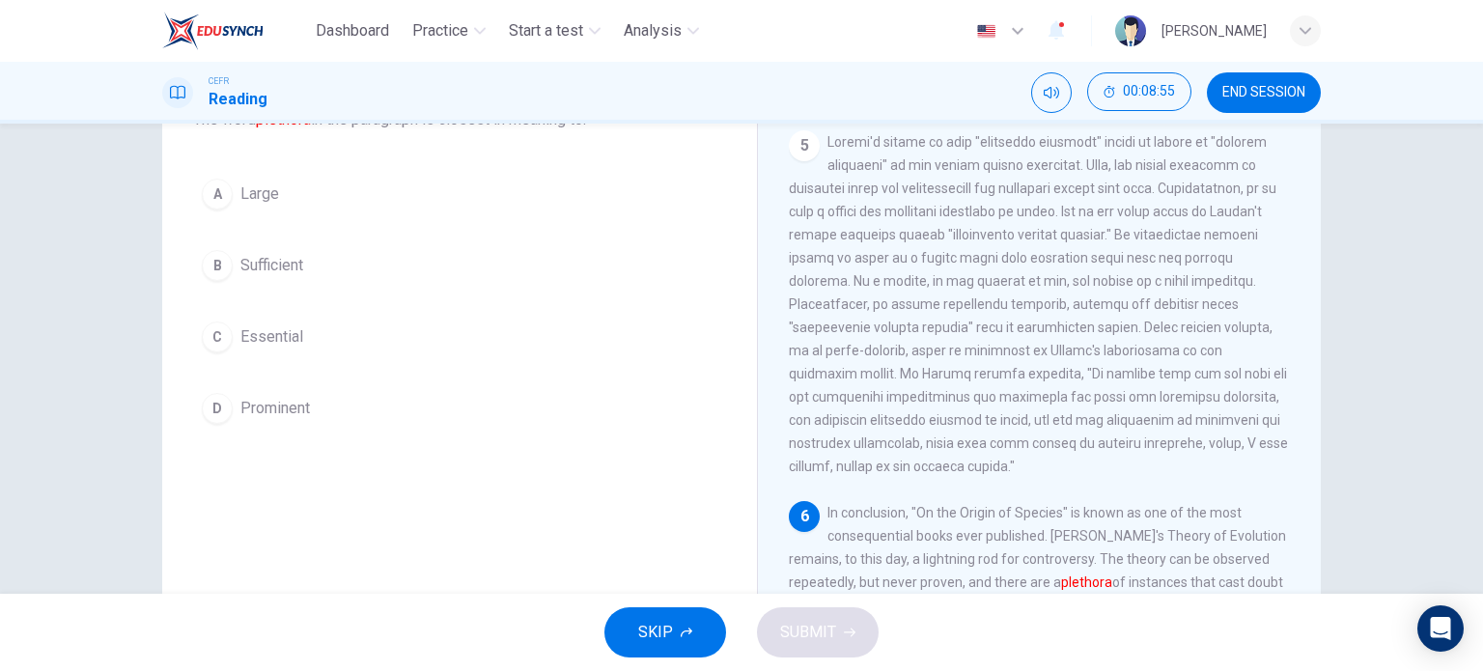
scroll to position [149, 0]
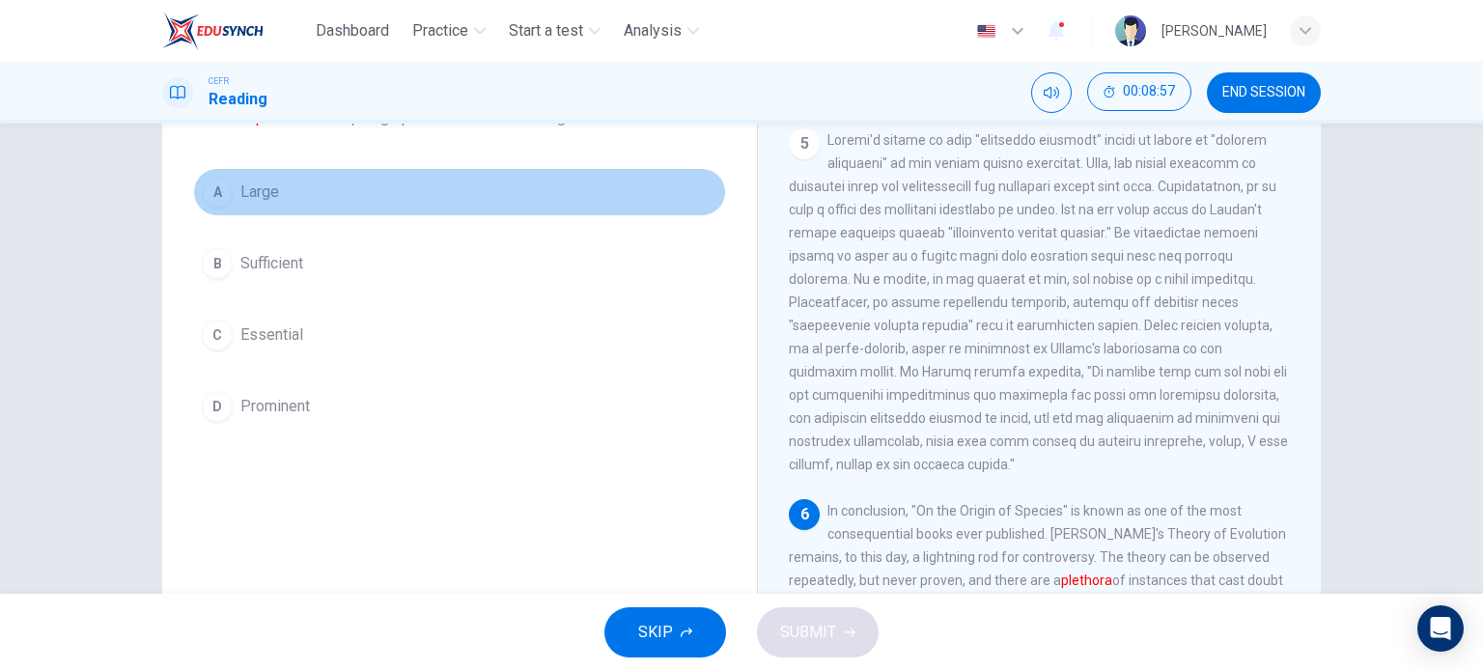
click at [212, 206] on div "A" at bounding box center [217, 192] width 31 height 31
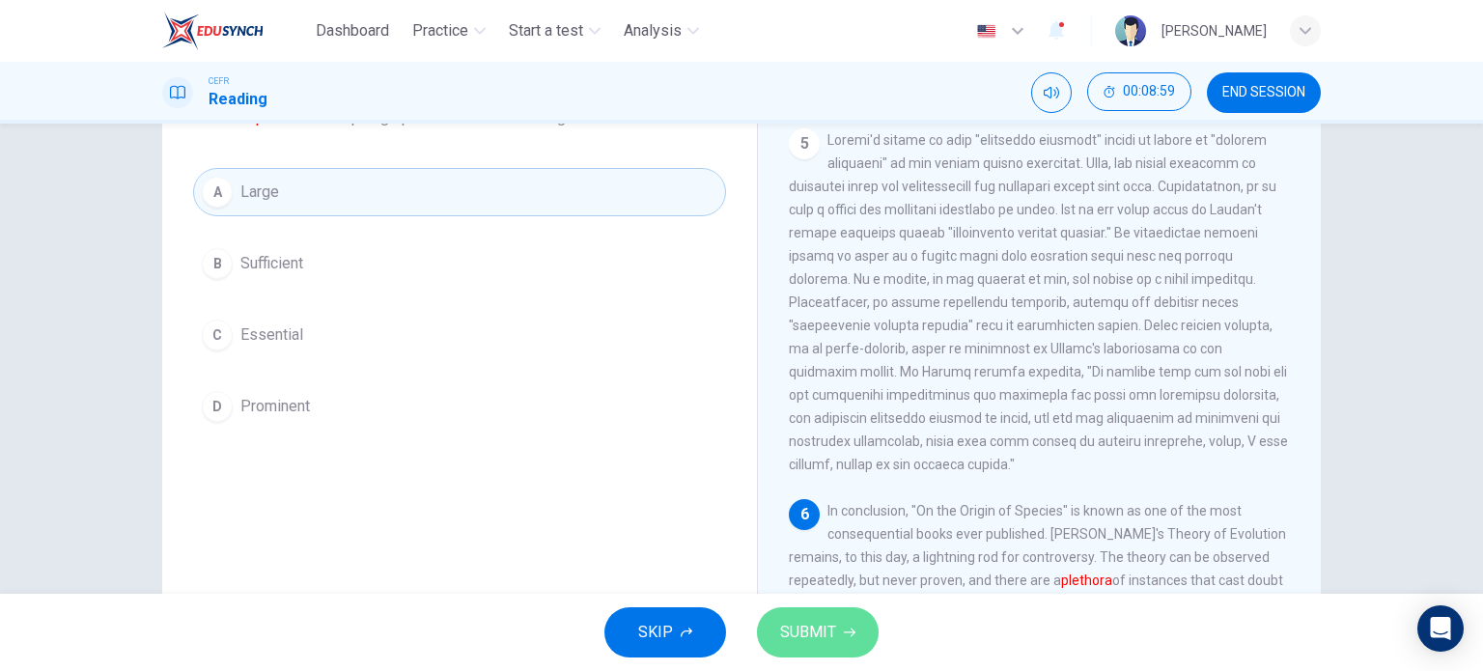
click at [853, 627] on icon "button" at bounding box center [850, 633] width 12 height 12
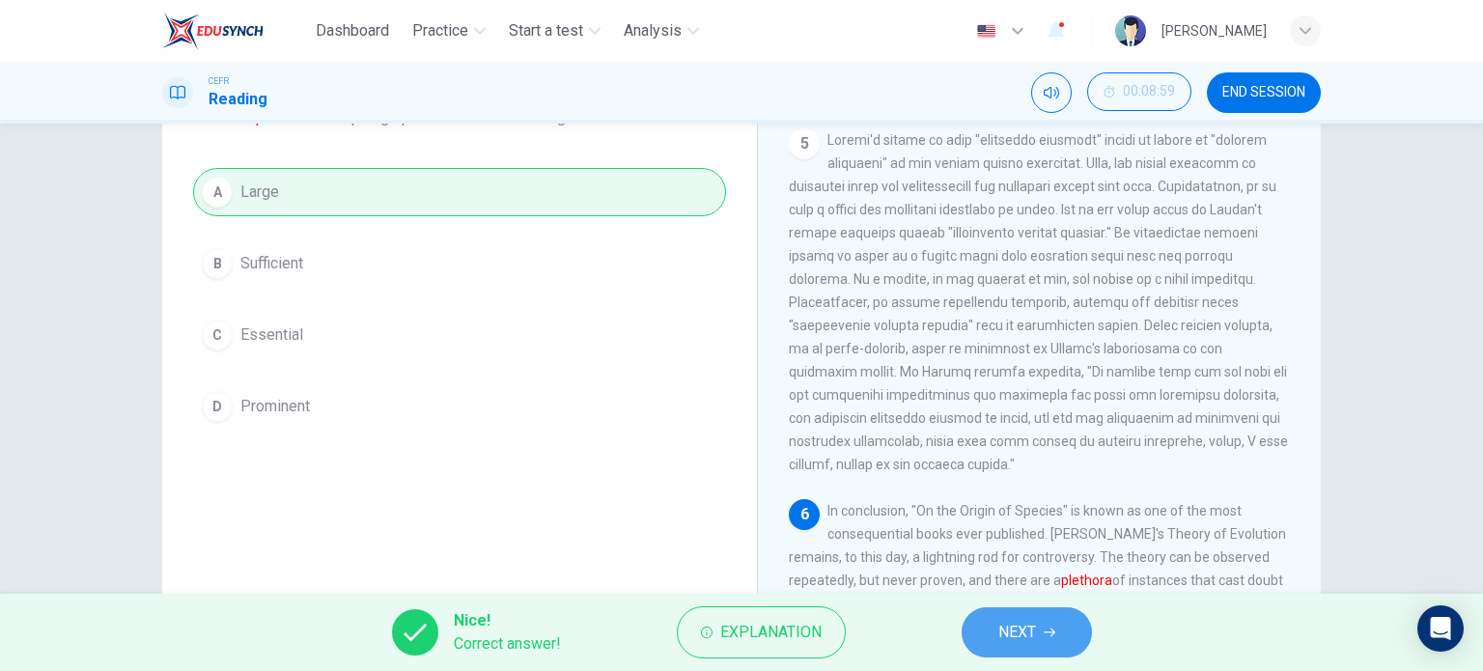
click at [1066, 644] on button "NEXT" at bounding box center [1027, 632] width 130 height 50
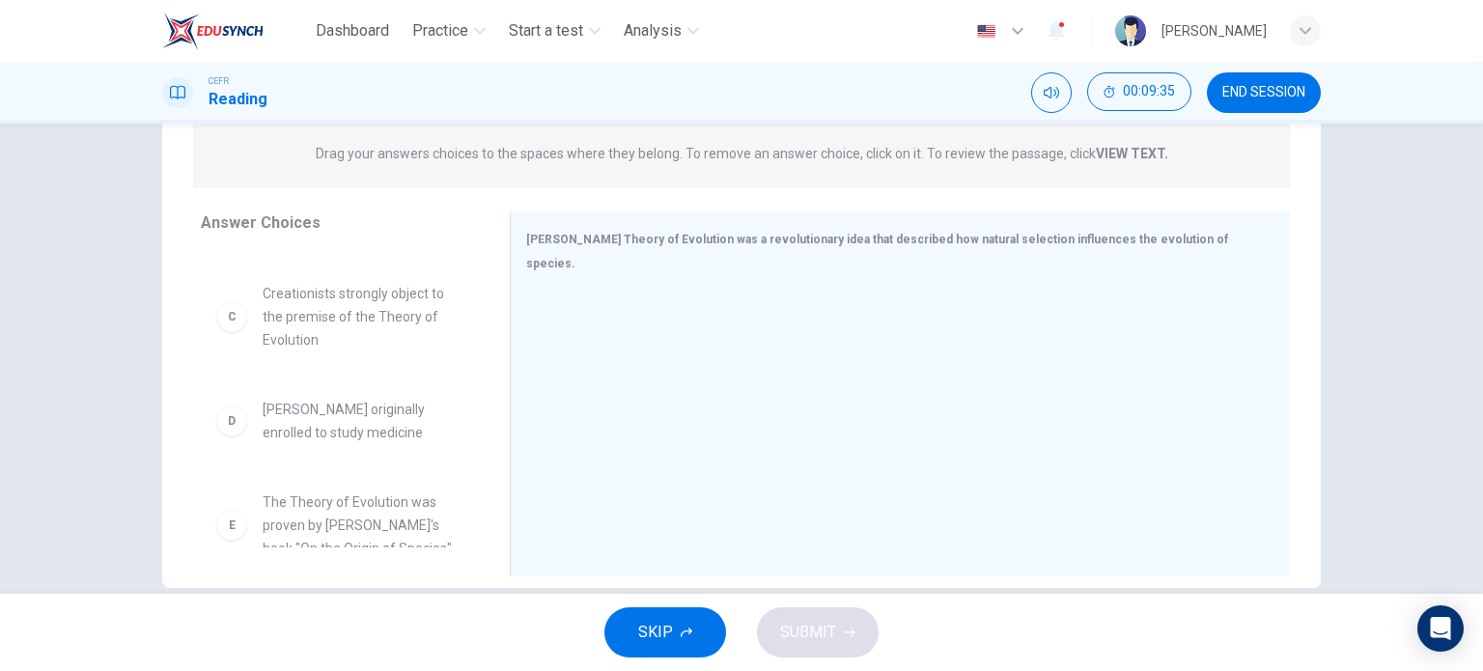
scroll to position [216, 0]
drag, startPoint x: 363, startPoint y: 415, endPoint x: 695, endPoint y: 364, distance: 336.0
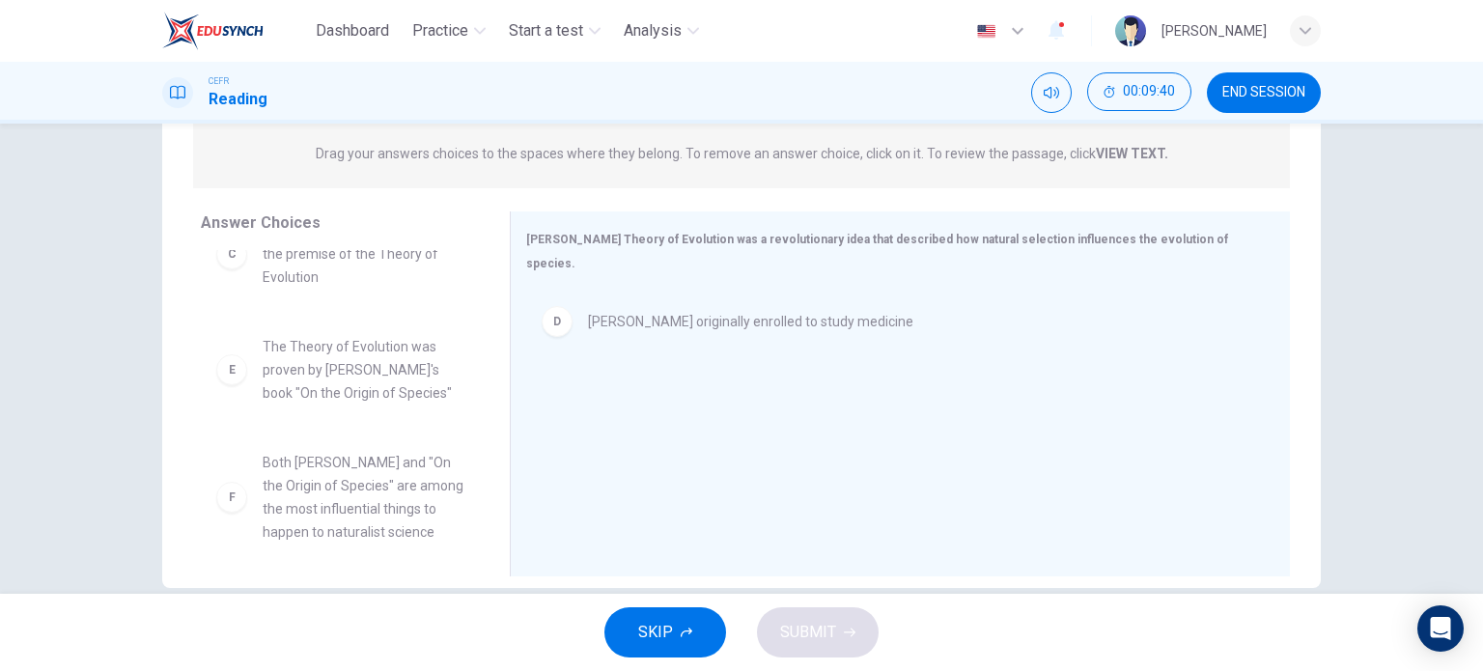
scroll to position [290, 0]
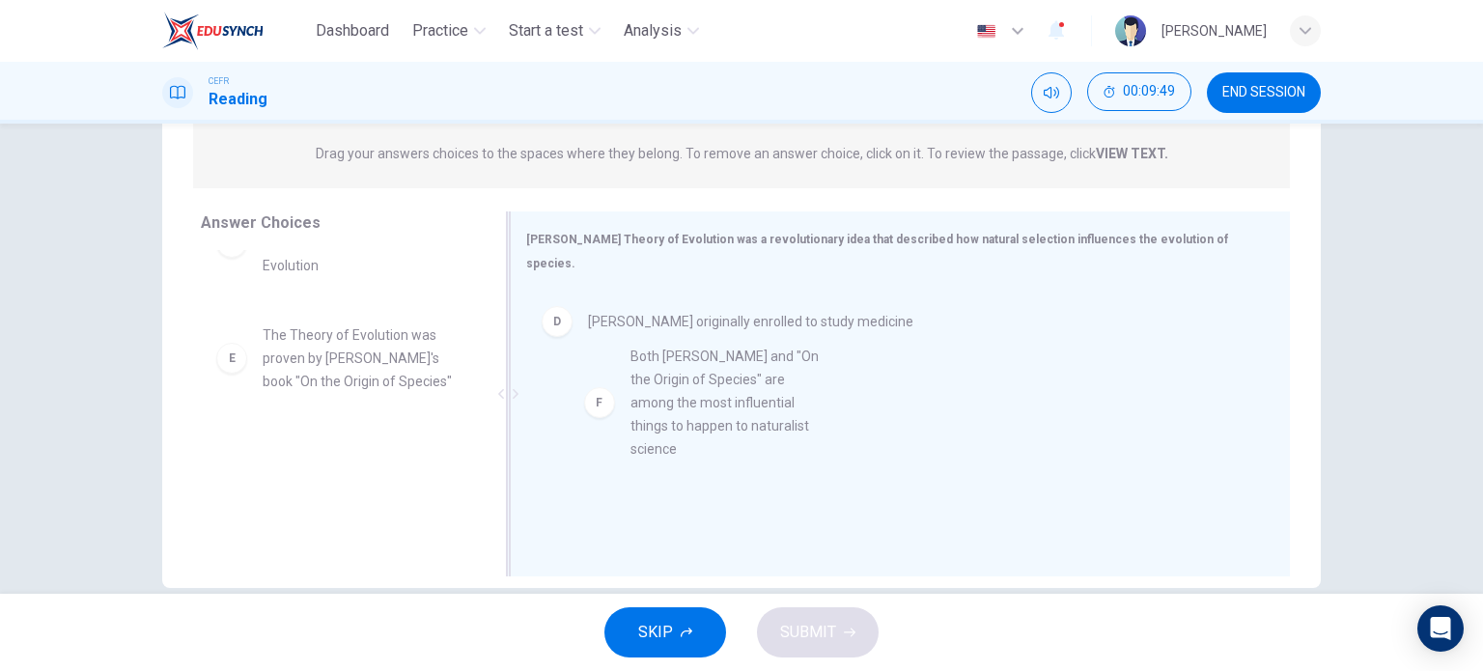
drag, startPoint x: 363, startPoint y: 509, endPoint x: 765, endPoint y: 412, distance: 413.1
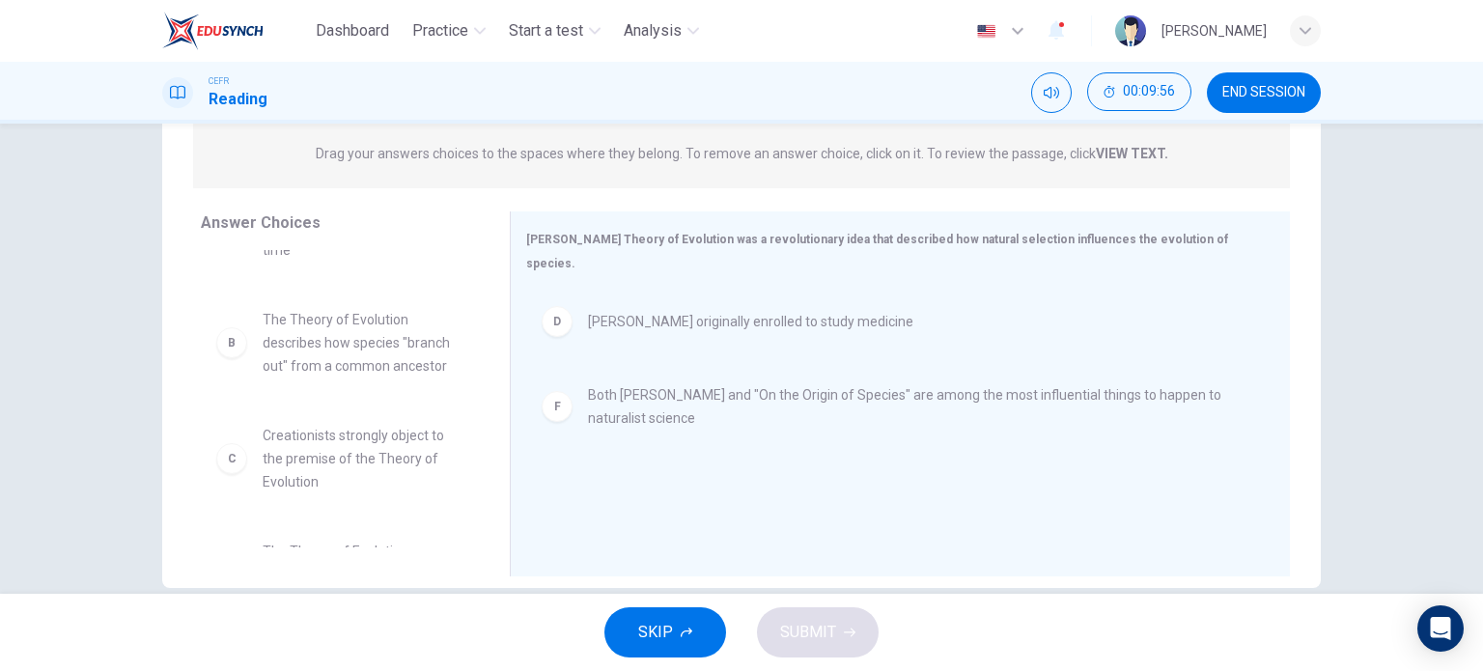
scroll to position [0, 0]
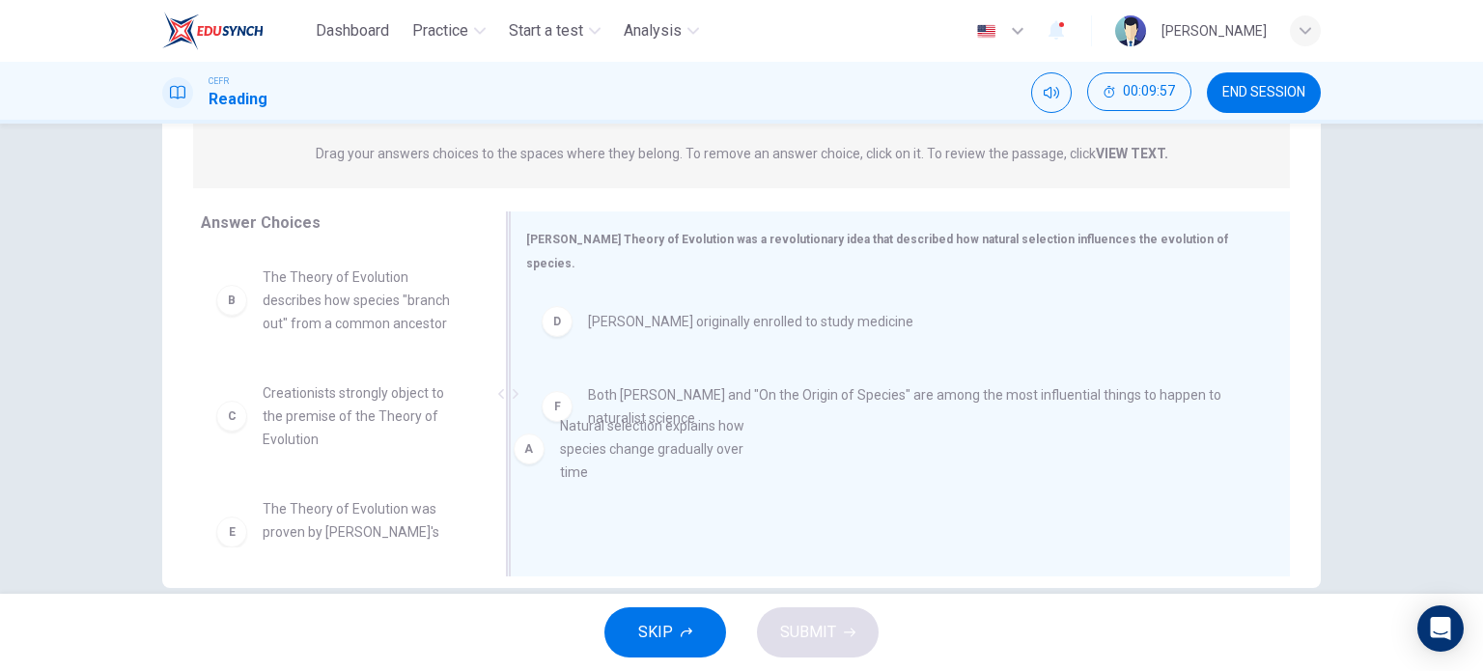
drag, startPoint x: 340, startPoint y: 281, endPoint x: 659, endPoint y: 444, distance: 358.8
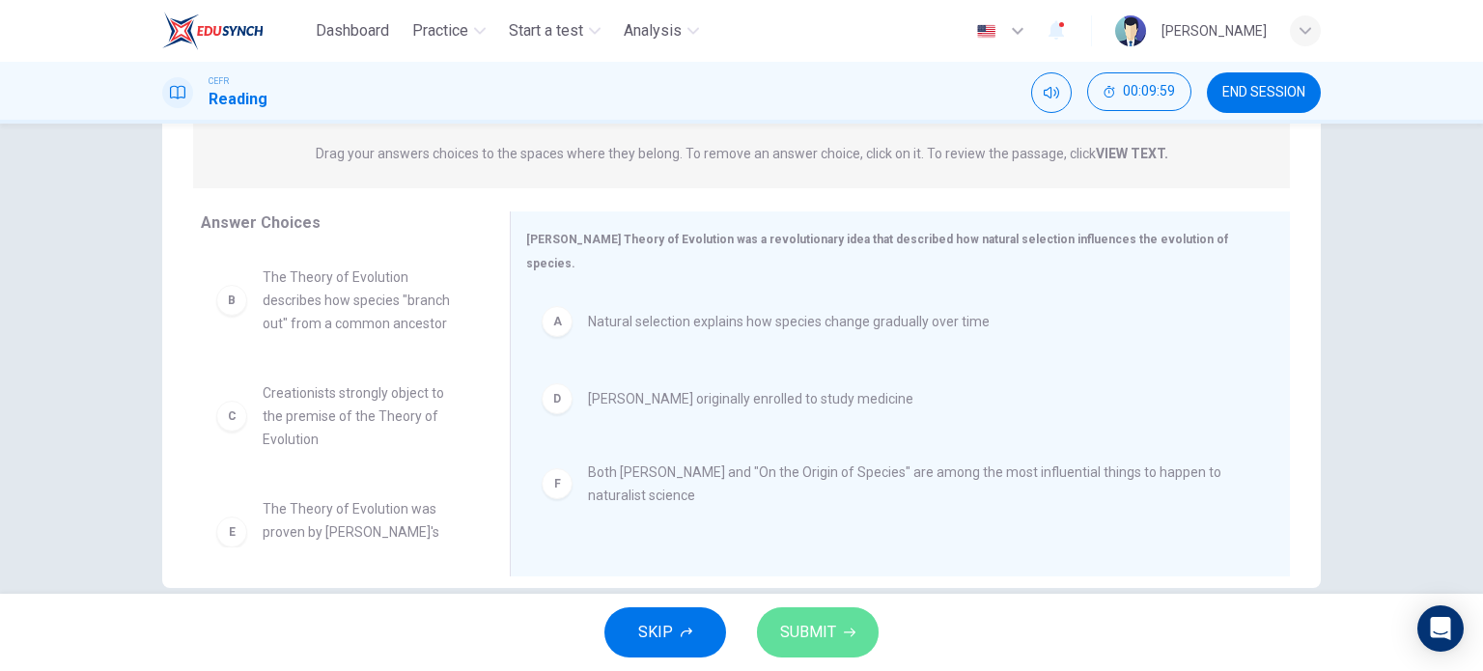
click at [855, 625] on button "SUBMIT" at bounding box center [818, 632] width 122 height 50
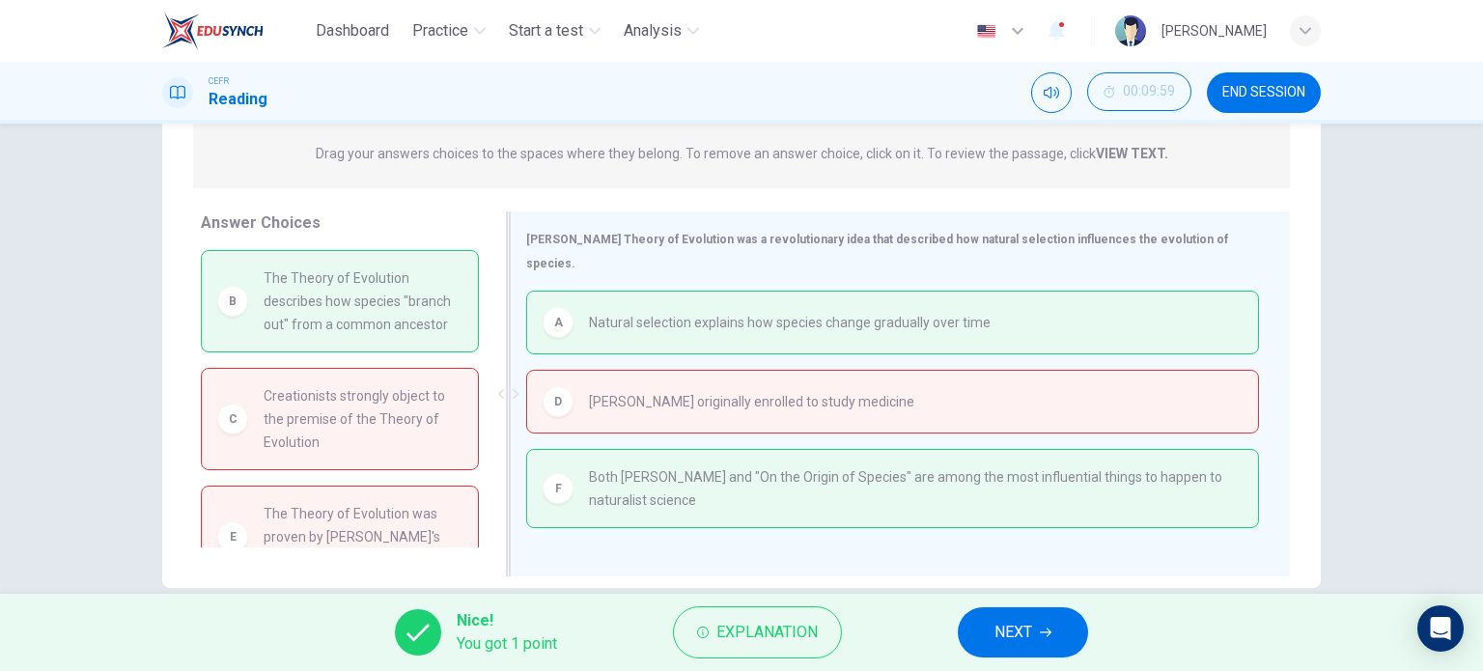
scroll to position [278, 0]
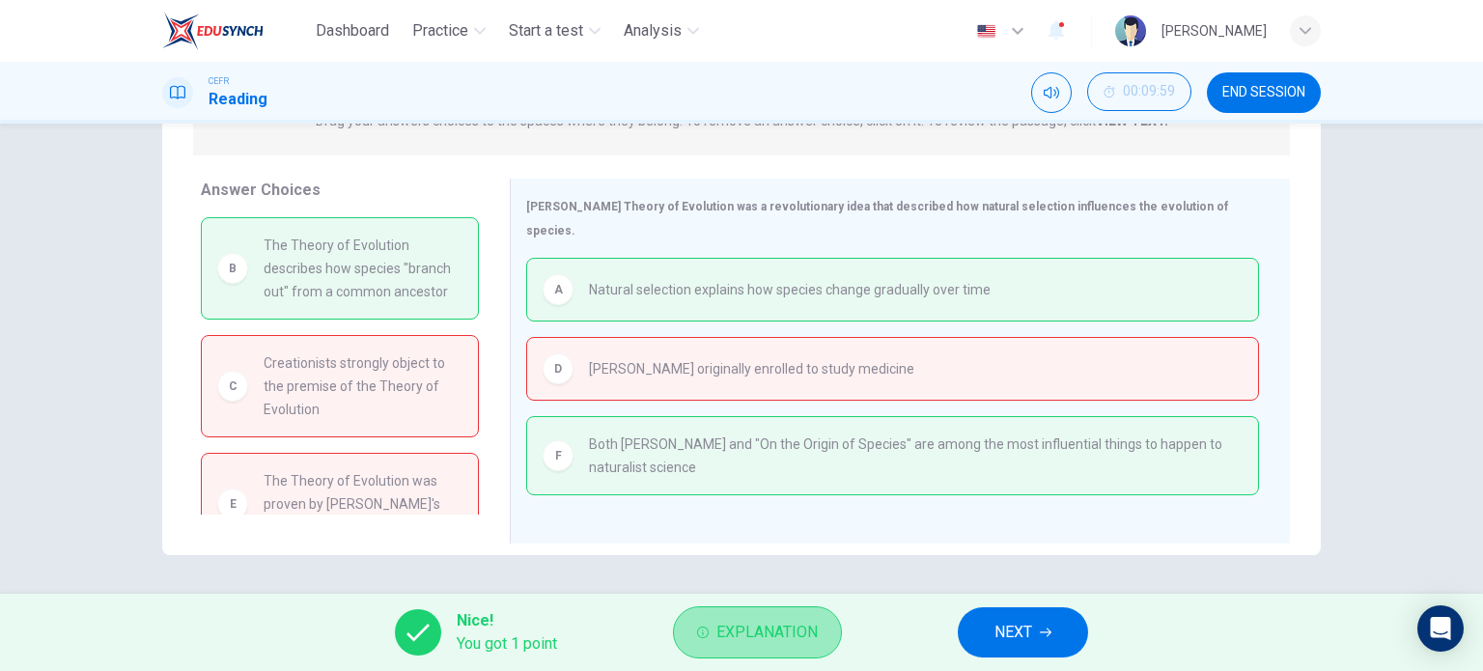
click at [763, 625] on span "Explanation" at bounding box center [766, 632] width 101 height 27
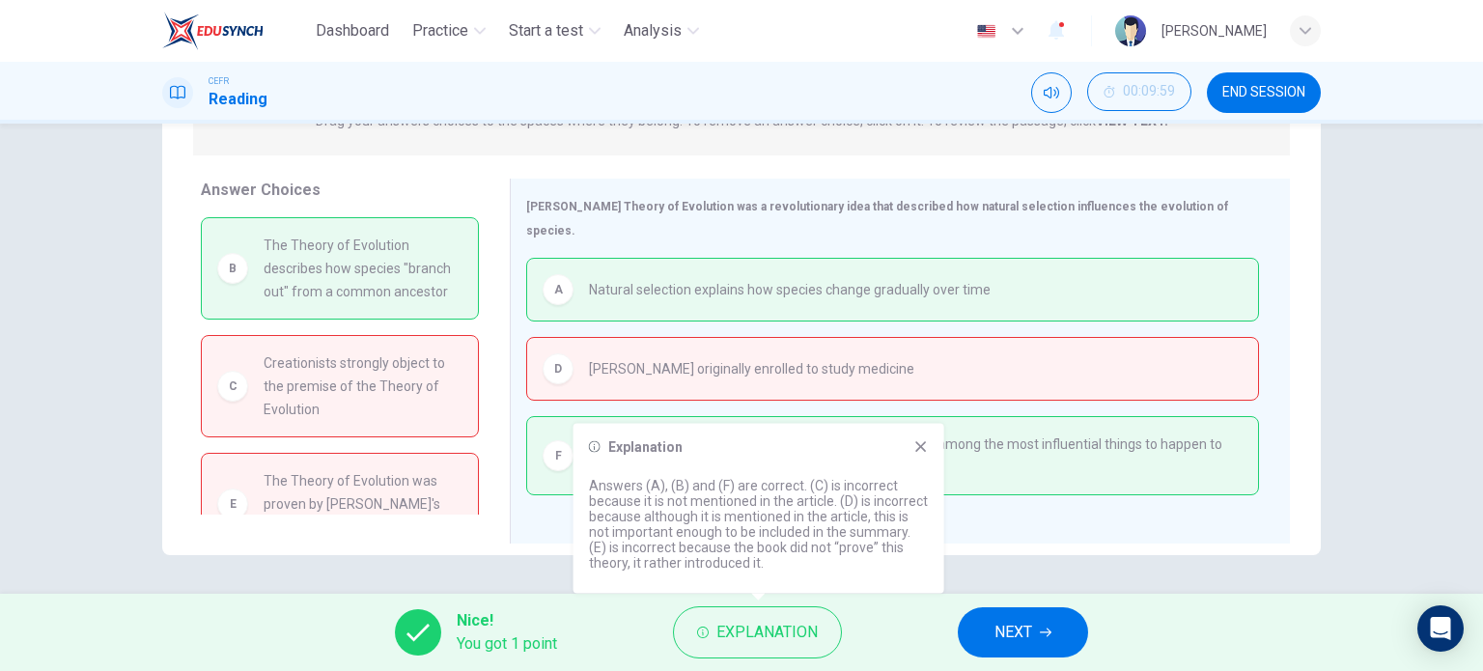
click at [920, 436] on div "Explanation Answers (A), (B) and (F) are correct. (C) is incorrect because it i…" at bounding box center [759, 509] width 371 height 170
click at [923, 450] on icon at bounding box center [920, 446] width 11 height 11
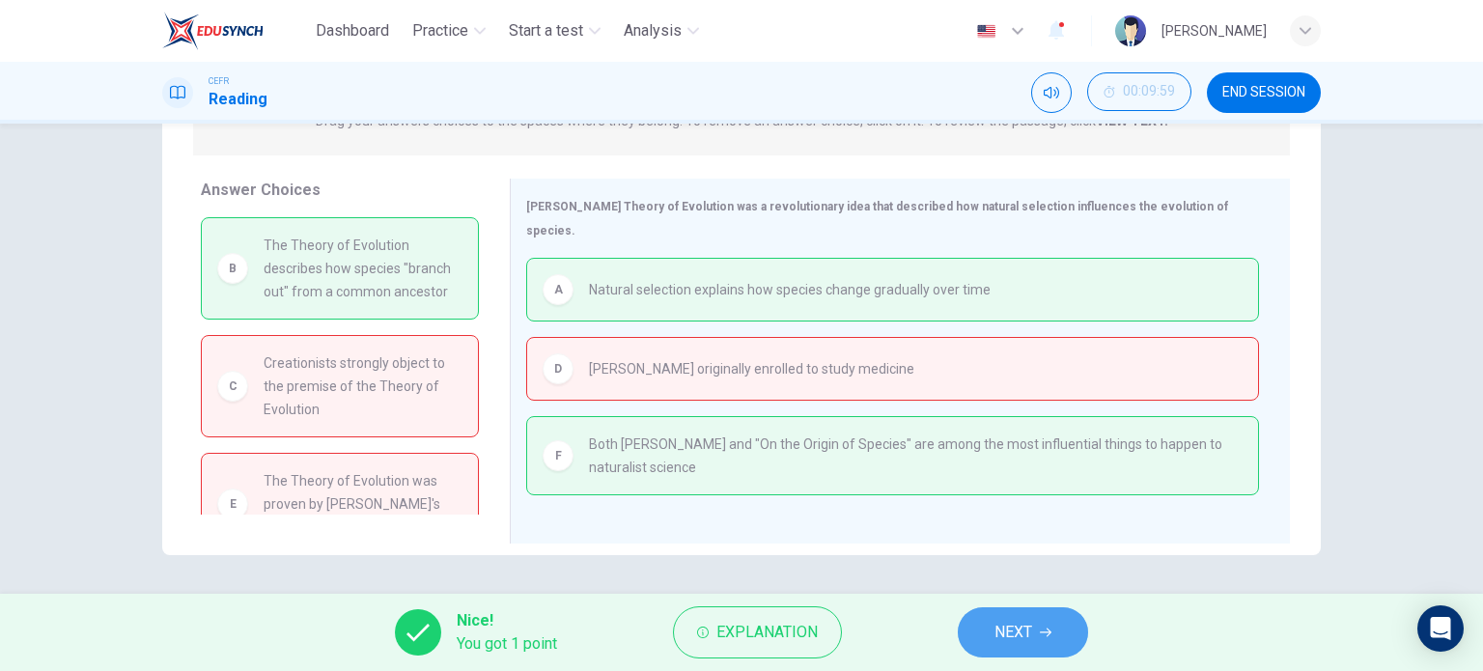
click at [969, 613] on button "NEXT" at bounding box center [1023, 632] width 130 height 50
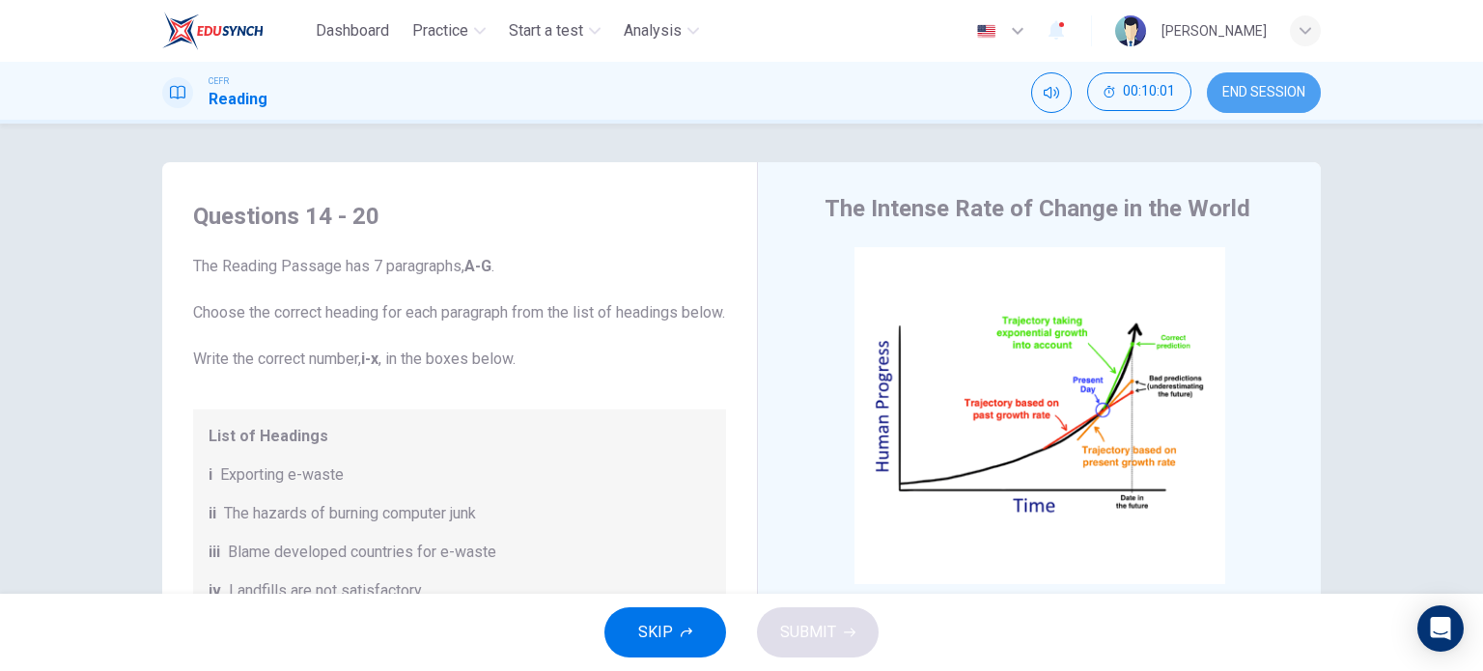
click at [1283, 88] on span "END SESSION" at bounding box center [1263, 92] width 83 height 15
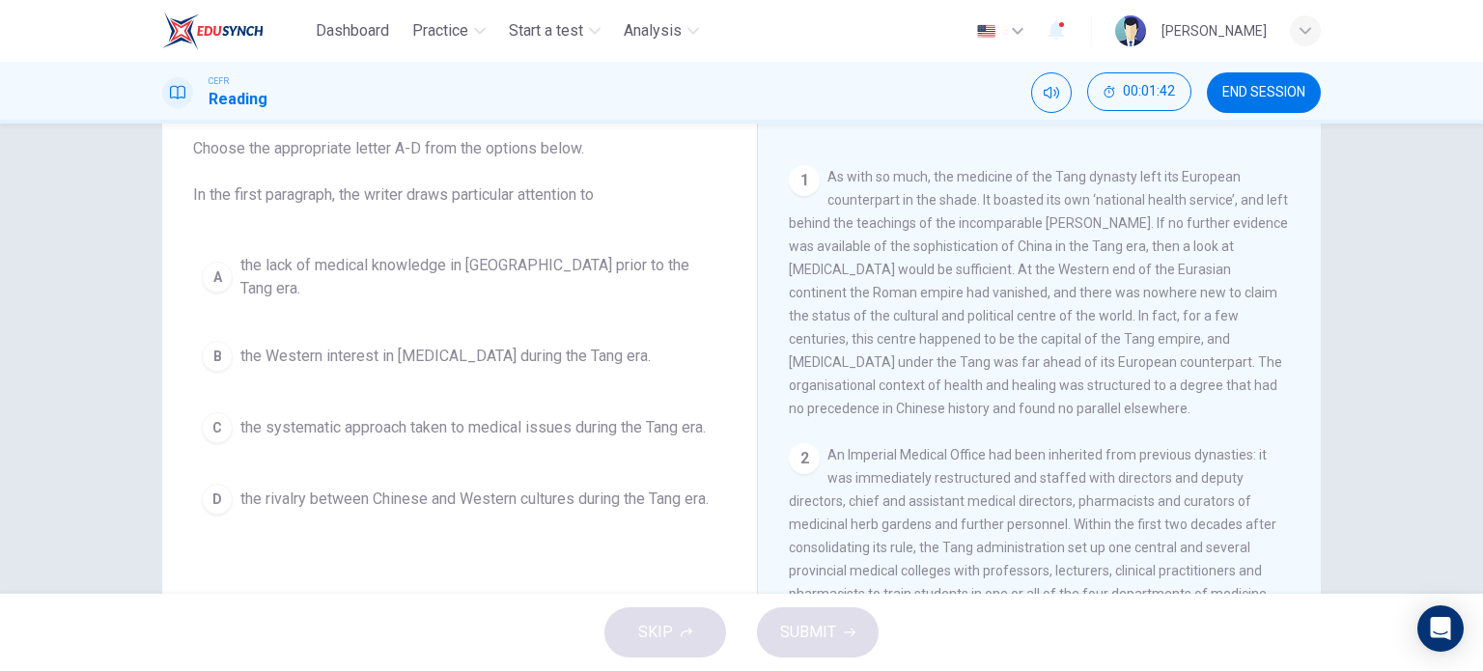
scroll to position [120, 0]
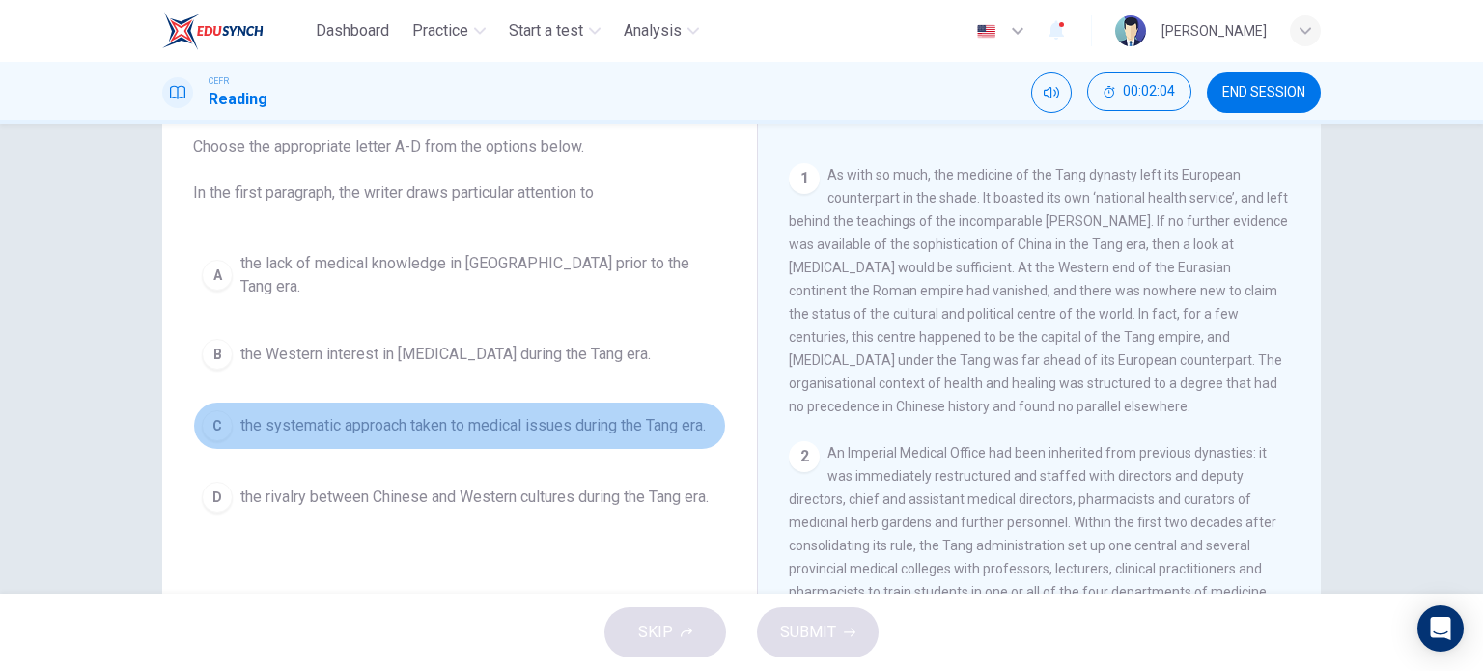
click at [210, 410] on div "C" at bounding box center [217, 425] width 31 height 31
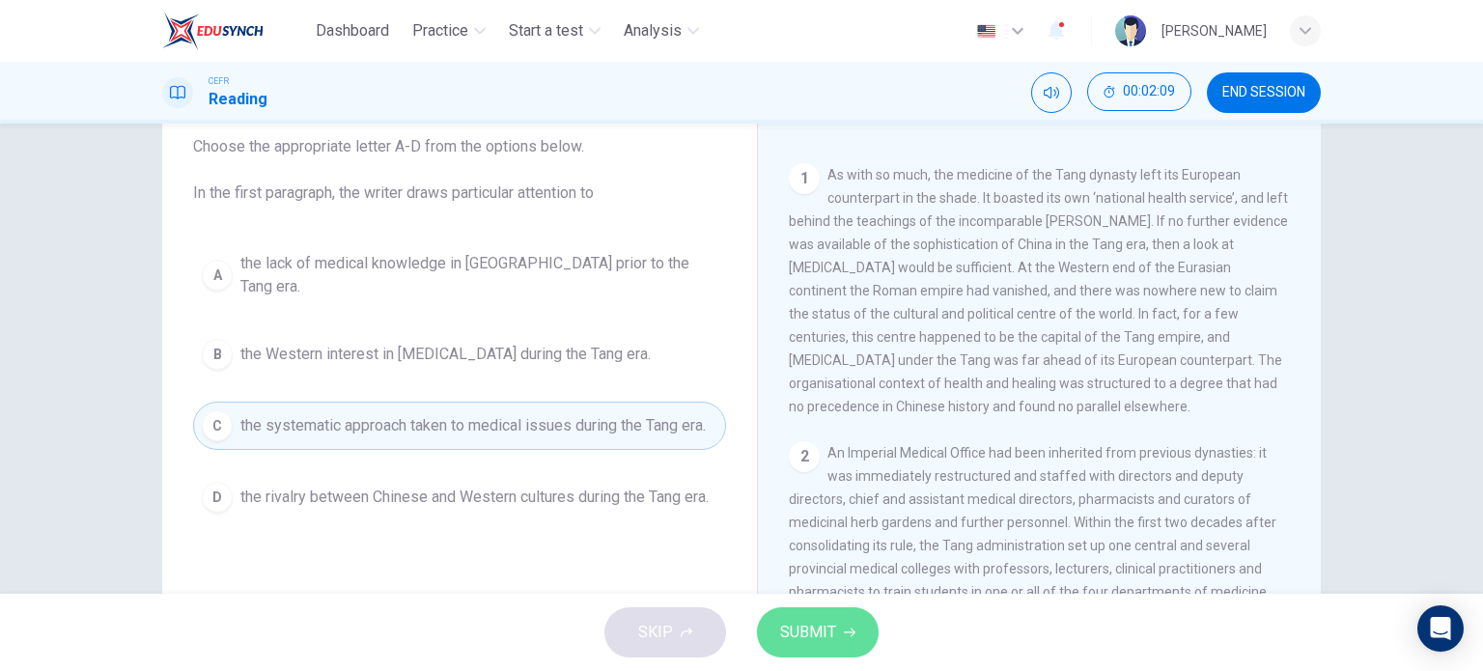
click at [855, 618] on button "SUBMIT" at bounding box center [818, 632] width 122 height 50
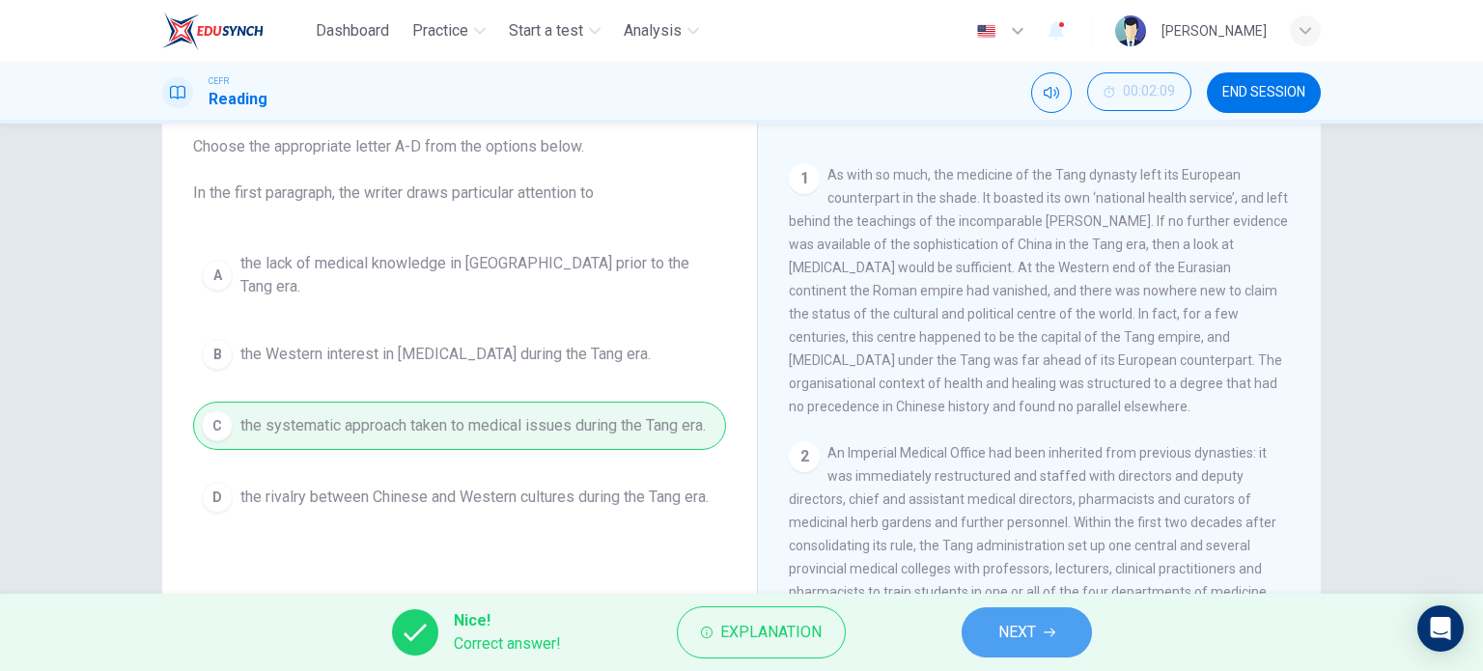
click at [1042, 646] on button "NEXT" at bounding box center [1027, 632] width 130 height 50
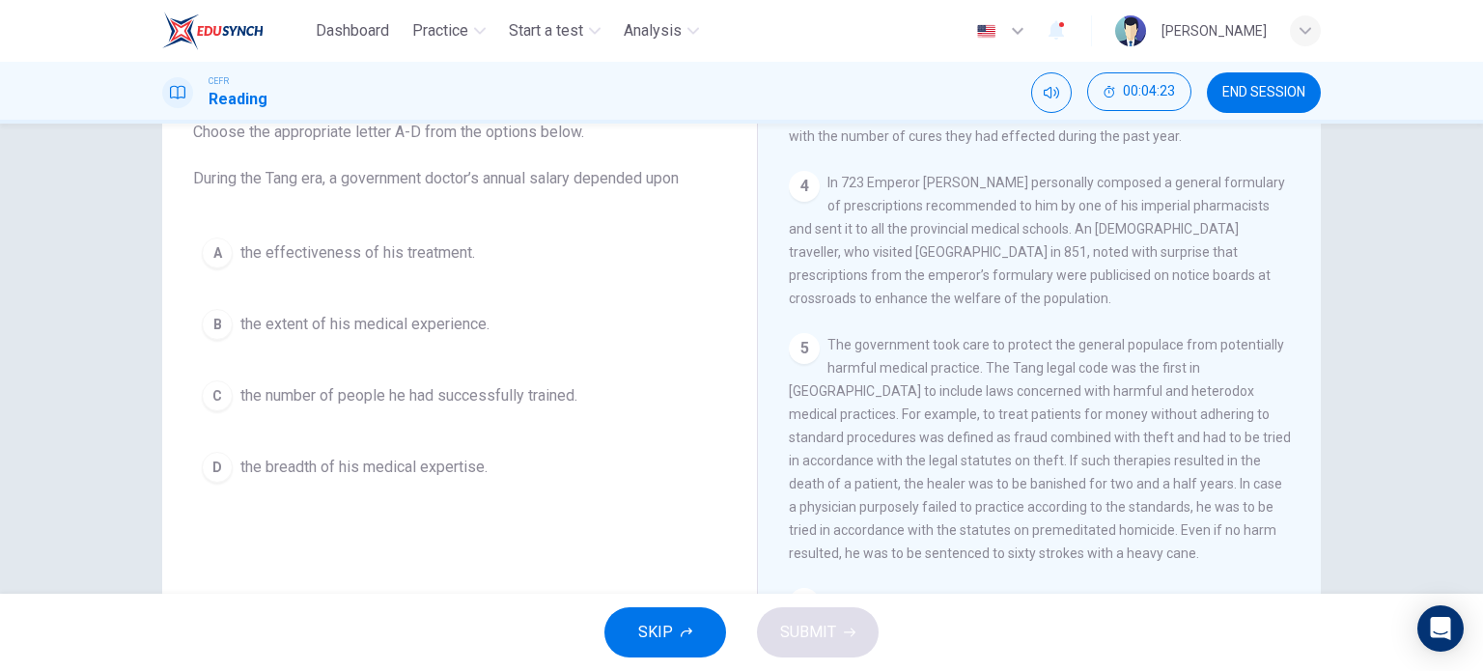
scroll to position [929, 0]
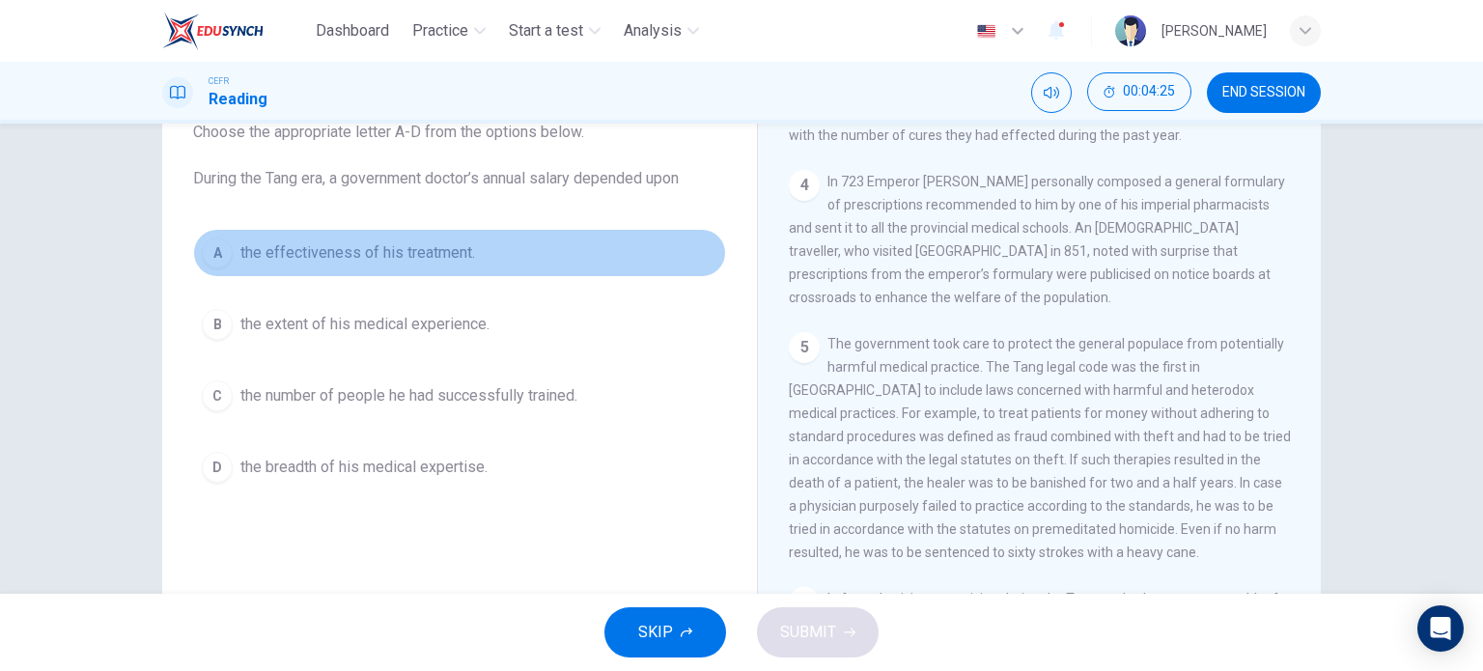
click at [209, 269] on button "A the effectiveness of his treatment." at bounding box center [459, 253] width 533 height 48
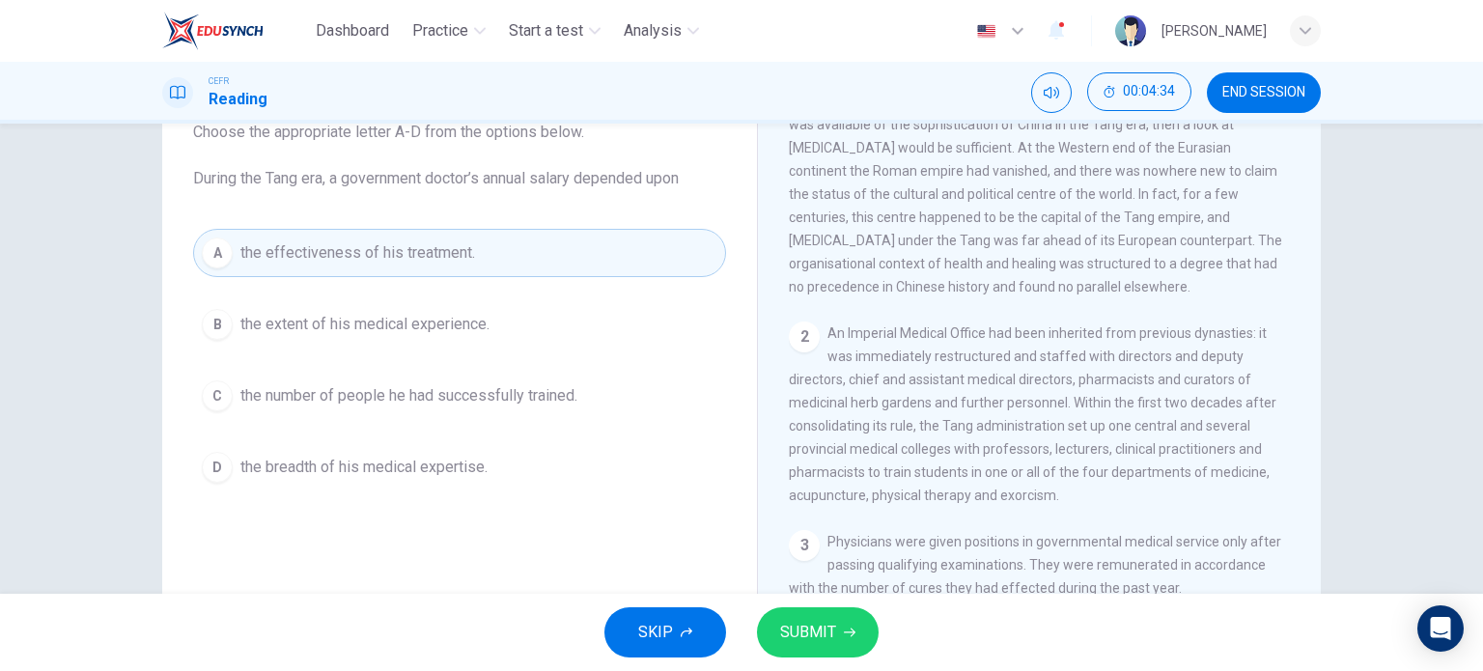
scroll to position [477, 0]
click at [801, 629] on span "SUBMIT" at bounding box center [808, 632] width 56 height 27
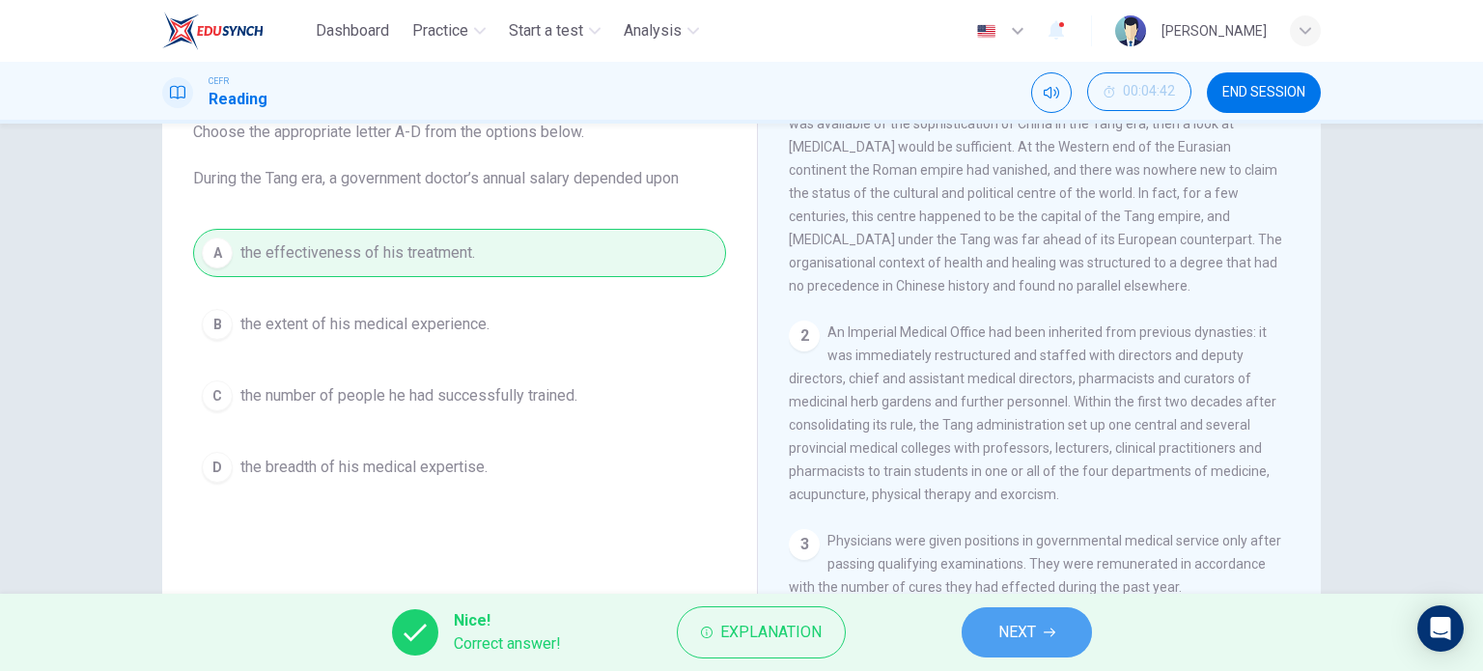
click at [1000, 641] on span "NEXT" at bounding box center [1017, 632] width 38 height 27
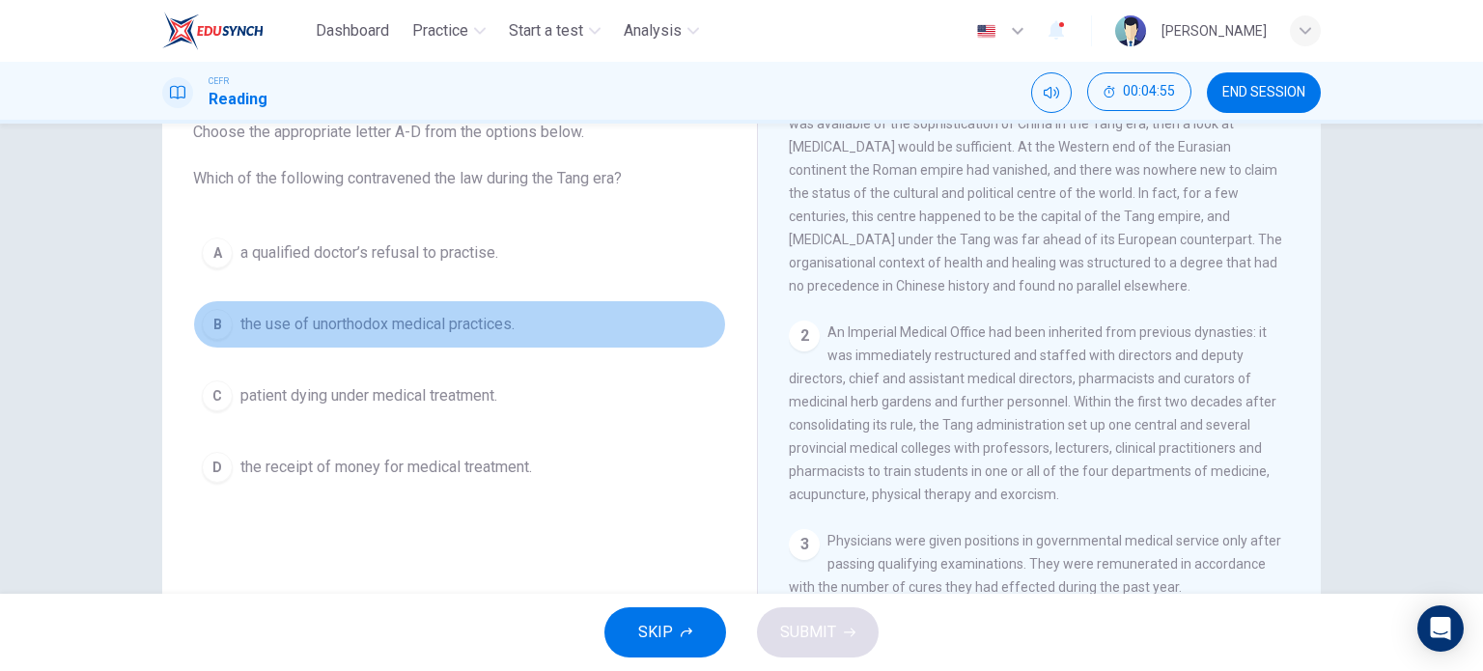
click at [222, 320] on div "B" at bounding box center [217, 324] width 31 height 31
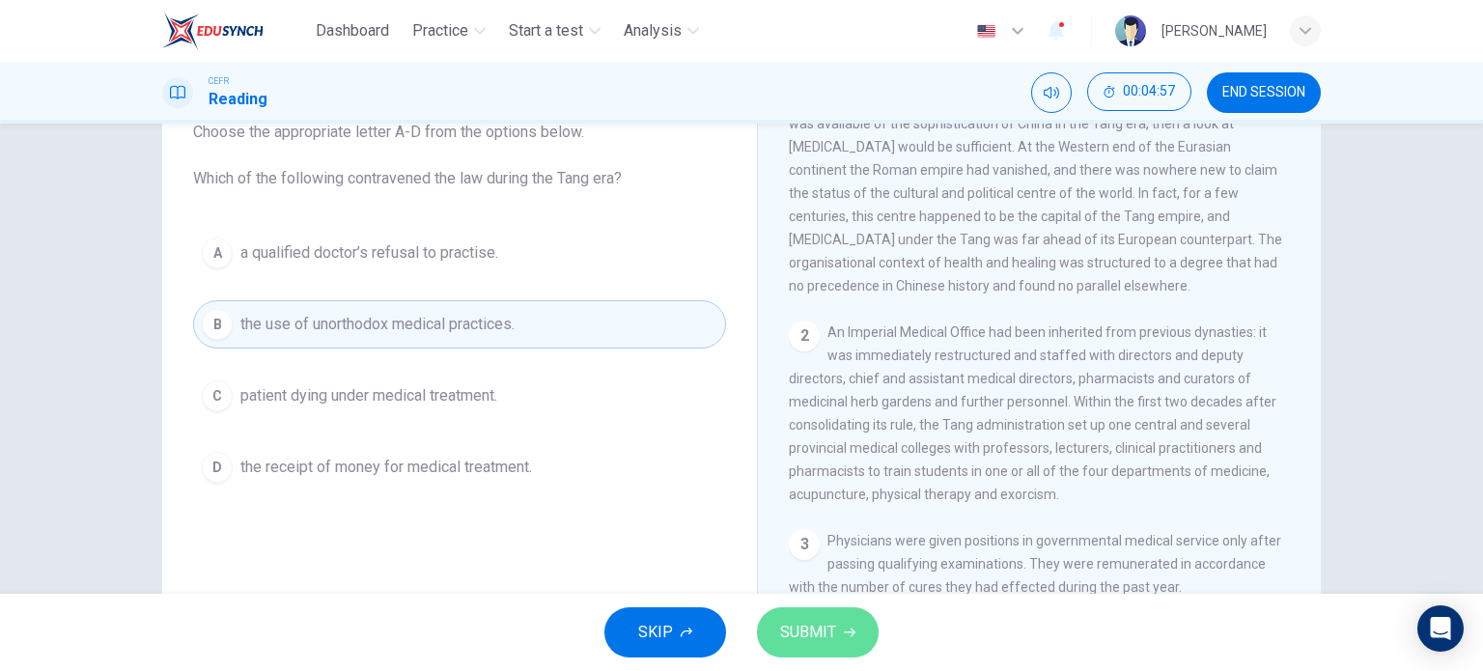
click at [803, 623] on span "SUBMIT" at bounding box center [808, 632] width 56 height 27
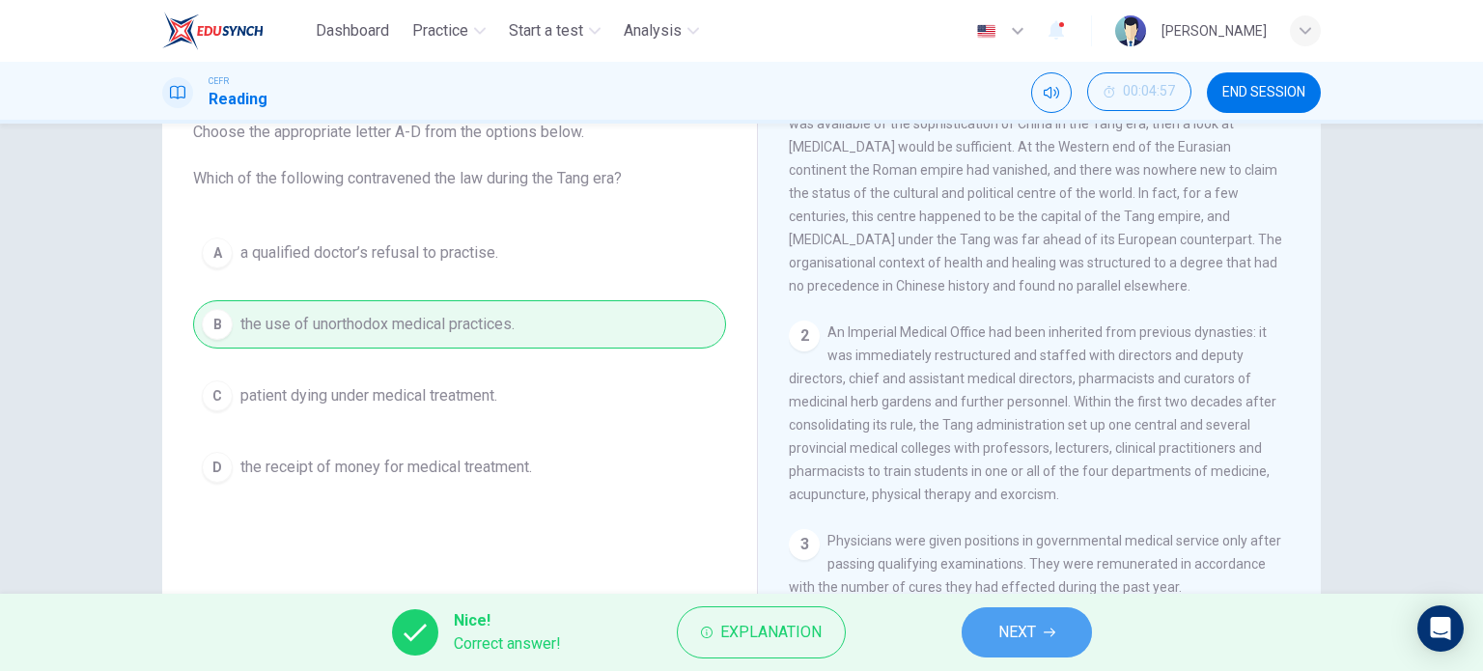
click at [983, 638] on button "NEXT" at bounding box center [1027, 632] width 130 height 50
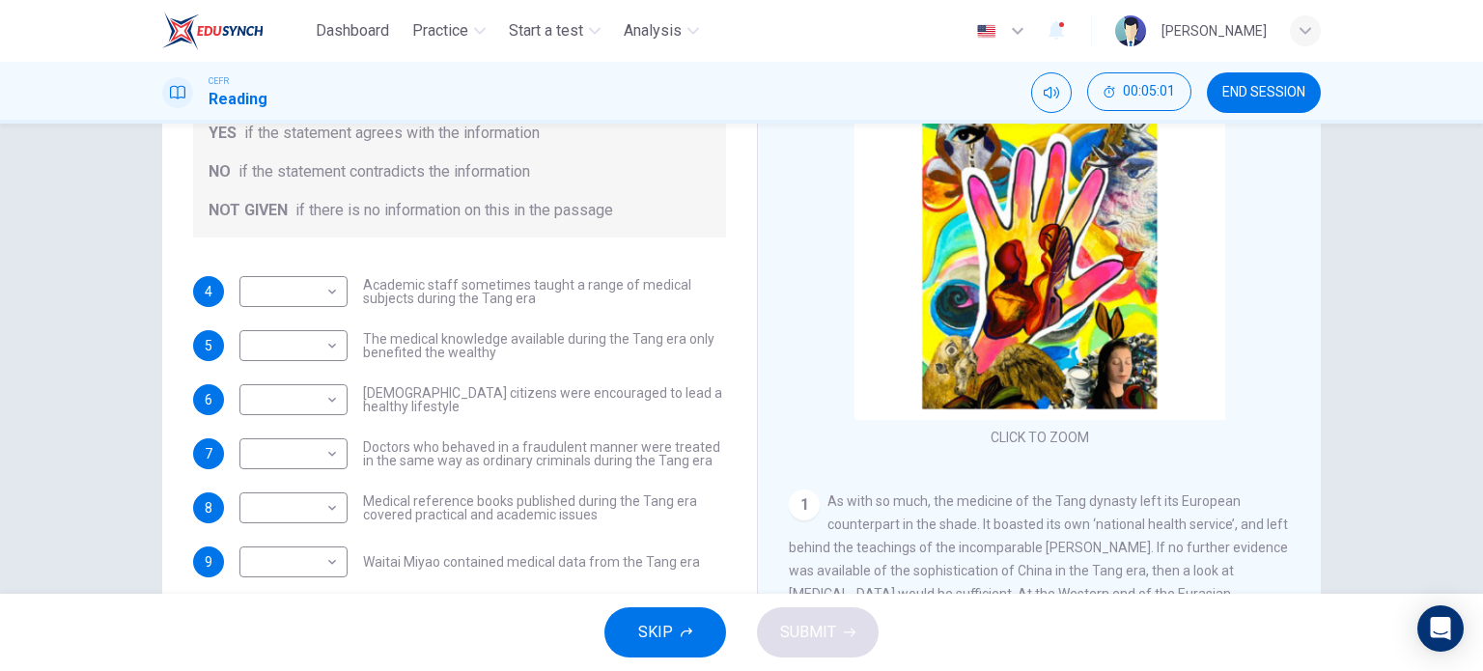
scroll to position [177, 0]
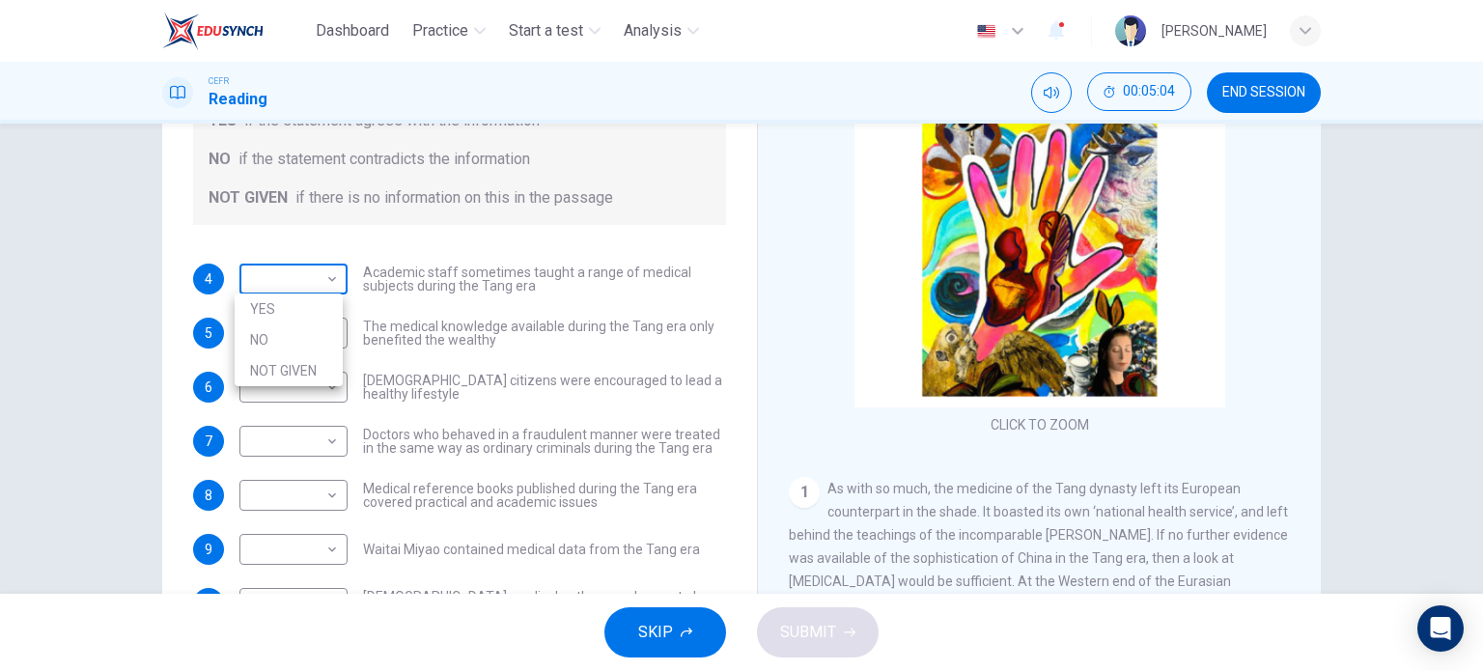
click at [335, 281] on body "Dashboard Practice Start a test Analysis English en ​ UMMI AMALIA HUDA BINTI PU…" at bounding box center [741, 335] width 1483 height 671
click at [314, 376] on li "NOT GIVEN" at bounding box center [289, 370] width 108 height 31
type input "NOT GIVEN"
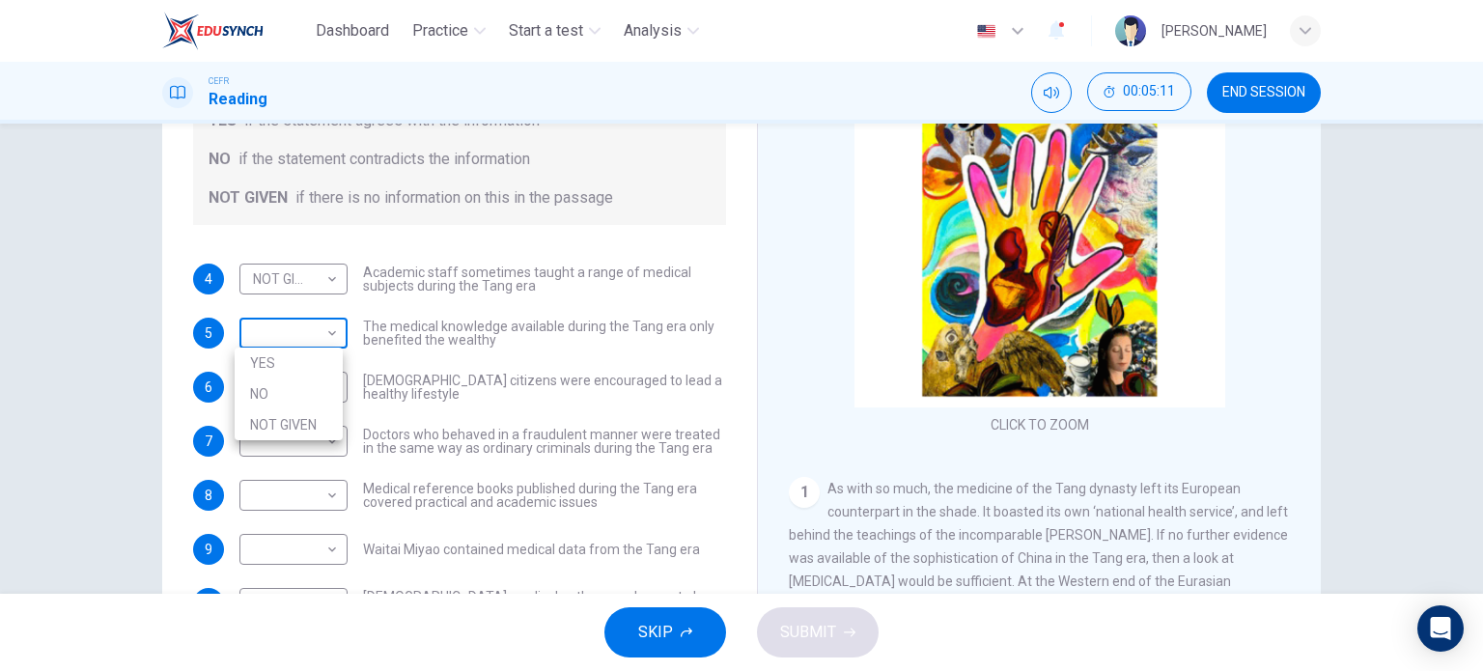
click at [335, 324] on body "Dashboard Practice Start a test Analysis English en ​ UMMI AMALIA HUDA BINTI PU…" at bounding box center [741, 335] width 1483 height 671
click at [313, 383] on li "NO" at bounding box center [289, 393] width 108 height 31
type input "NO"
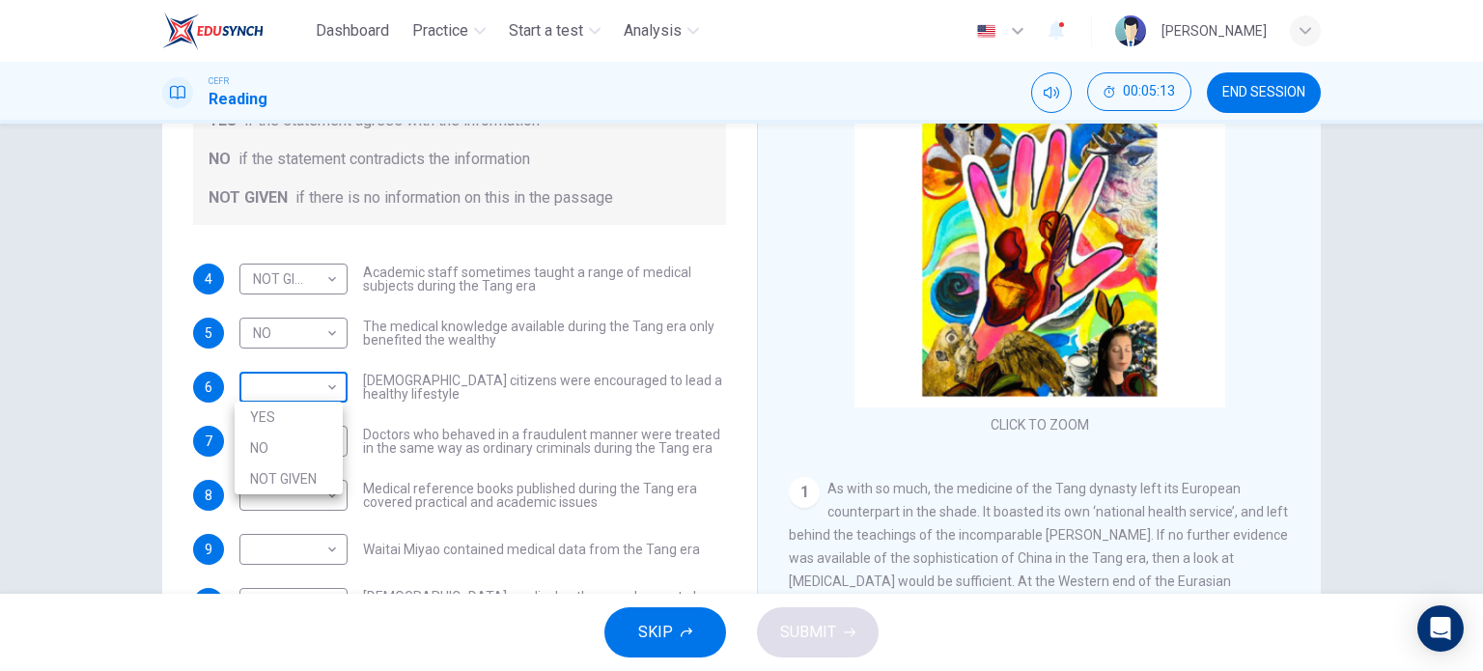
click at [313, 399] on body "Dashboard Practice Start a test Analysis English en ​ UMMI AMALIA HUDA BINTI PU…" at bounding box center [741, 335] width 1483 height 671
click at [314, 470] on li "NOT GIVEN" at bounding box center [289, 478] width 108 height 31
type input "NOT GIVEN"
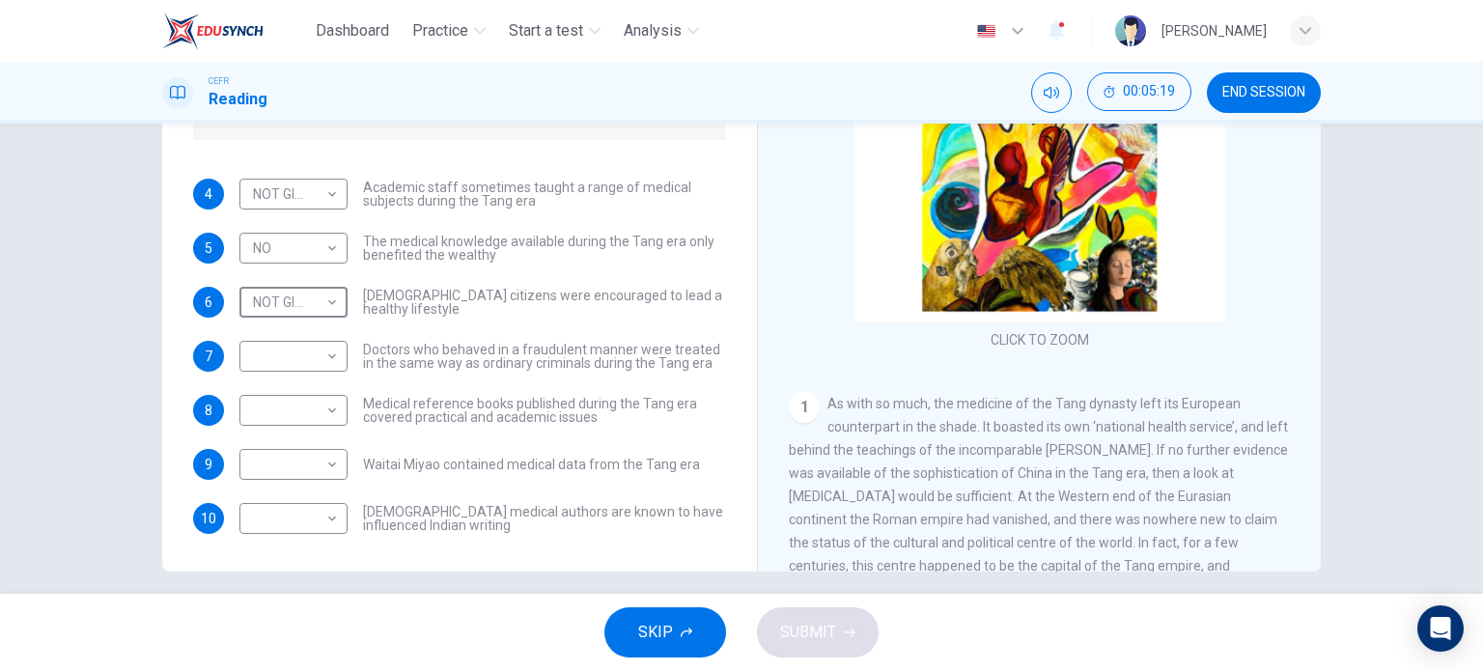
scroll to position [263, 0]
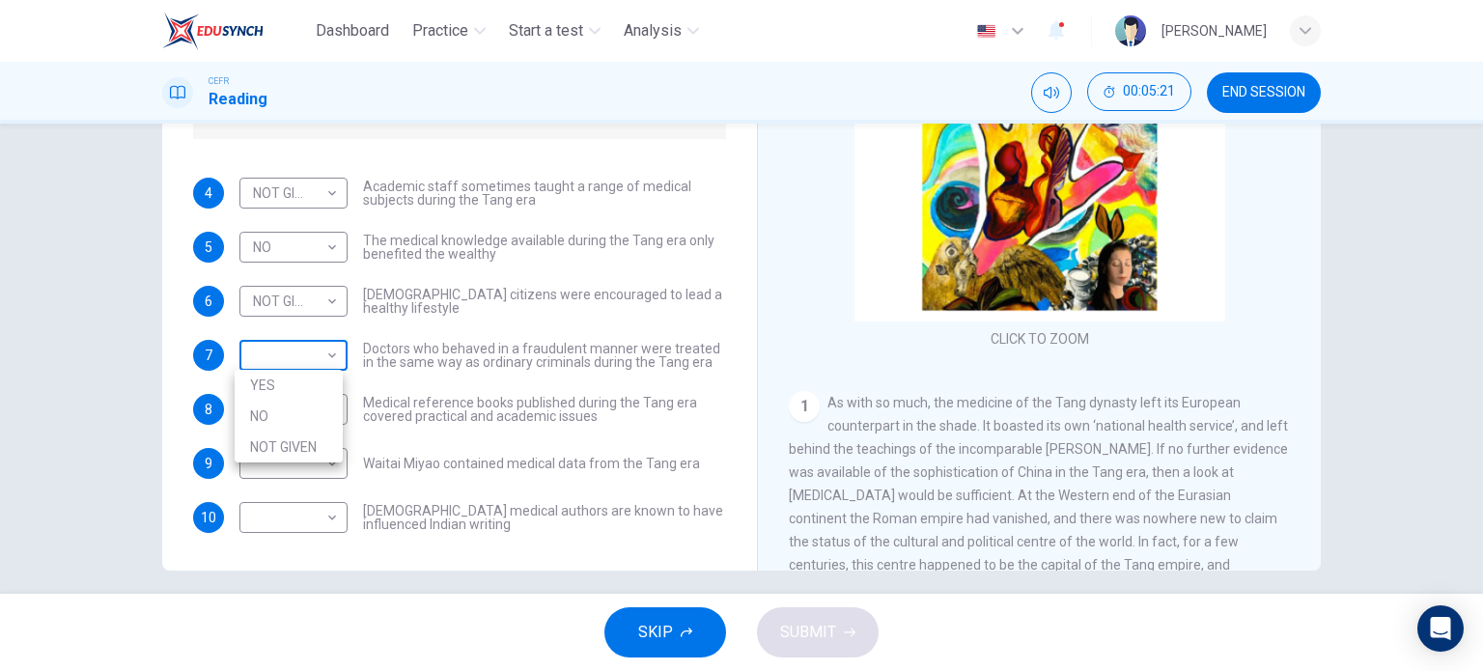
click at [323, 354] on body "Dashboard Practice Start a test Analysis English en ​ UMMI AMALIA HUDA BINTI PU…" at bounding box center [741, 335] width 1483 height 671
click at [304, 385] on li "YES" at bounding box center [289, 385] width 108 height 31
type input "YES"
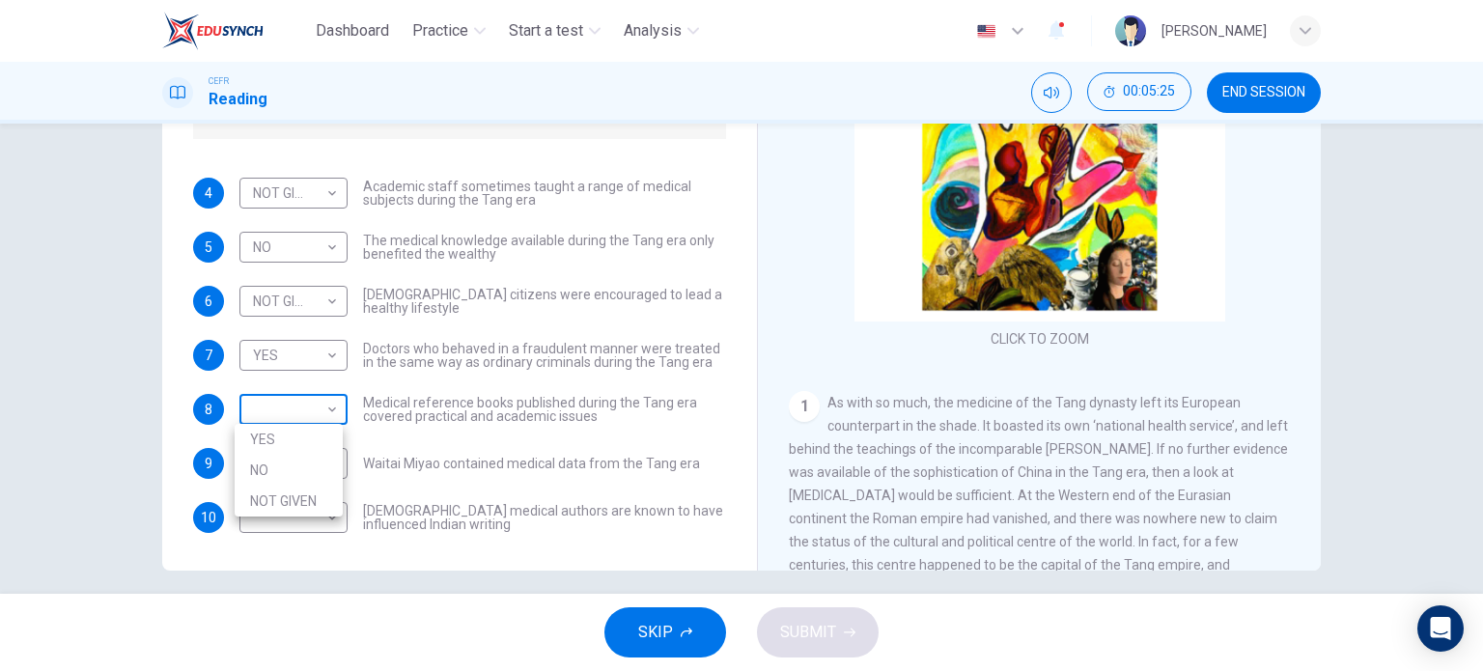
click at [312, 409] on body "Dashboard Practice Start a test Analysis English en ​ UMMI AMALIA HUDA BINTI PU…" at bounding box center [741, 335] width 1483 height 671
click at [297, 438] on li "YES" at bounding box center [289, 439] width 108 height 31
type input "YES"
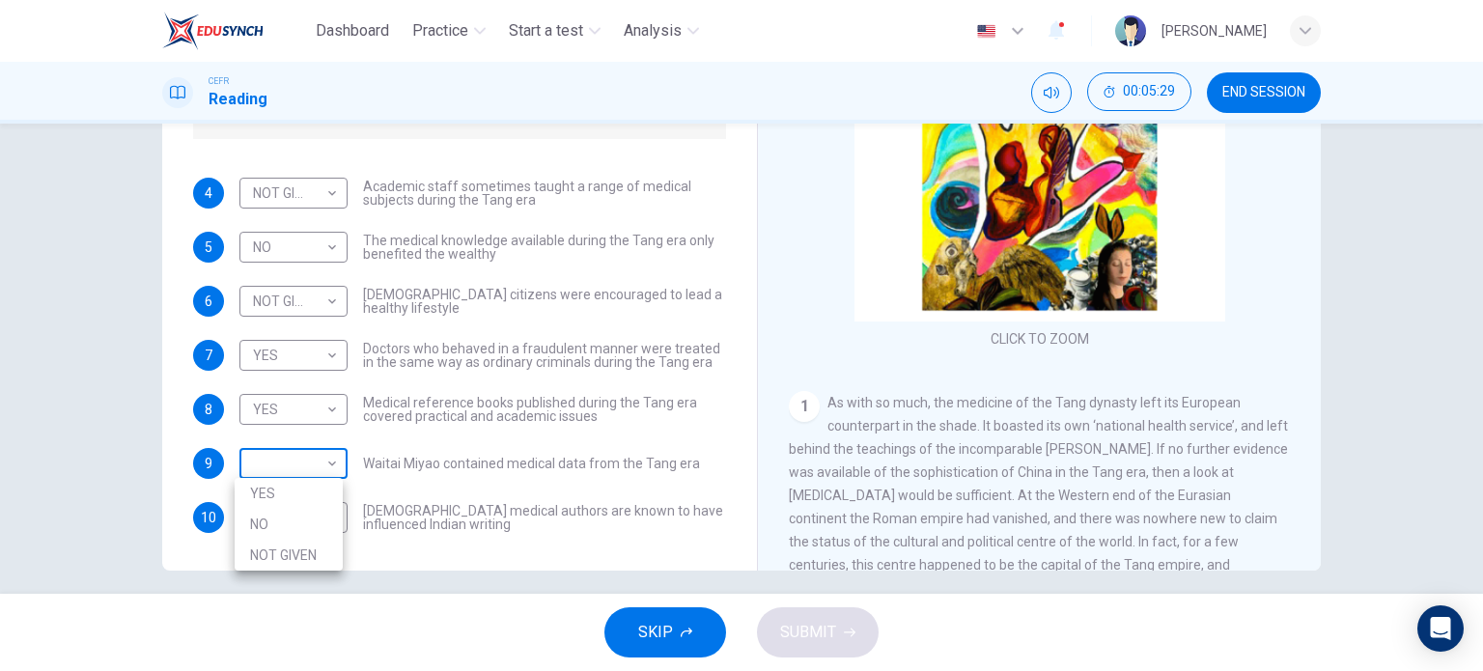
click at [303, 464] on body "Dashboard Practice Start a test Analysis English en ​ UMMI AMALIA HUDA BINTI PU…" at bounding box center [741, 335] width 1483 height 671
click at [657, 494] on div at bounding box center [741, 335] width 1483 height 671
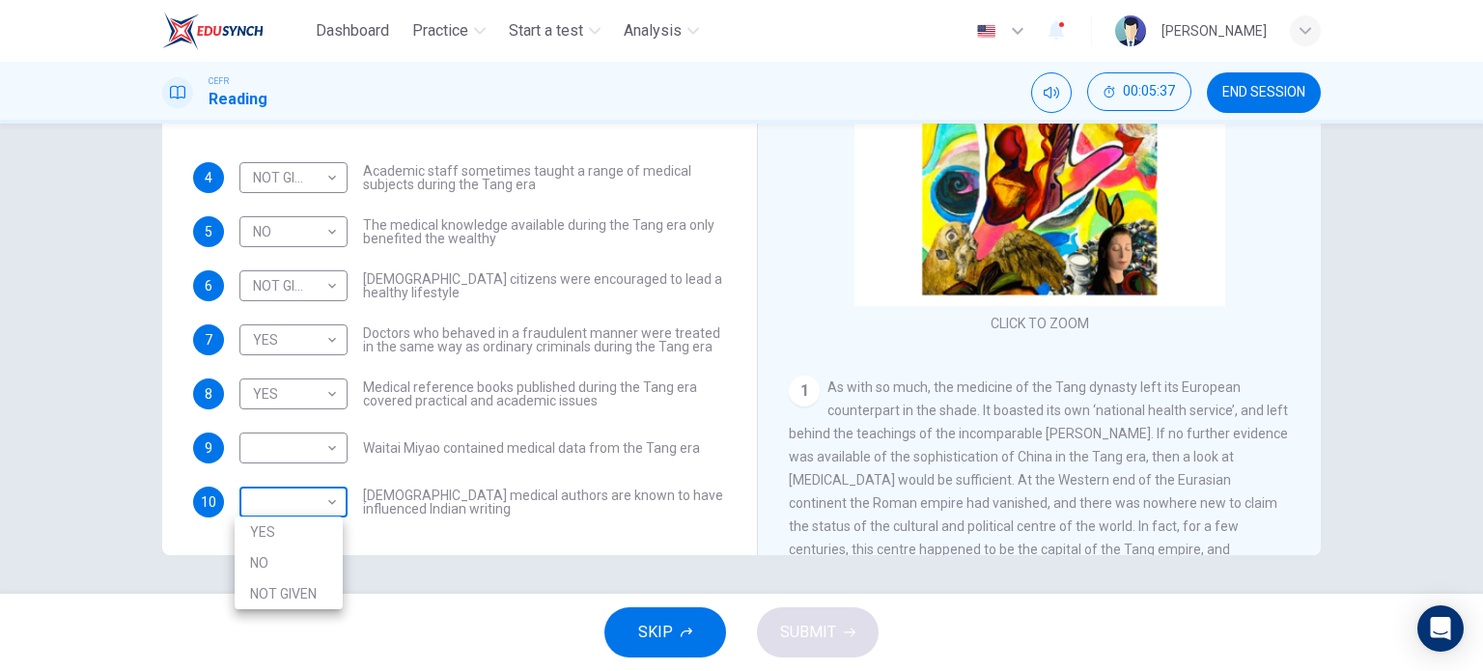
click at [324, 490] on body "Dashboard Practice Start a test Analysis English en ​ UMMI AMALIA HUDA BINTI PU…" at bounding box center [741, 335] width 1483 height 671
click at [317, 586] on li "NOT GIVEN" at bounding box center [289, 593] width 108 height 31
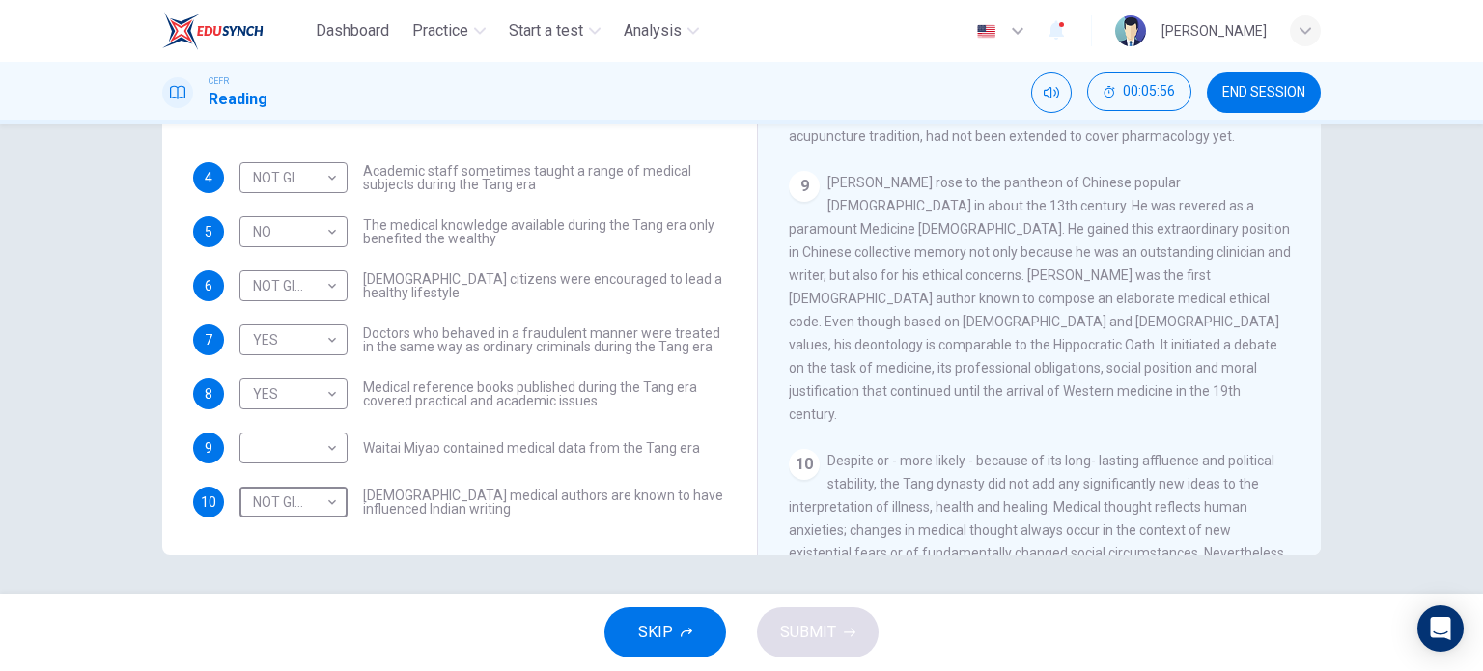
scroll to position [1900, 0]
click at [322, 505] on body "Dashboard Practice Start a test Analysis English en ​ UMMI AMALIA HUDA BINTI PU…" at bounding box center [741, 335] width 1483 height 671
click at [300, 530] on li "YES" at bounding box center [289, 532] width 108 height 31
type input "YES"
click at [336, 444] on div "​ ​" at bounding box center [293, 448] width 108 height 31
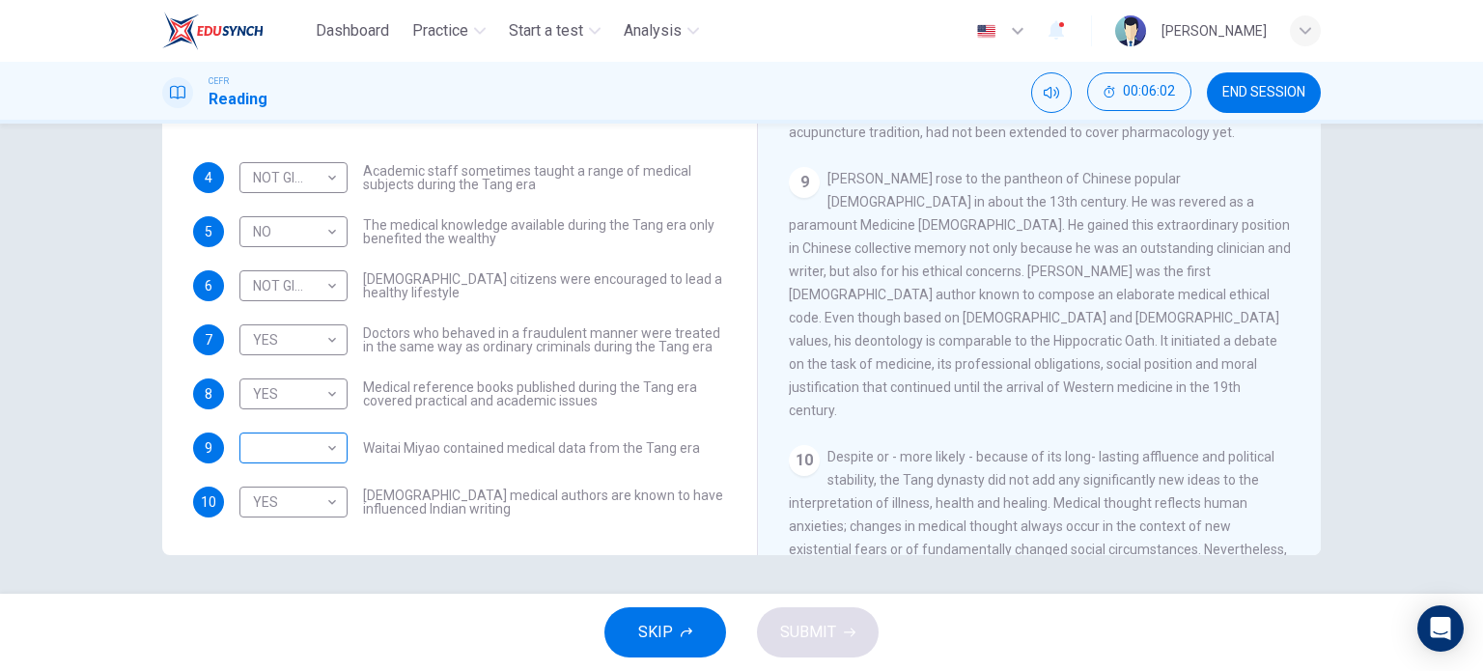
click at [336, 444] on div "​ ​" at bounding box center [293, 448] width 108 height 31
click at [336, 443] on div "​ ​" at bounding box center [293, 448] width 108 height 31
click at [330, 443] on body "Dashboard Practice Start a test Analysis English en ​ UMMI AMALIA HUDA BINTI PU…" at bounding box center [741, 335] width 1483 height 671
click at [305, 514] on li "NO" at bounding box center [289, 508] width 108 height 31
type input "NO"
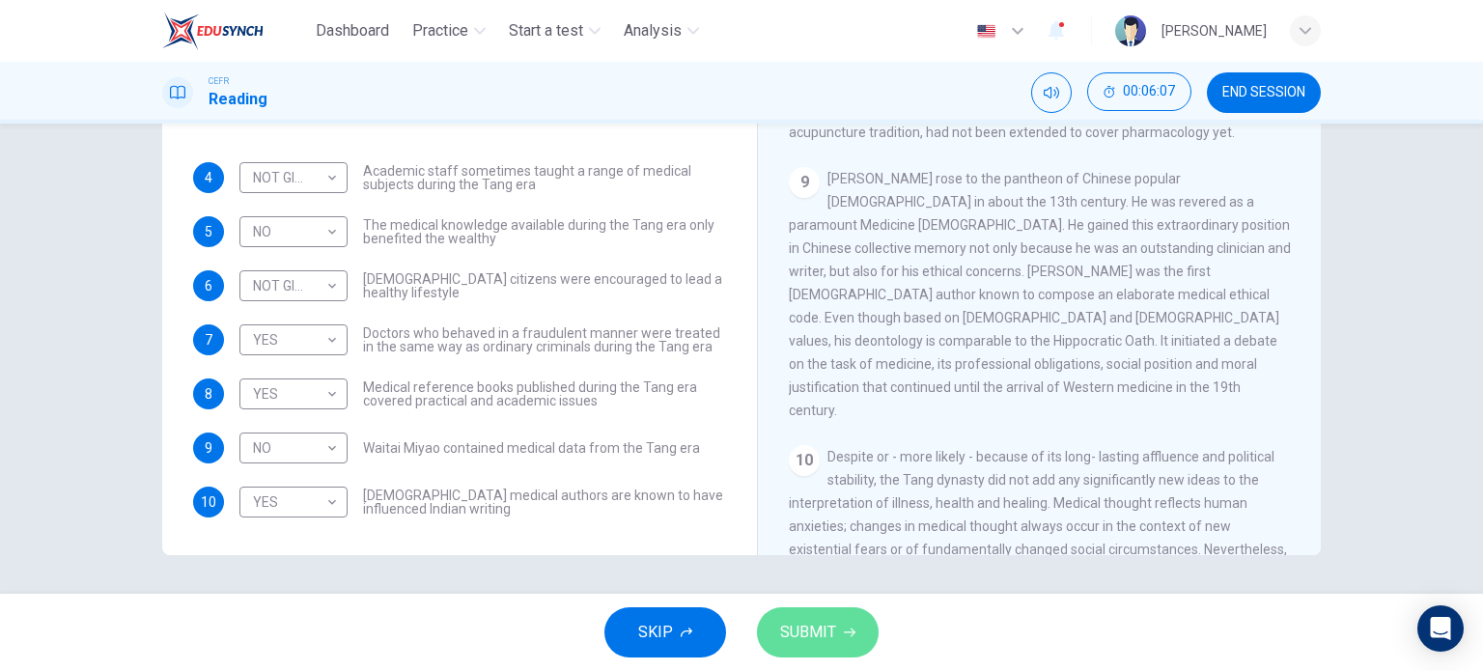
click at [844, 635] on icon "button" at bounding box center [850, 633] width 12 height 12
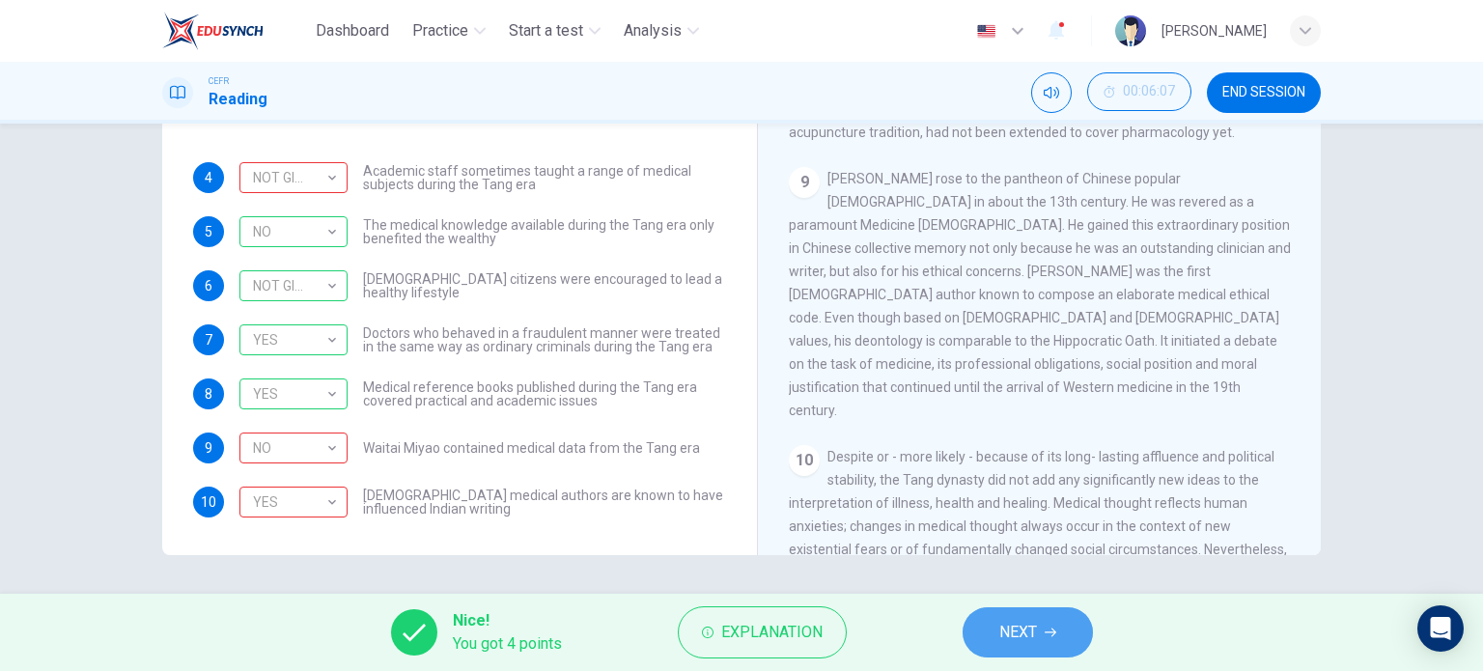
click at [1027, 637] on span "NEXT" at bounding box center [1018, 632] width 38 height 27
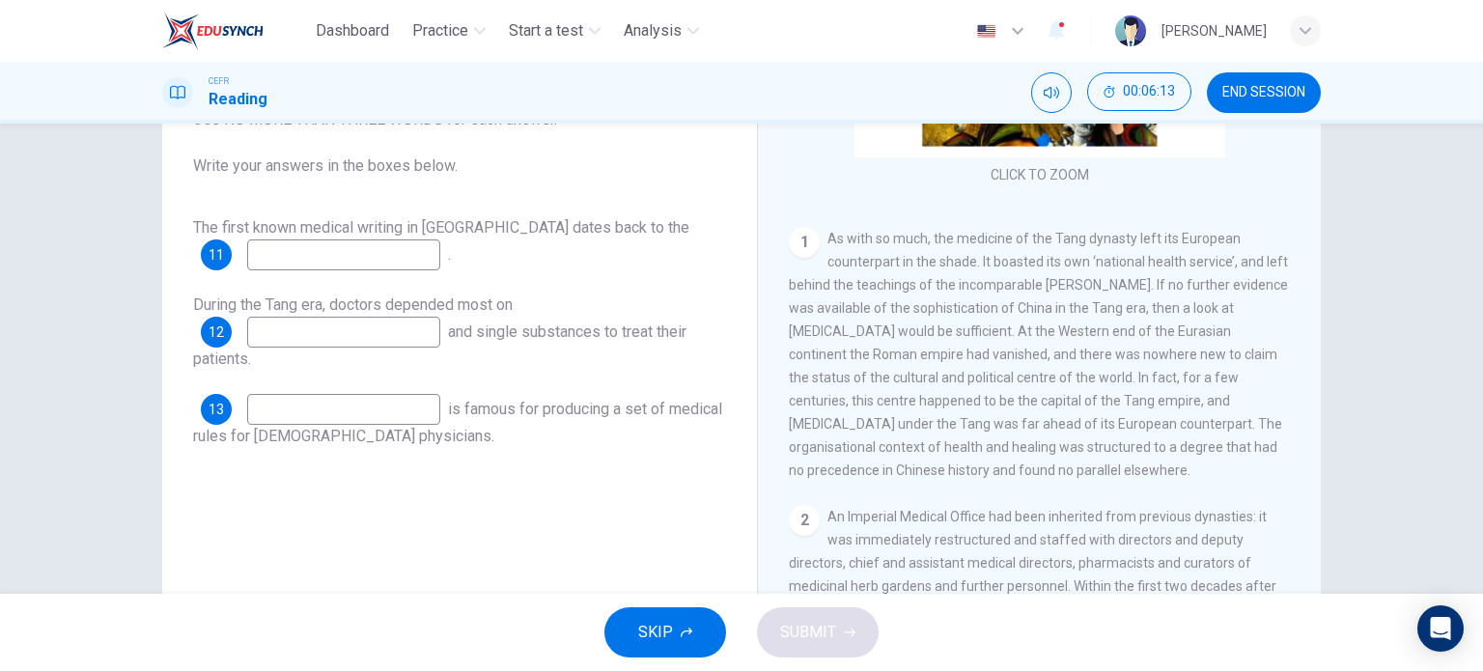
scroll to position [243, 0]
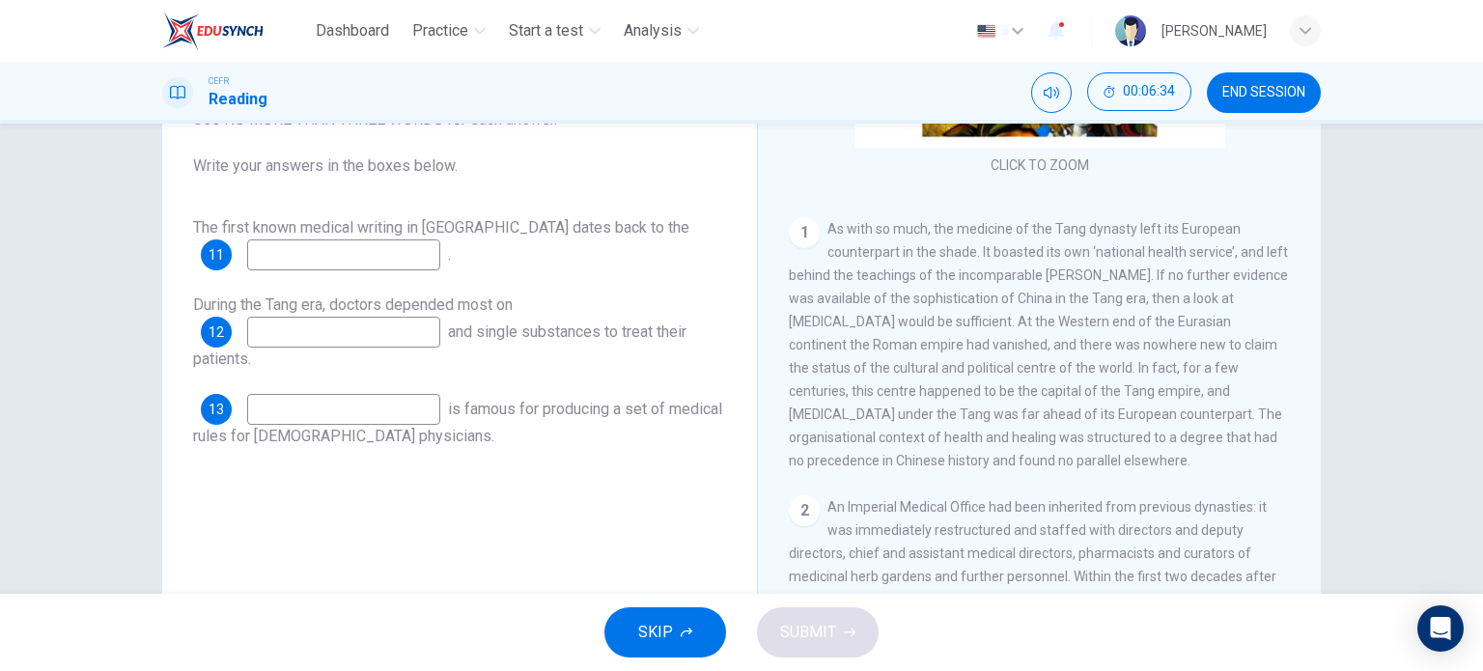
click at [393, 263] on input at bounding box center [343, 254] width 193 height 31
type input "t"
type input "Tang dynasty"
click at [417, 332] on input at bounding box center [343, 332] width 193 height 31
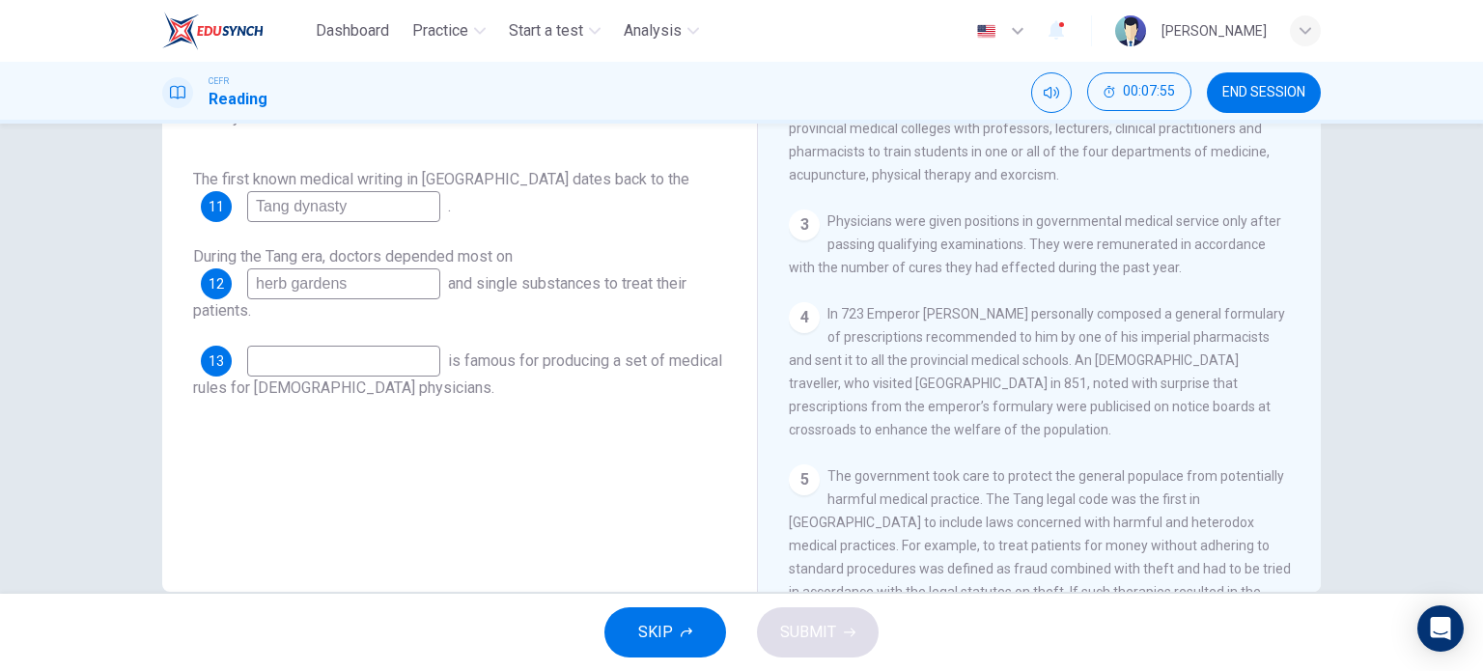
scroll to position [698, 0]
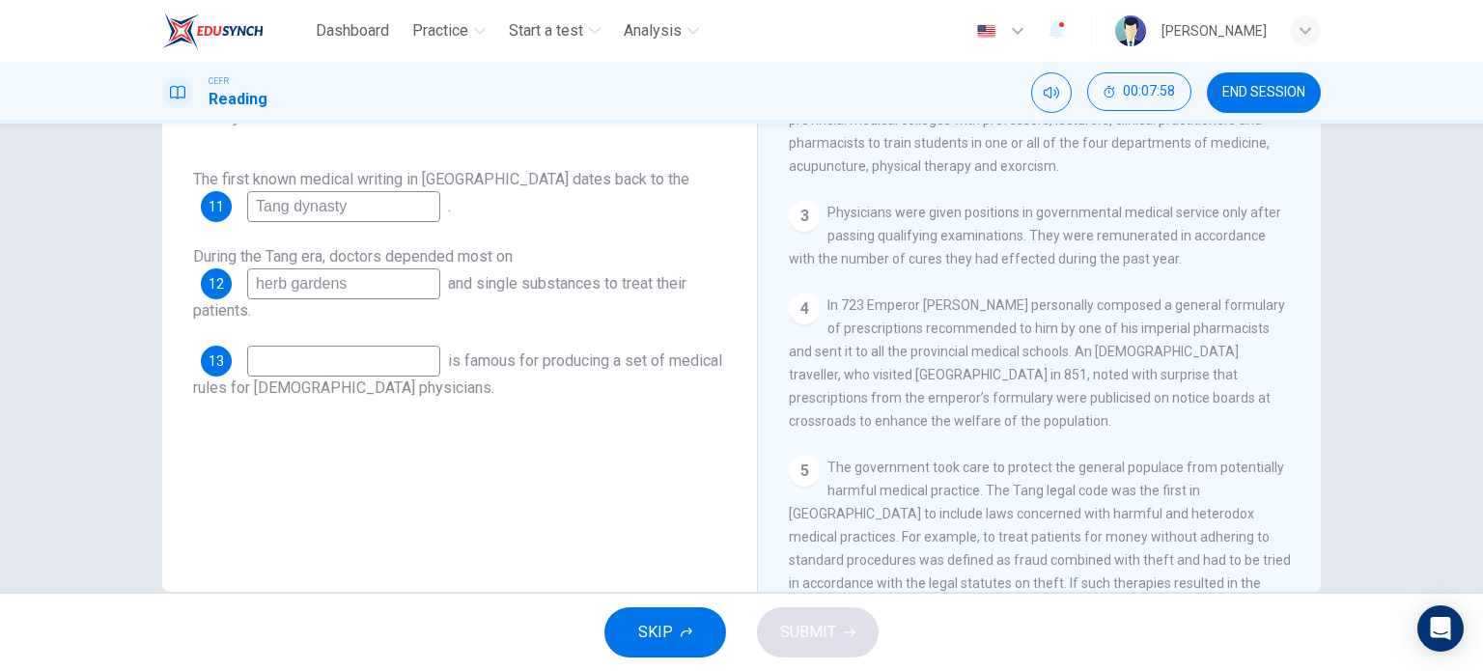
type input "herb gardens"
click at [373, 369] on input at bounding box center [343, 361] width 193 height 31
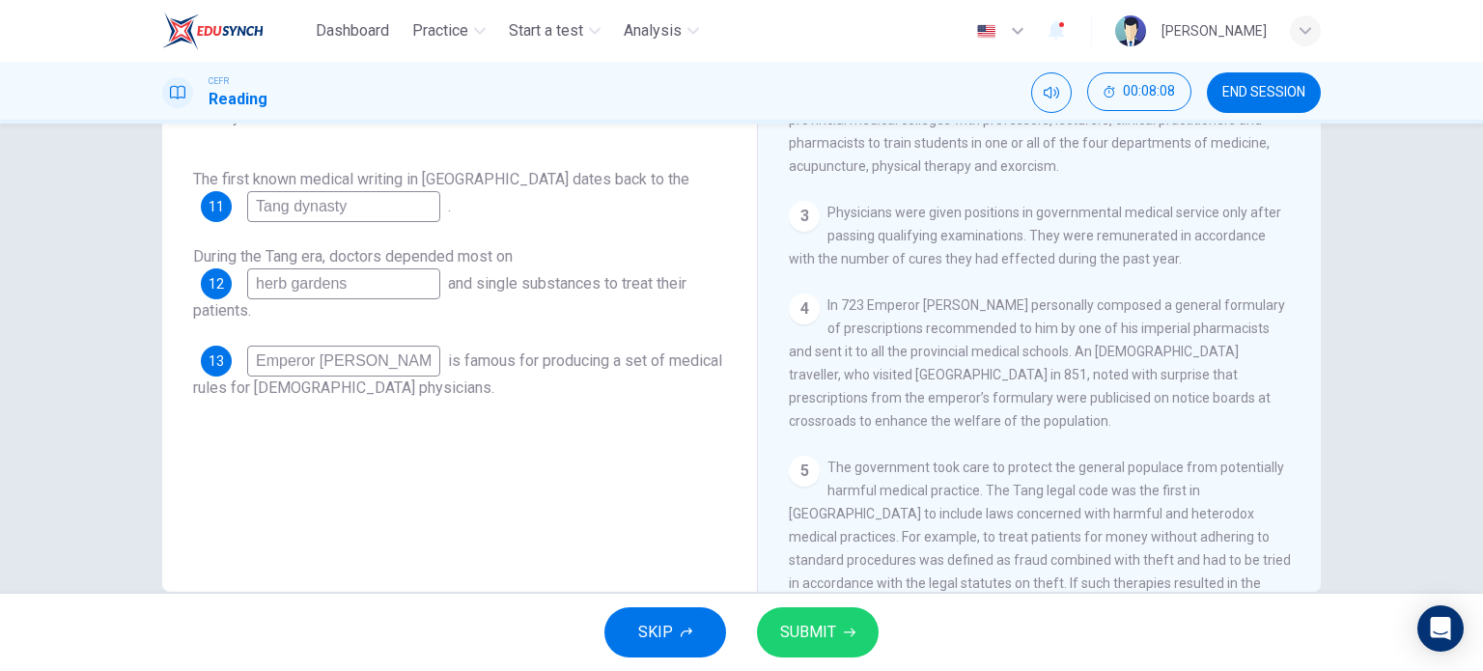
type input "Emperor Xuanzong"
click at [822, 627] on span "SUBMIT" at bounding box center [808, 632] width 56 height 27
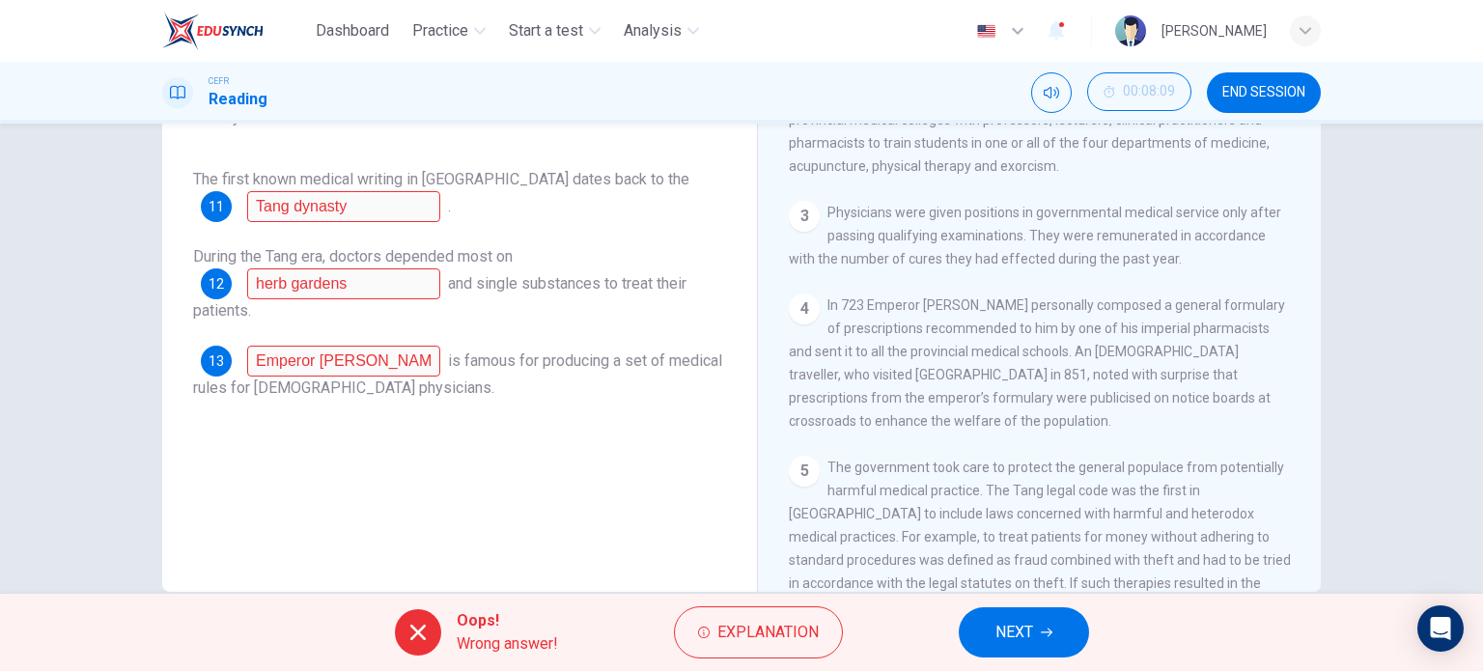
click at [965, 612] on div "Oops! Wrong answer! Explanation NEXT" at bounding box center [741, 632] width 1483 height 77
click at [986, 629] on button "NEXT" at bounding box center [1024, 632] width 130 height 50
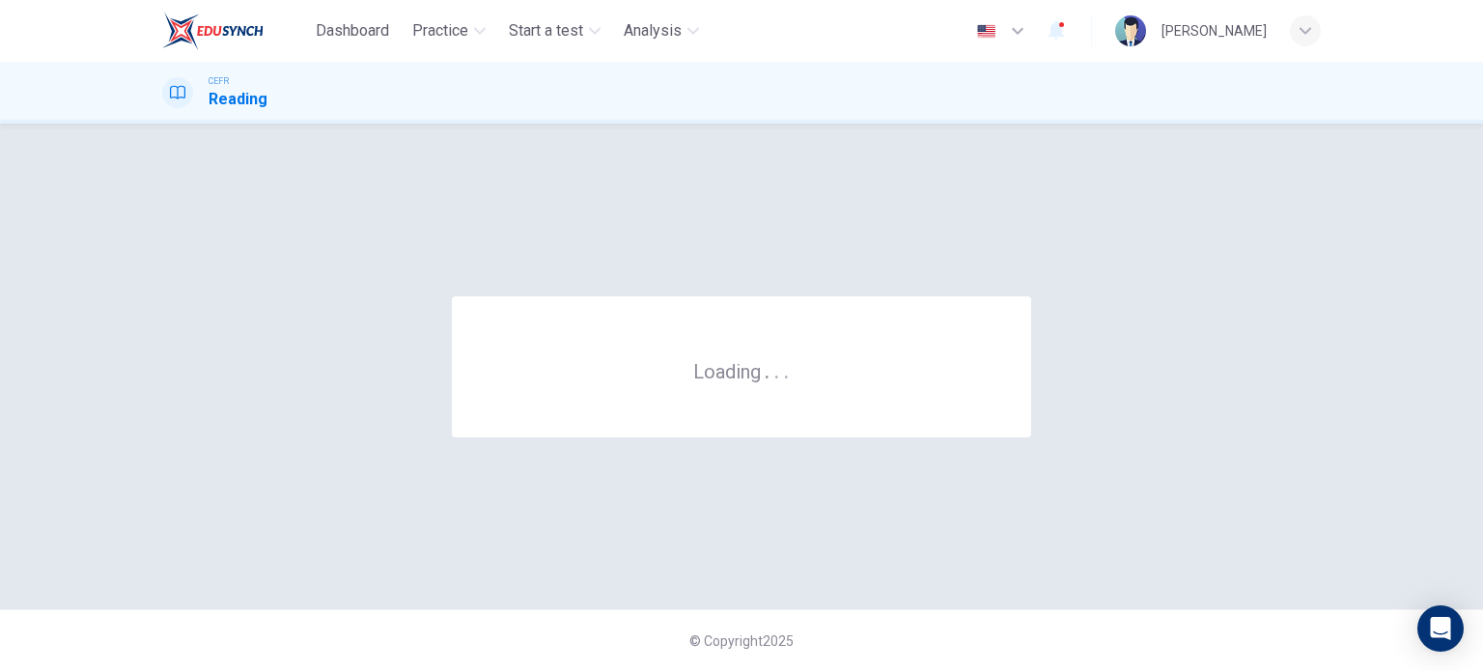
scroll to position [0, 0]
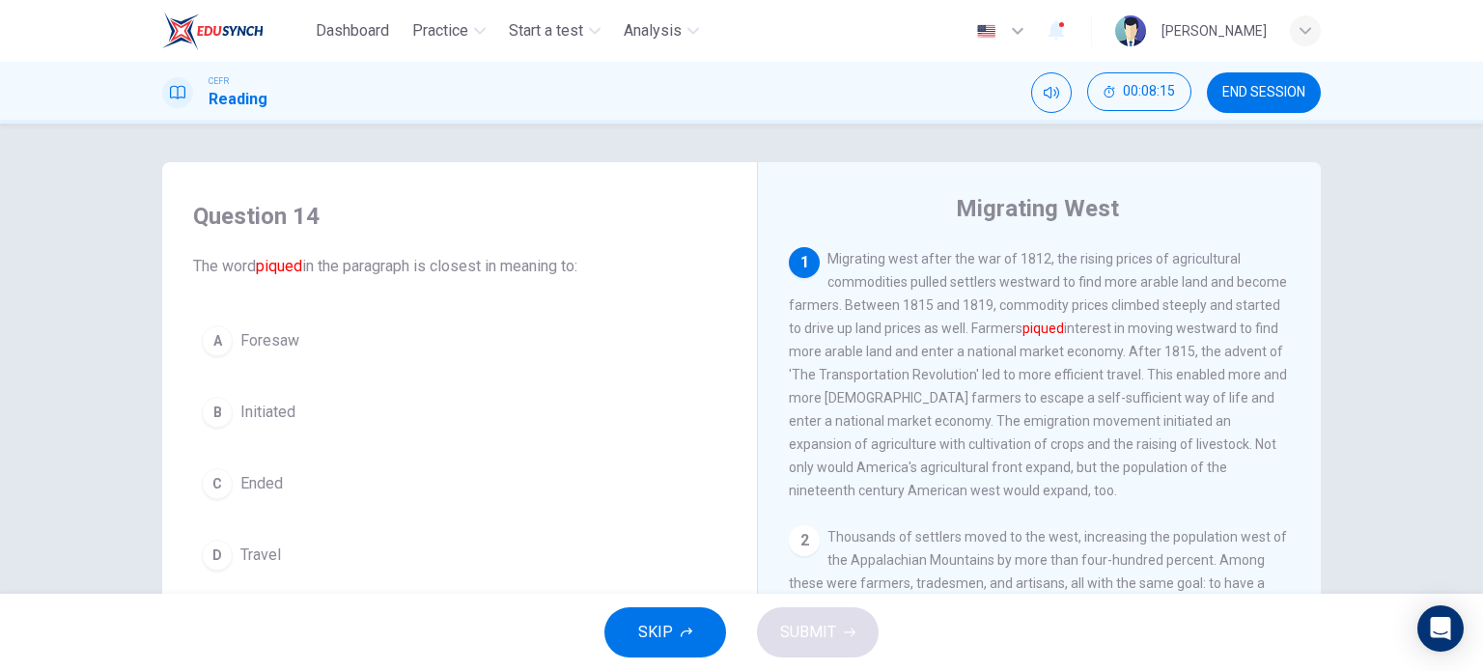
click at [1302, 83] on button "END SESSION" at bounding box center [1264, 92] width 114 height 41
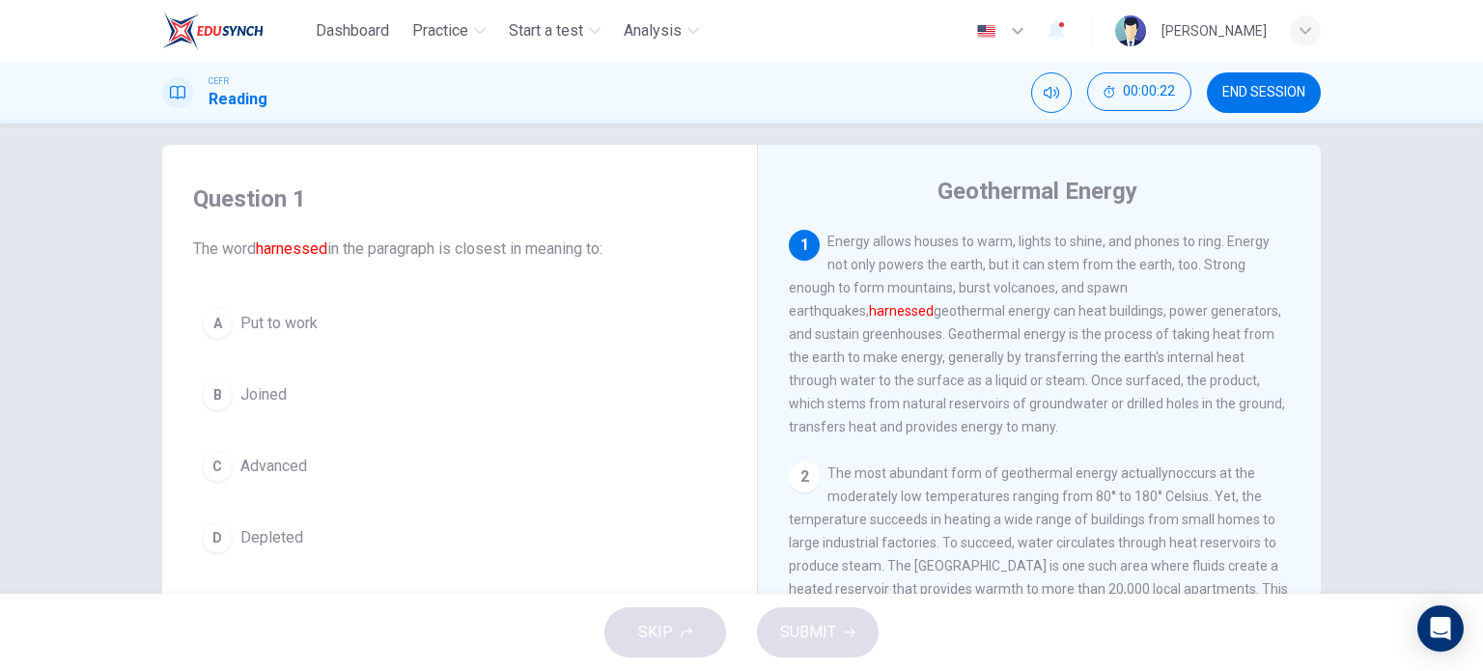
scroll to position [19, 0]
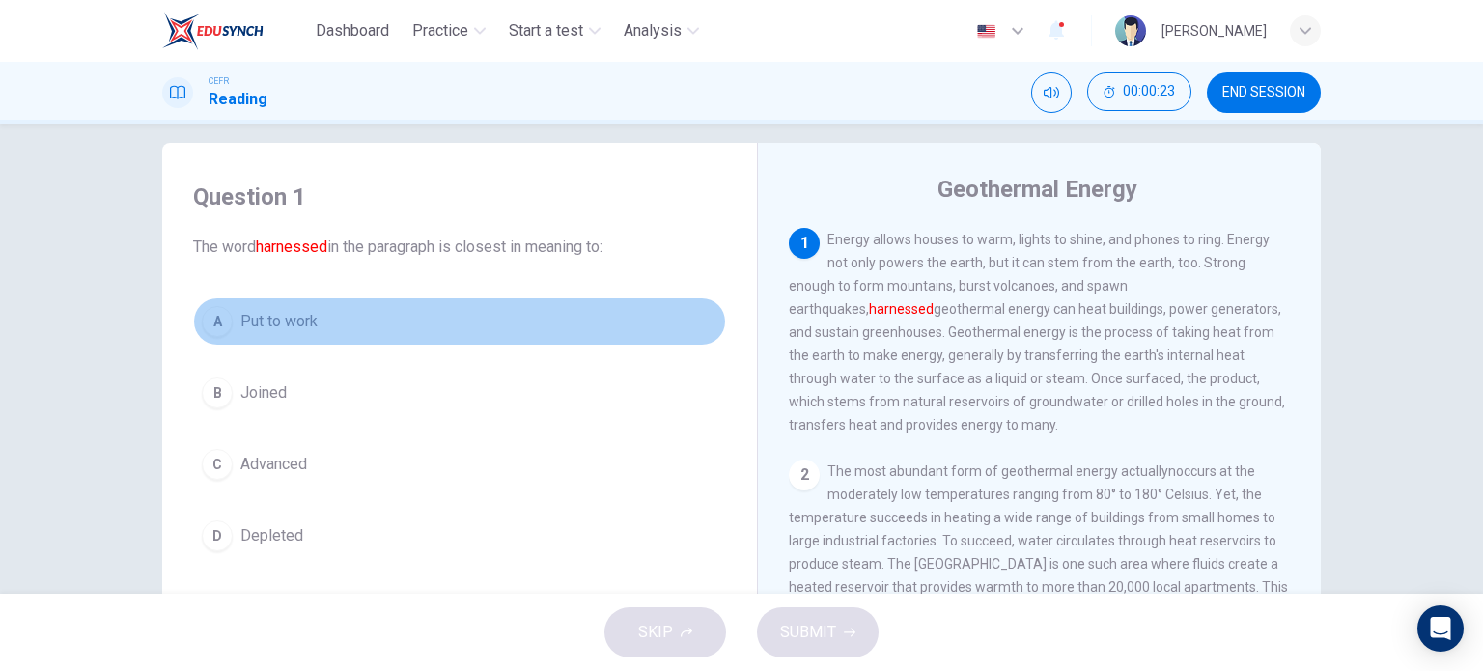
click at [217, 310] on div "A" at bounding box center [217, 321] width 31 height 31
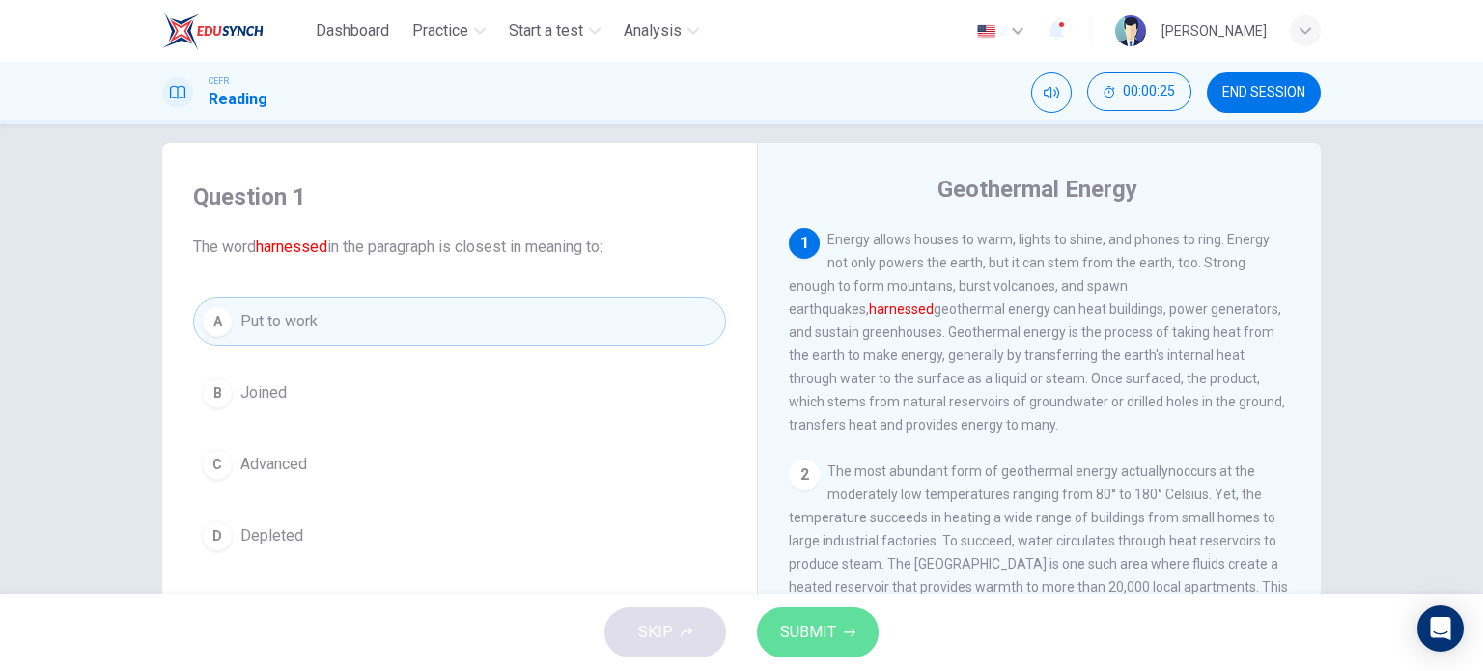
click at [810, 632] on span "SUBMIT" at bounding box center [808, 632] width 56 height 27
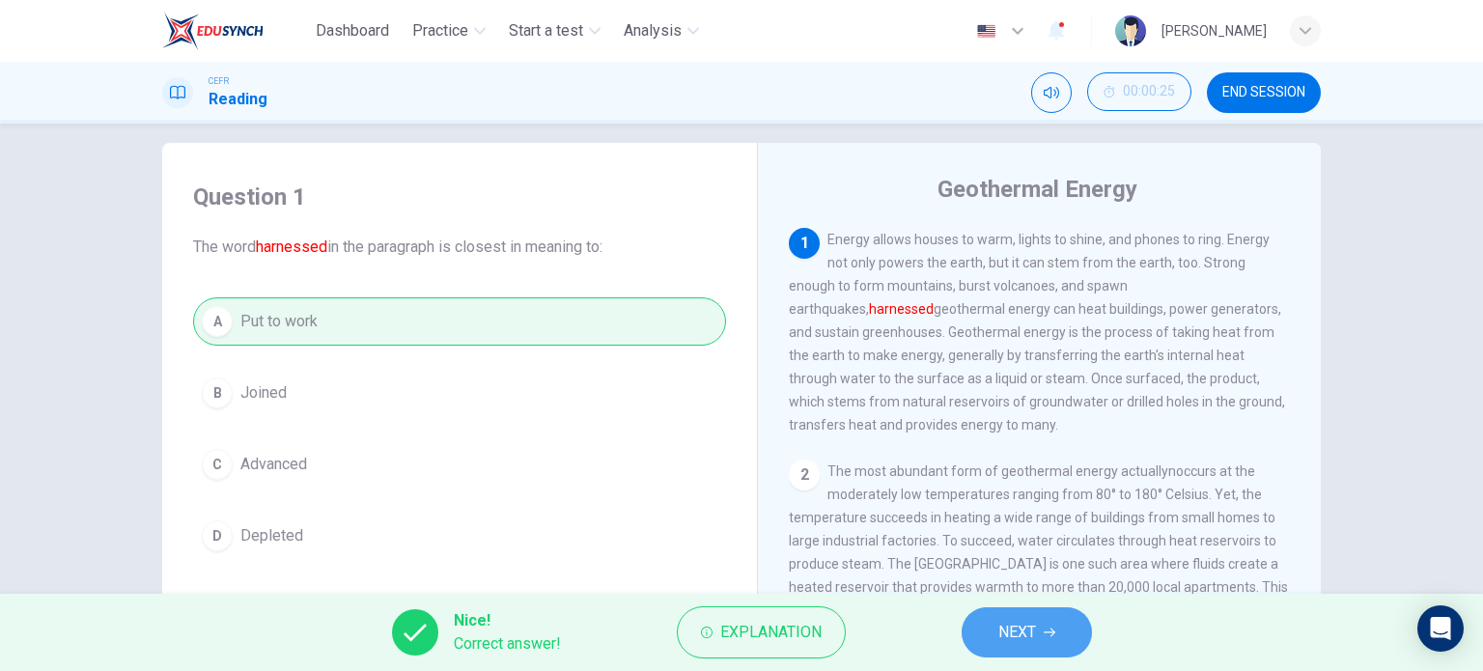
click at [1050, 641] on button "NEXT" at bounding box center [1027, 632] width 130 height 50
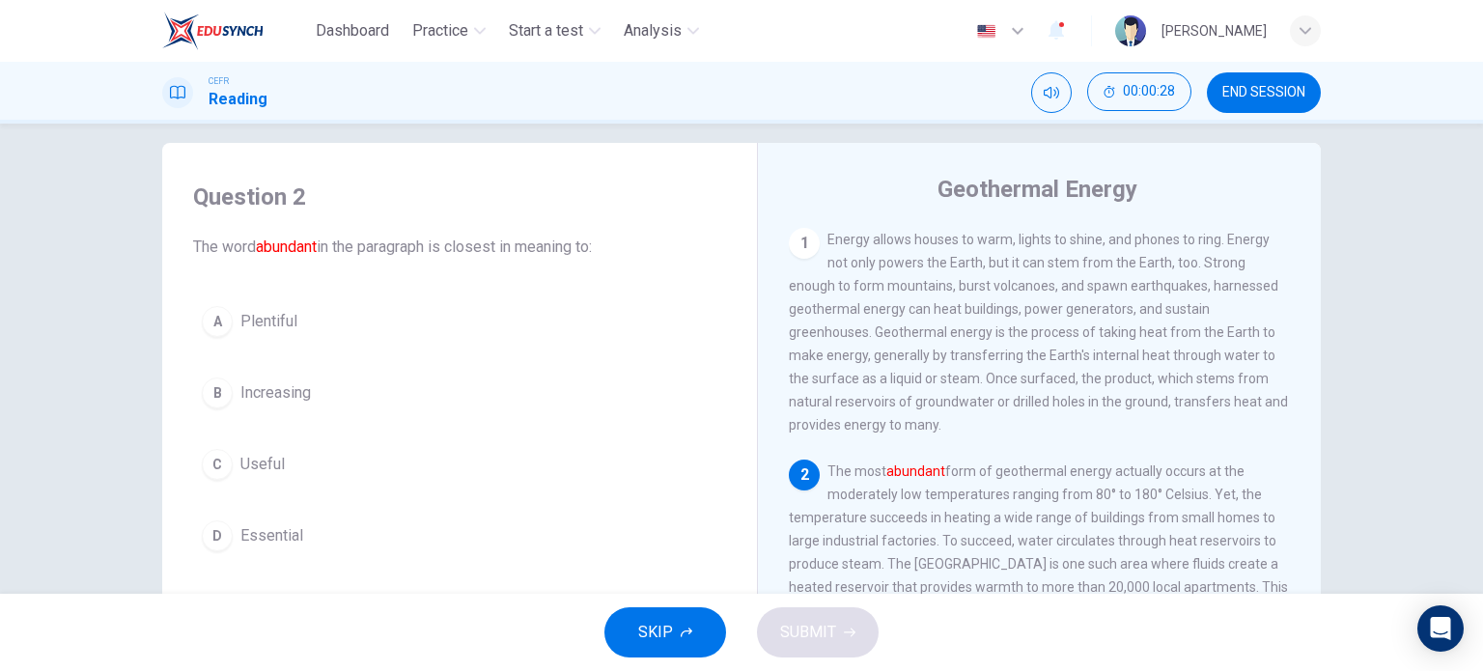
click at [216, 383] on div "B" at bounding box center [217, 393] width 31 height 31
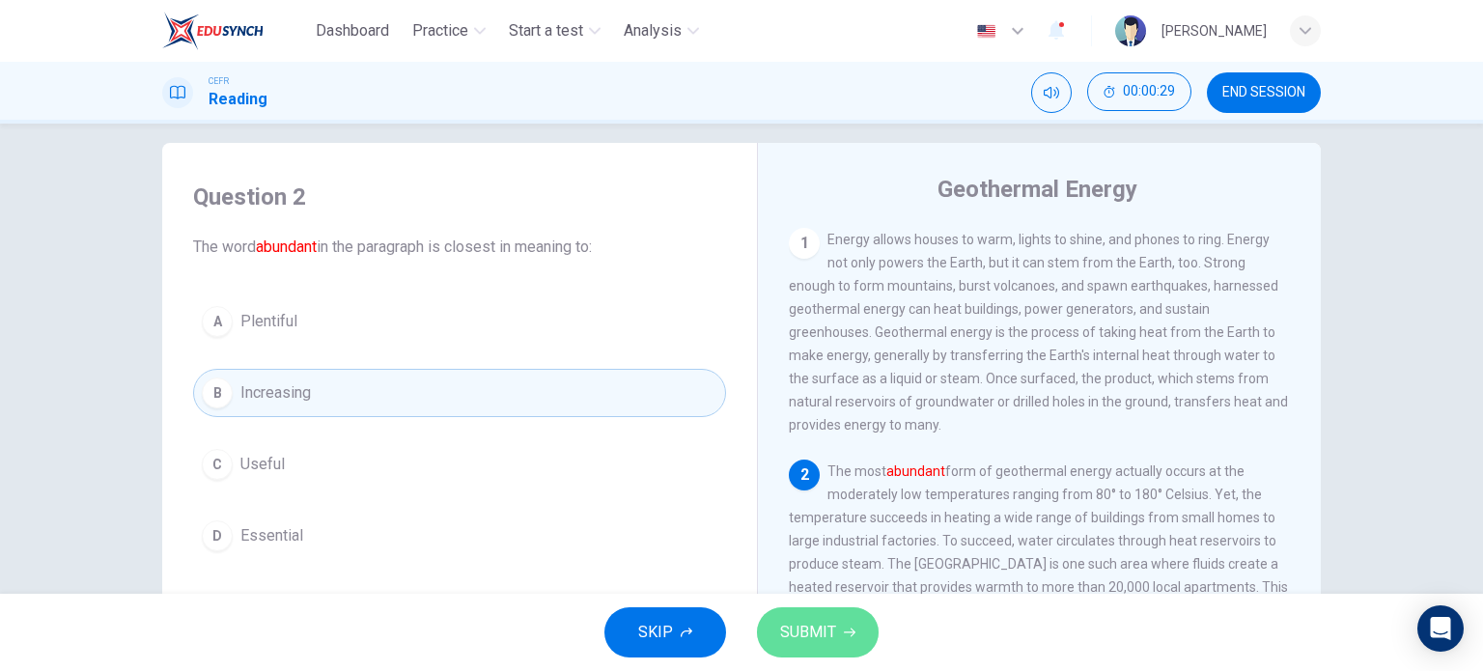
click at [818, 625] on span "SUBMIT" at bounding box center [808, 632] width 56 height 27
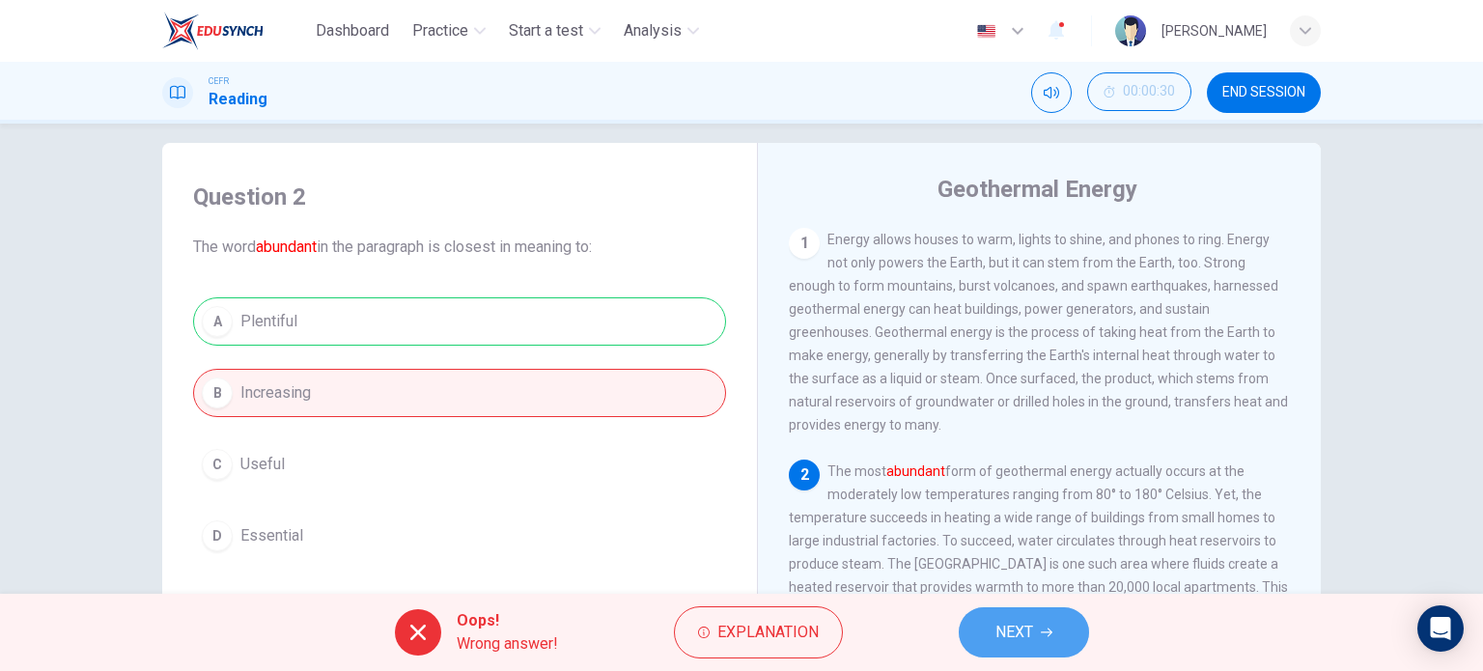
click at [995, 625] on span "NEXT" at bounding box center [1014, 632] width 38 height 27
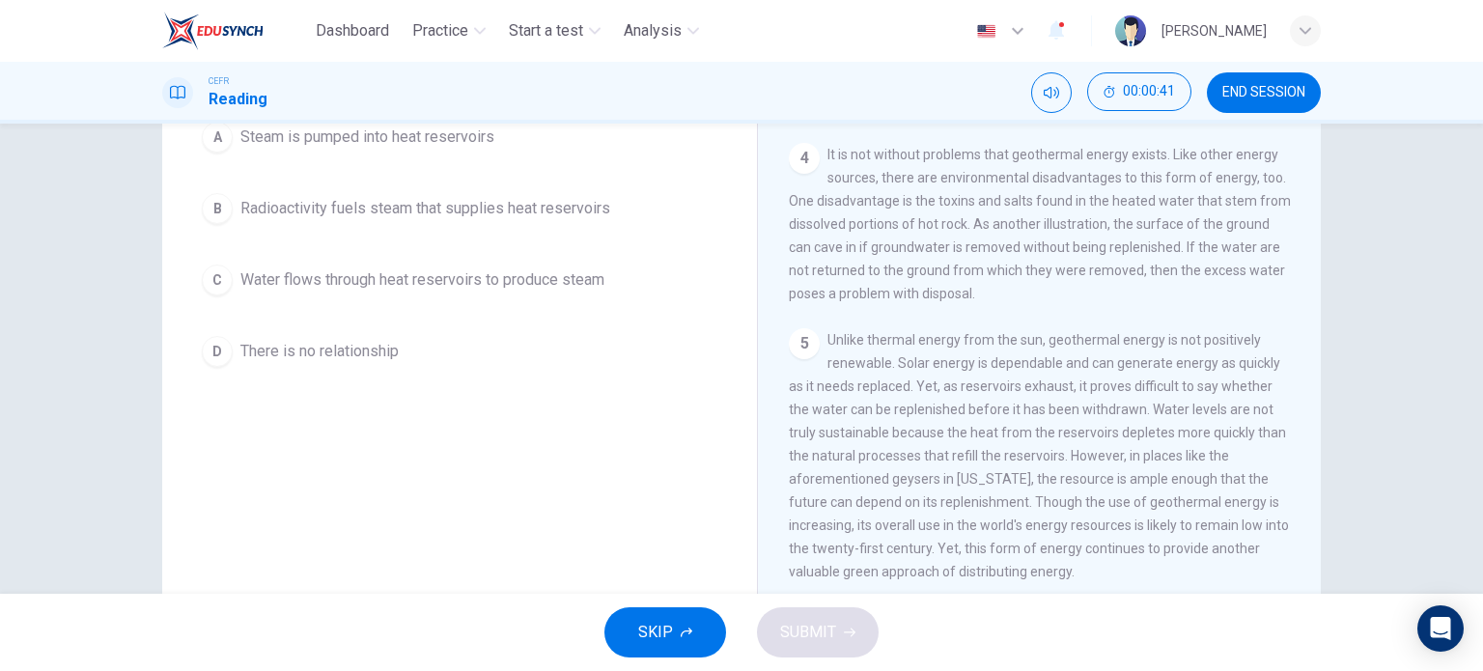
scroll to position [278, 0]
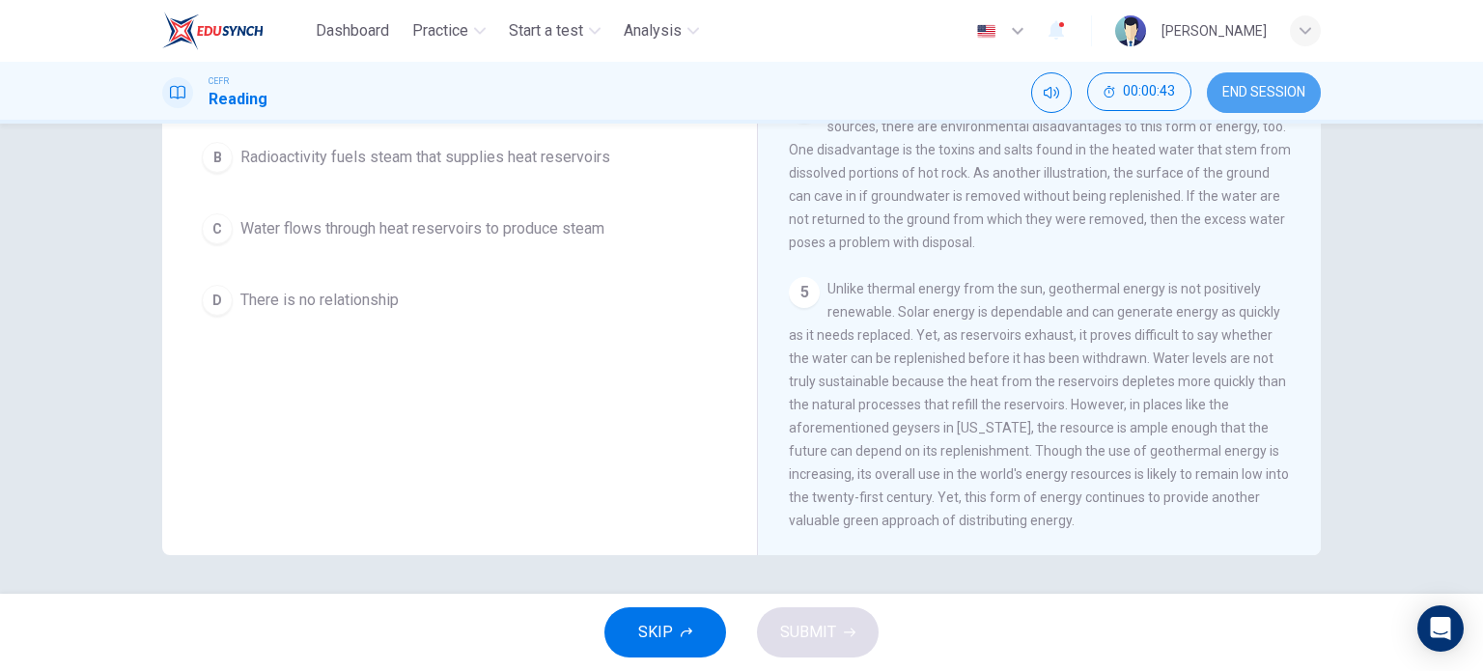
click at [1262, 93] on span "END SESSION" at bounding box center [1263, 92] width 83 height 15
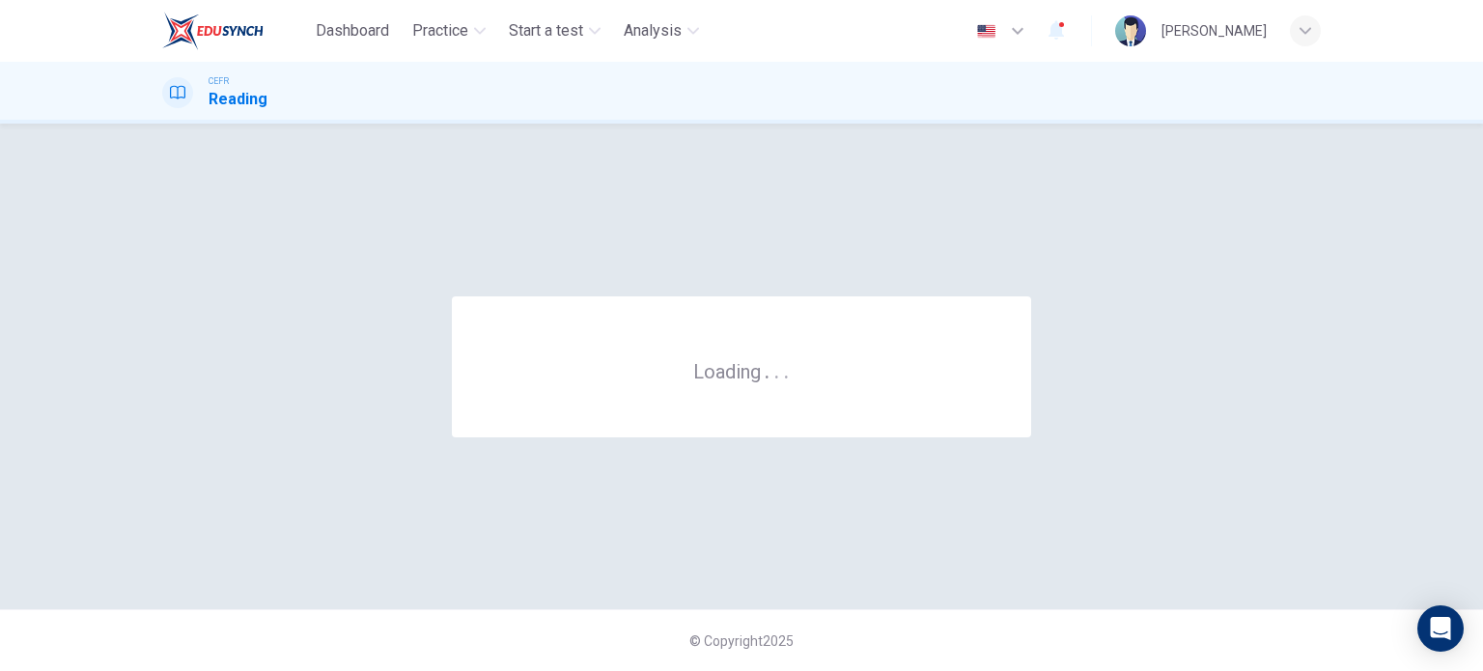
scroll to position [0, 0]
